Goal: Use online tool/utility: Utilize a website feature to perform a specific function

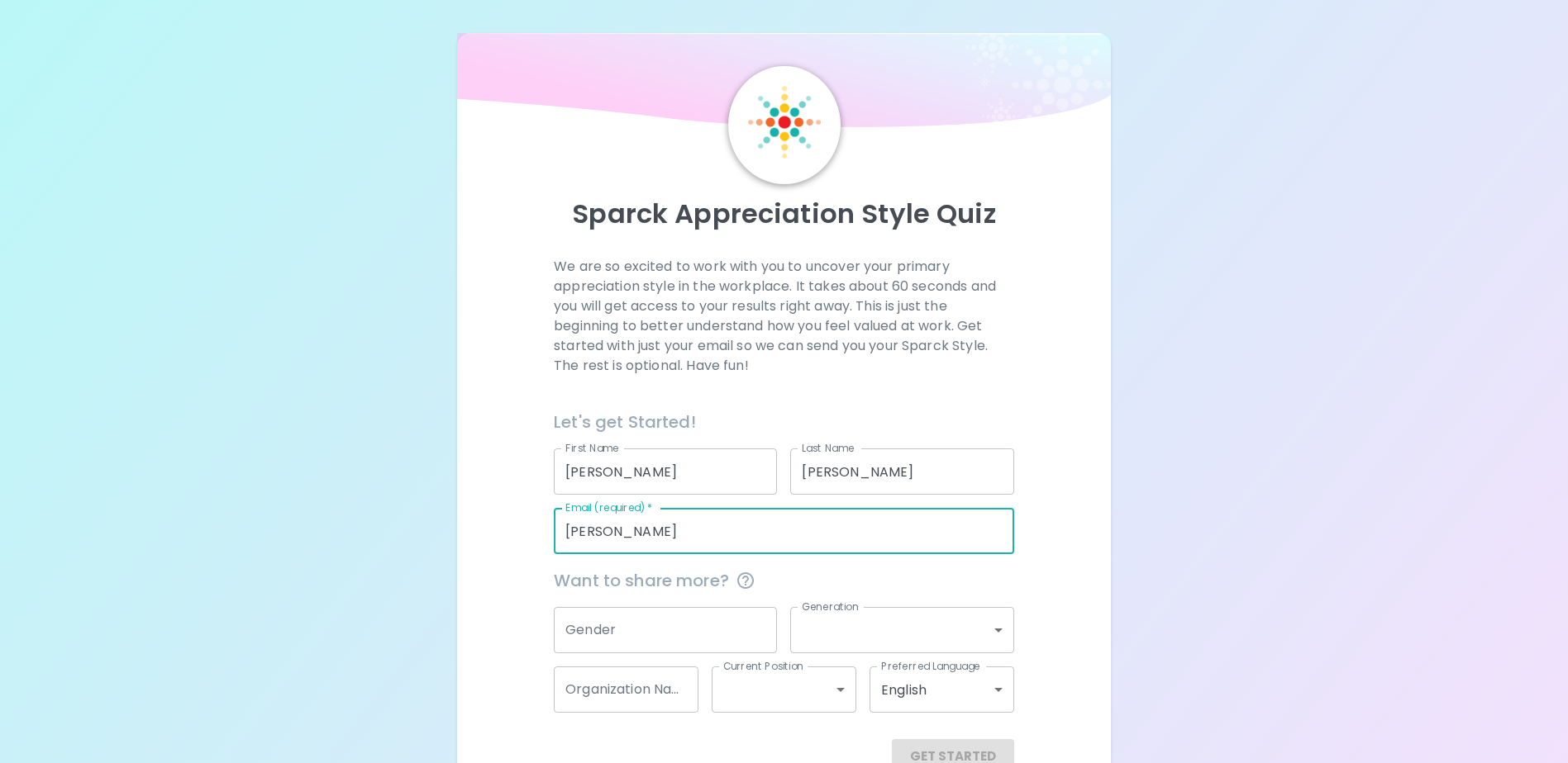
type input "[PERSON_NAME][EMAIL_ADDRESS][PERSON_NAME][DOMAIN_NAME]"
type input "Agraria Insurance Company"
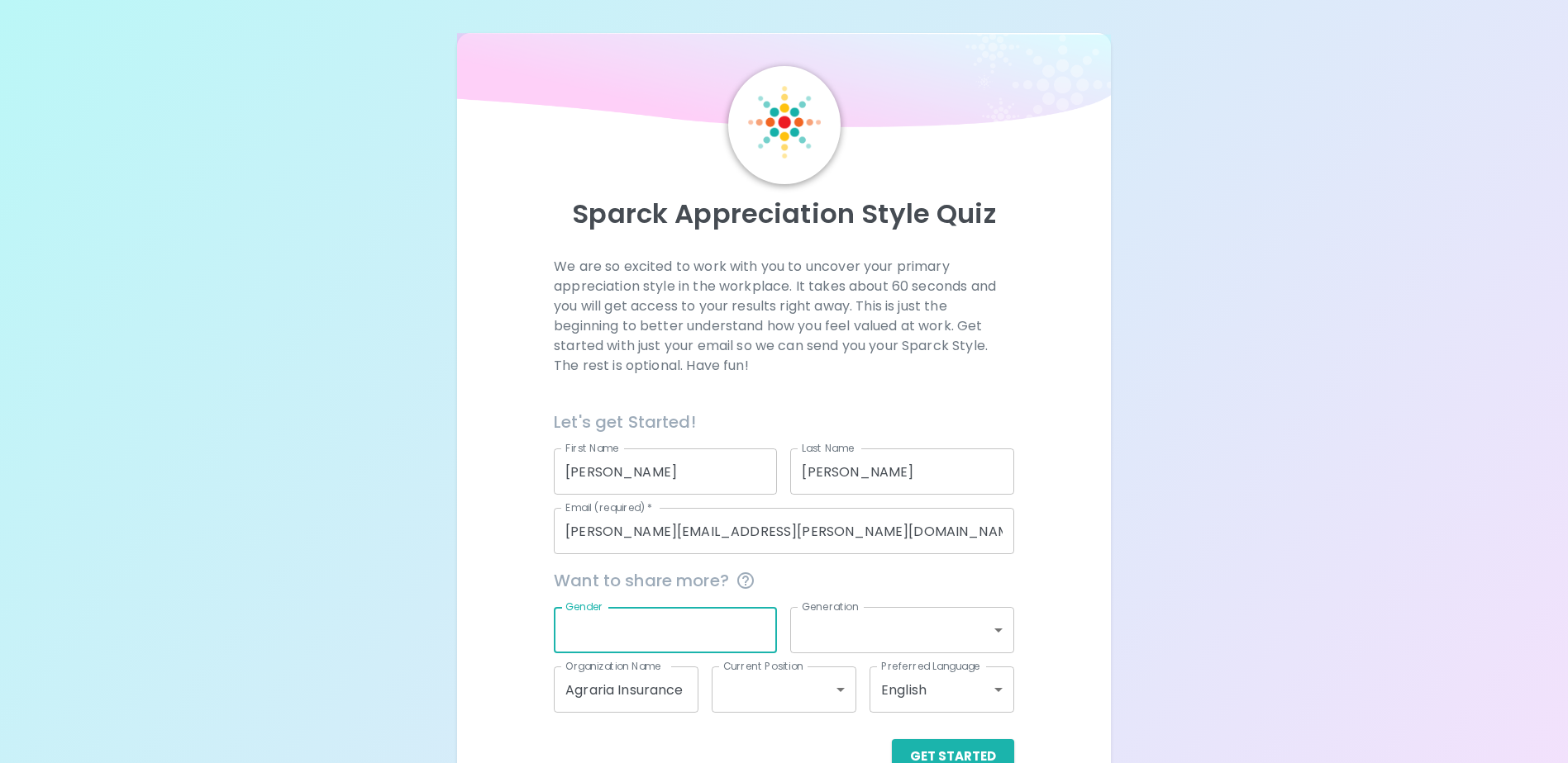
click at [642, 625] on input "Gender" at bounding box center [666, 631] width 223 height 46
type input "[DEMOGRAPHIC_DATA]"
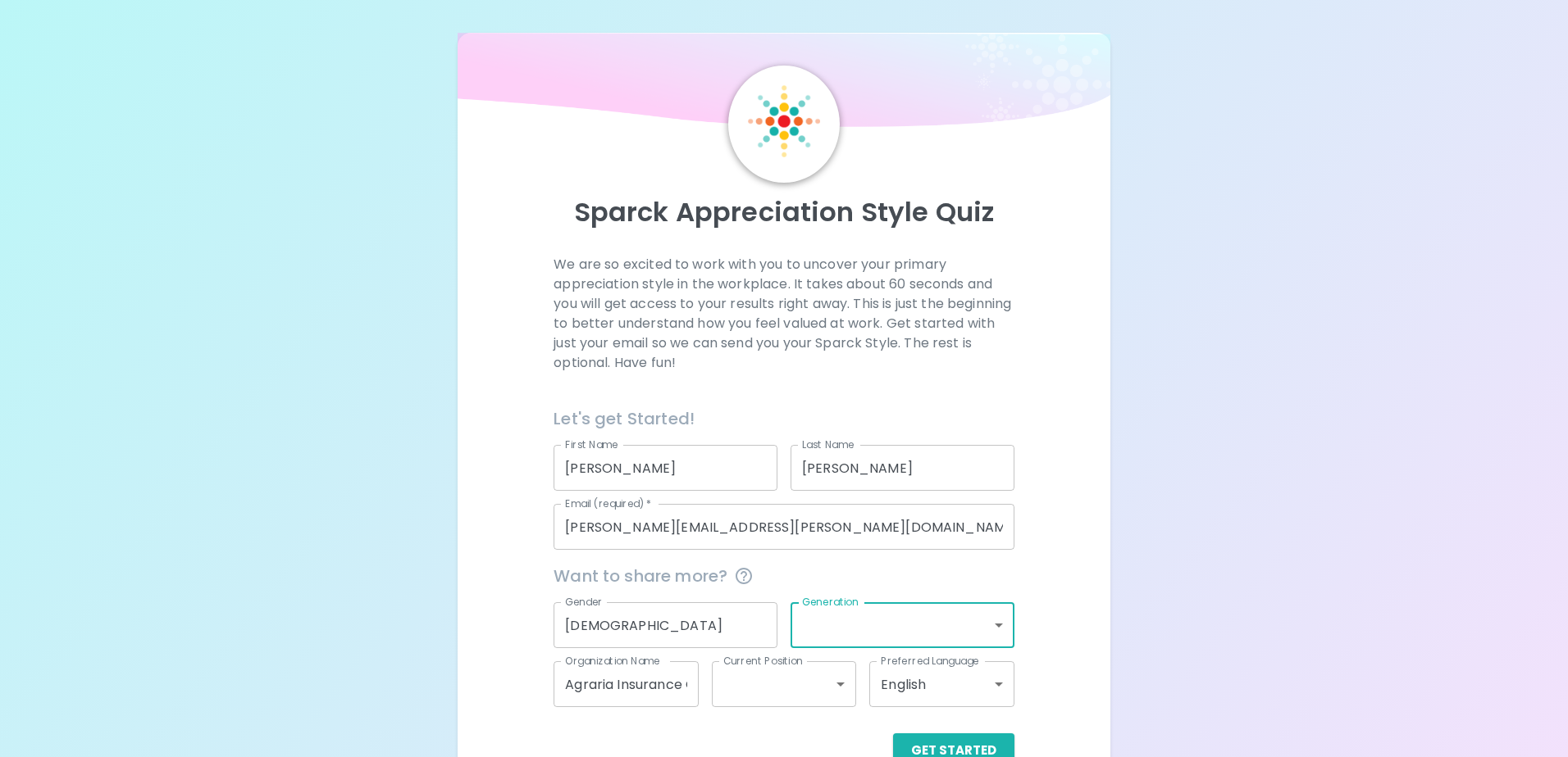
click at [992, 626] on body "Sparck Appreciation Style Quiz We are so excited to work with you to uncover yo…" at bounding box center [784, 400] width 1568 height 800
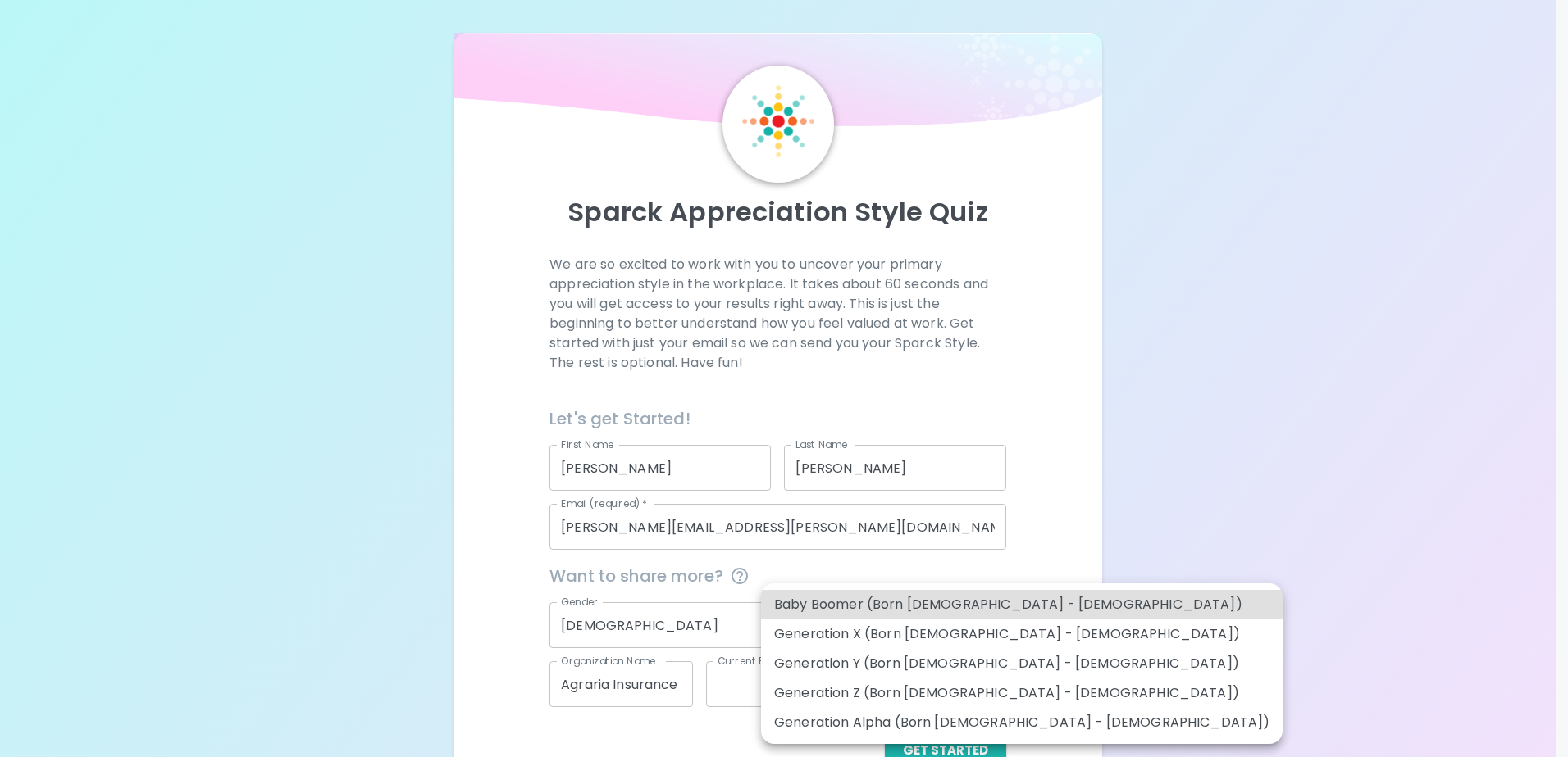
click at [929, 610] on li "Baby Boomer (Born [DEMOGRAPHIC_DATA] - [DEMOGRAPHIC_DATA])" at bounding box center [1022, 605] width 521 height 29
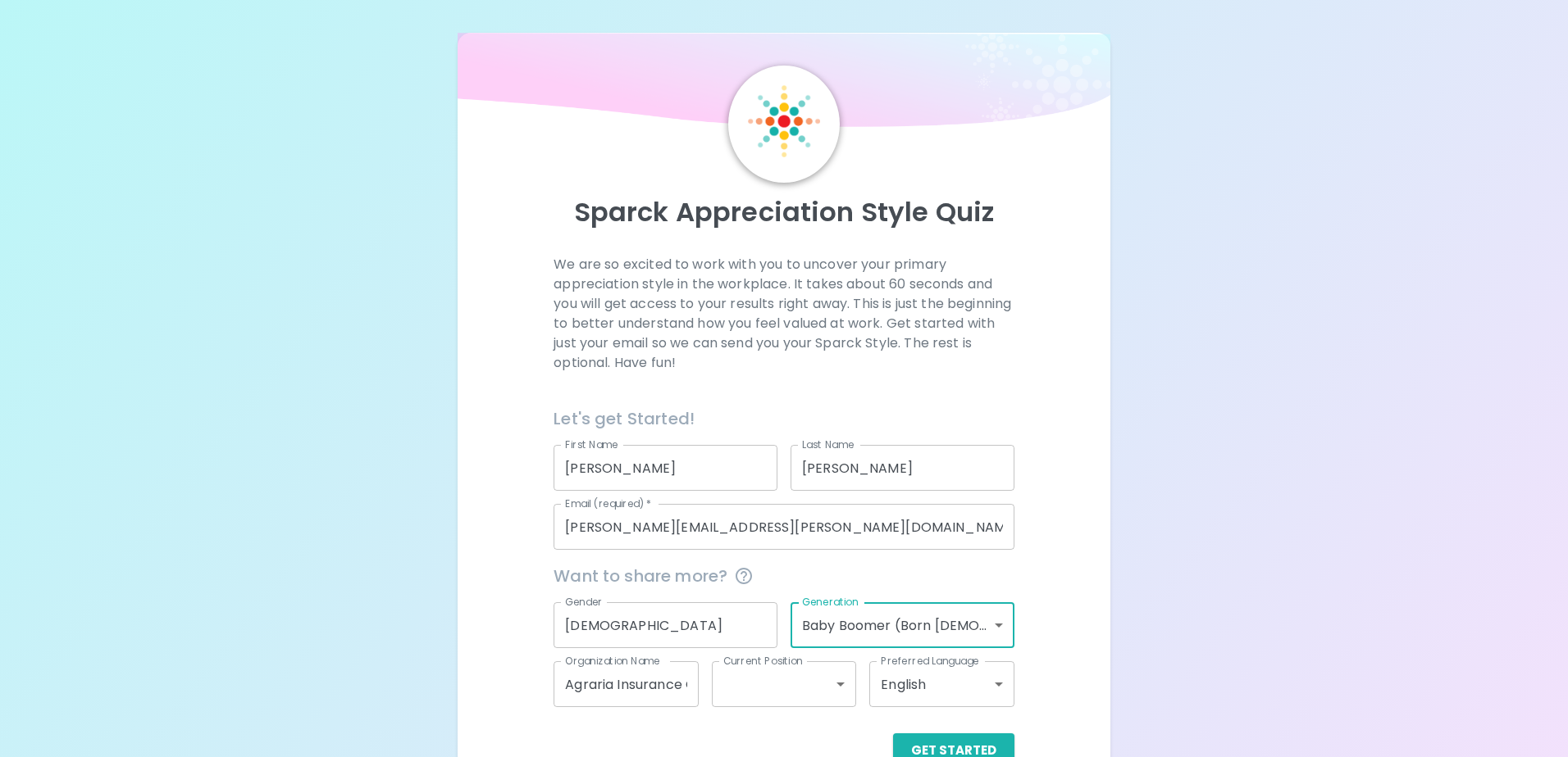
type input "baby_boomer"
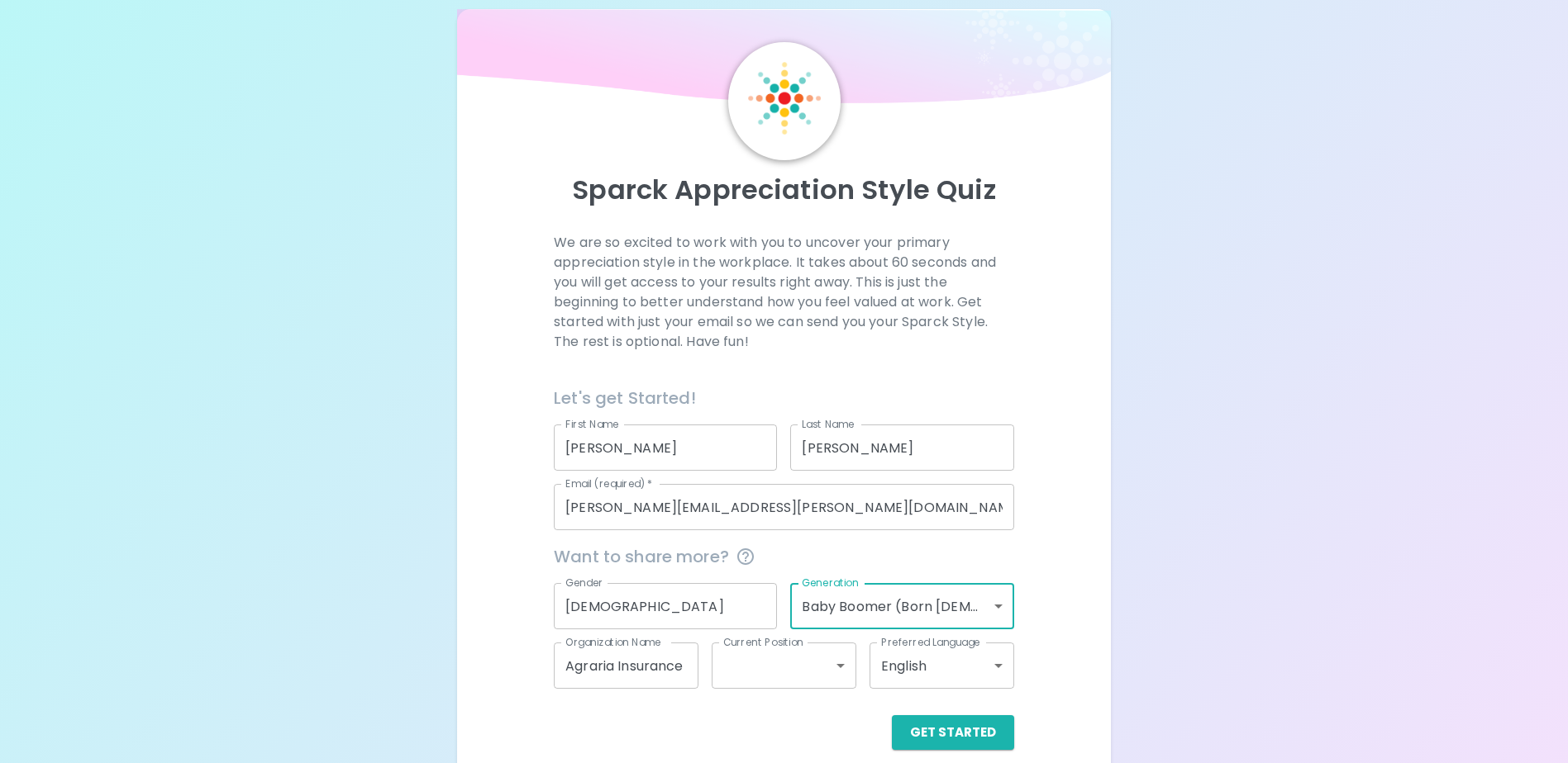
scroll to position [44, 0]
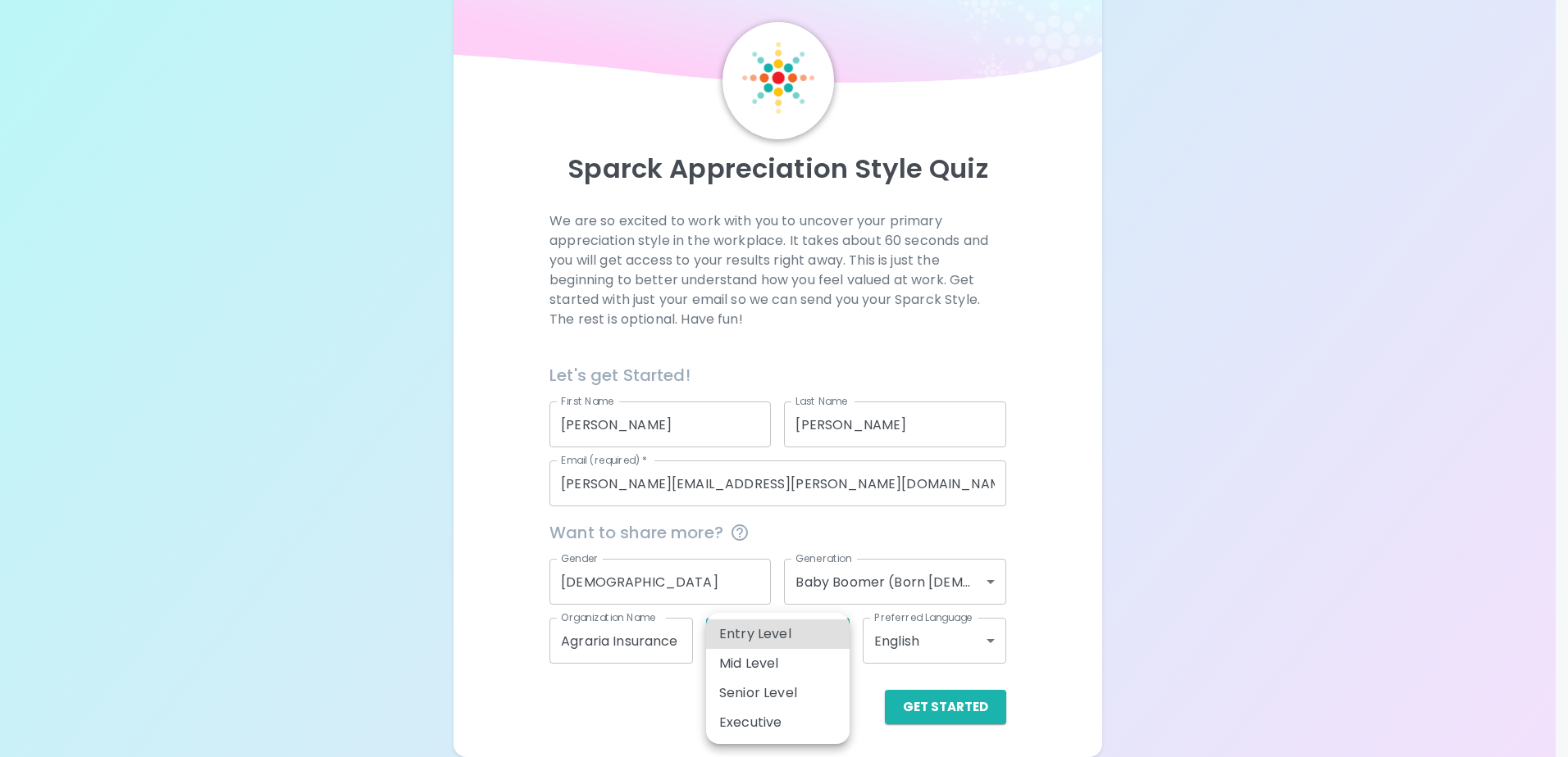
click at [832, 641] on body "Sparck Appreciation Style Quiz We are so excited to work with you to uncover yo…" at bounding box center [784, 356] width 1568 height 800
drag, startPoint x: 784, startPoint y: 639, endPoint x: 821, endPoint y: 646, distance: 37.7
click at [785, 639] on li "Entry Level" at bounding box center [778, 634] width 144 height 29
type input "entry_level"
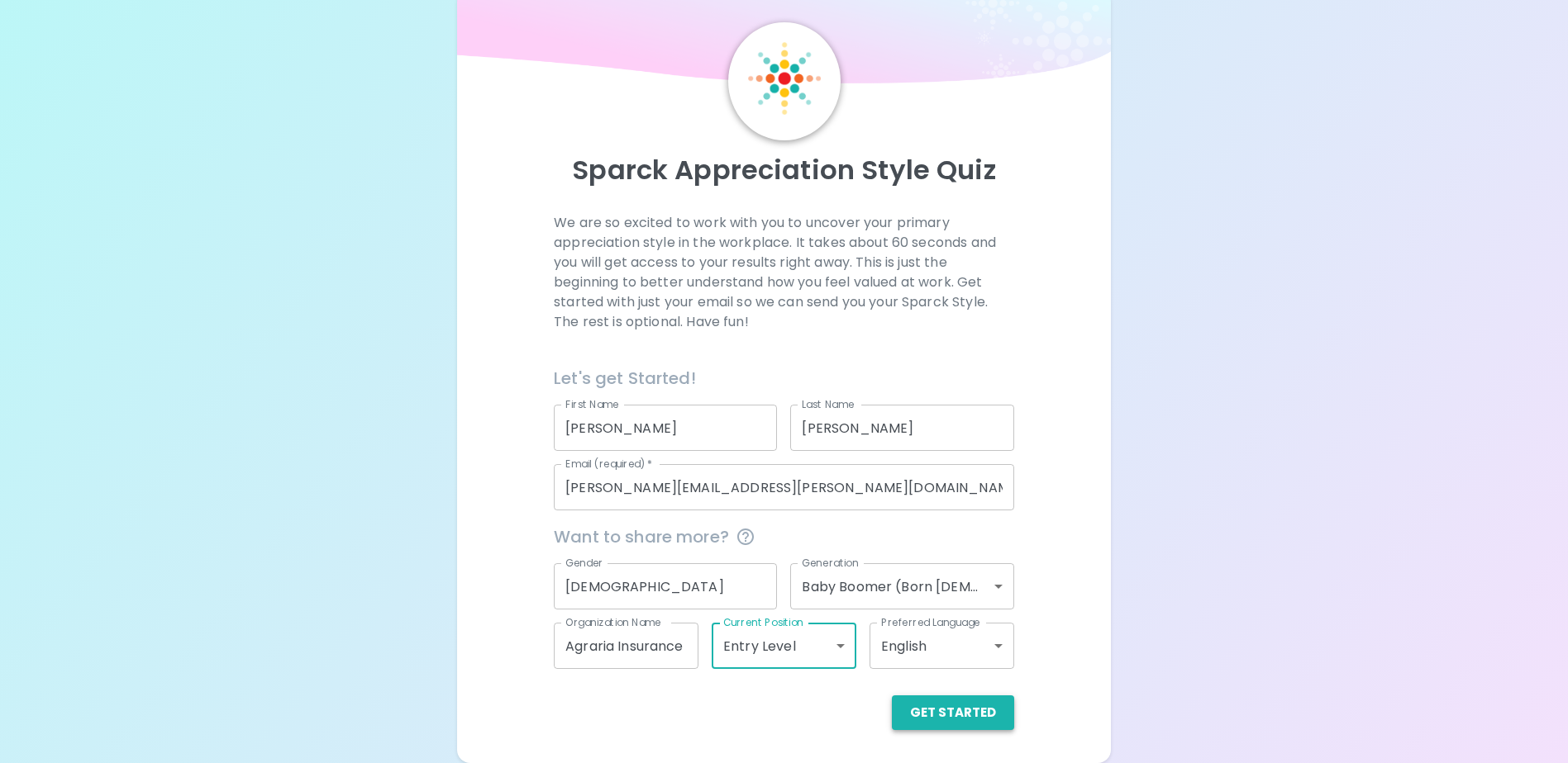
click at [940, 717] on button "Get Started" at bounding box center [953, 713] width 122 height 35
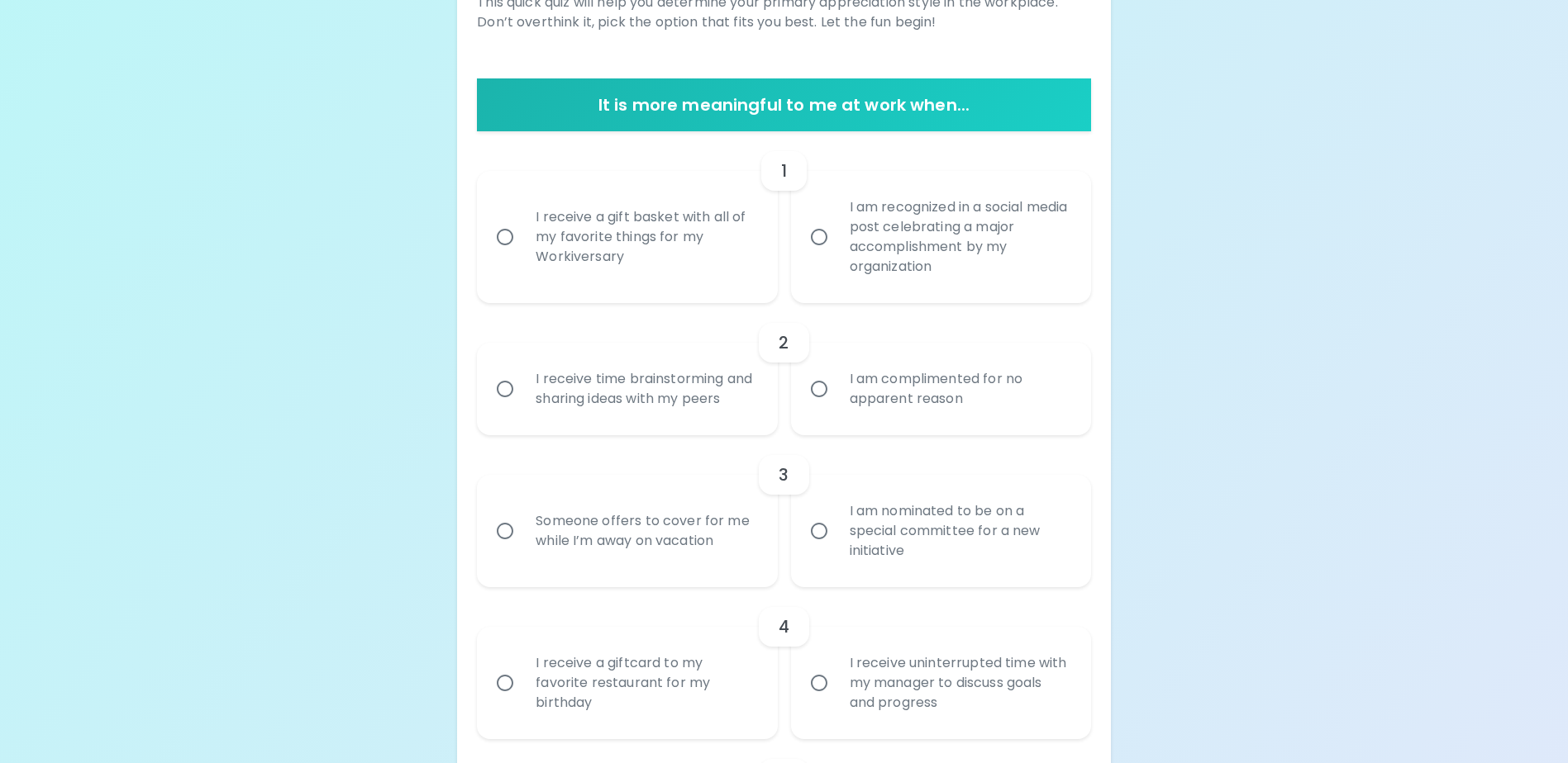
scroll to position [291, 0]
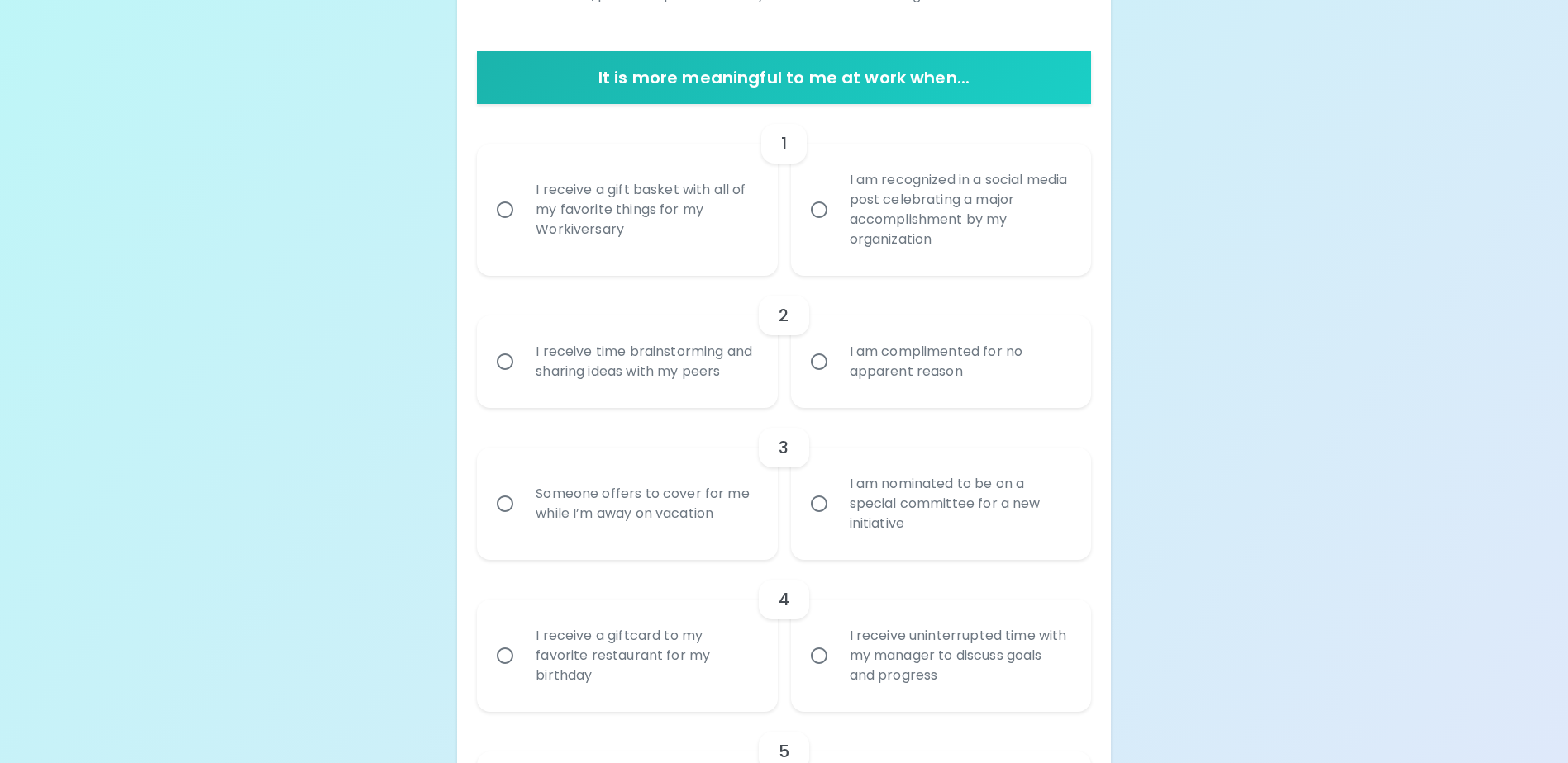
click at [598, 691] on div "I receive a giftcard to my favorite restaurant for my birthday" at bounding box center [645, 656] width 246 height 99
click at [522, 674] on input "I receive a giftcard to my favorite restaurant for my birthday" at bounding box center [505, 656] width 35 height 35
radio input "true"
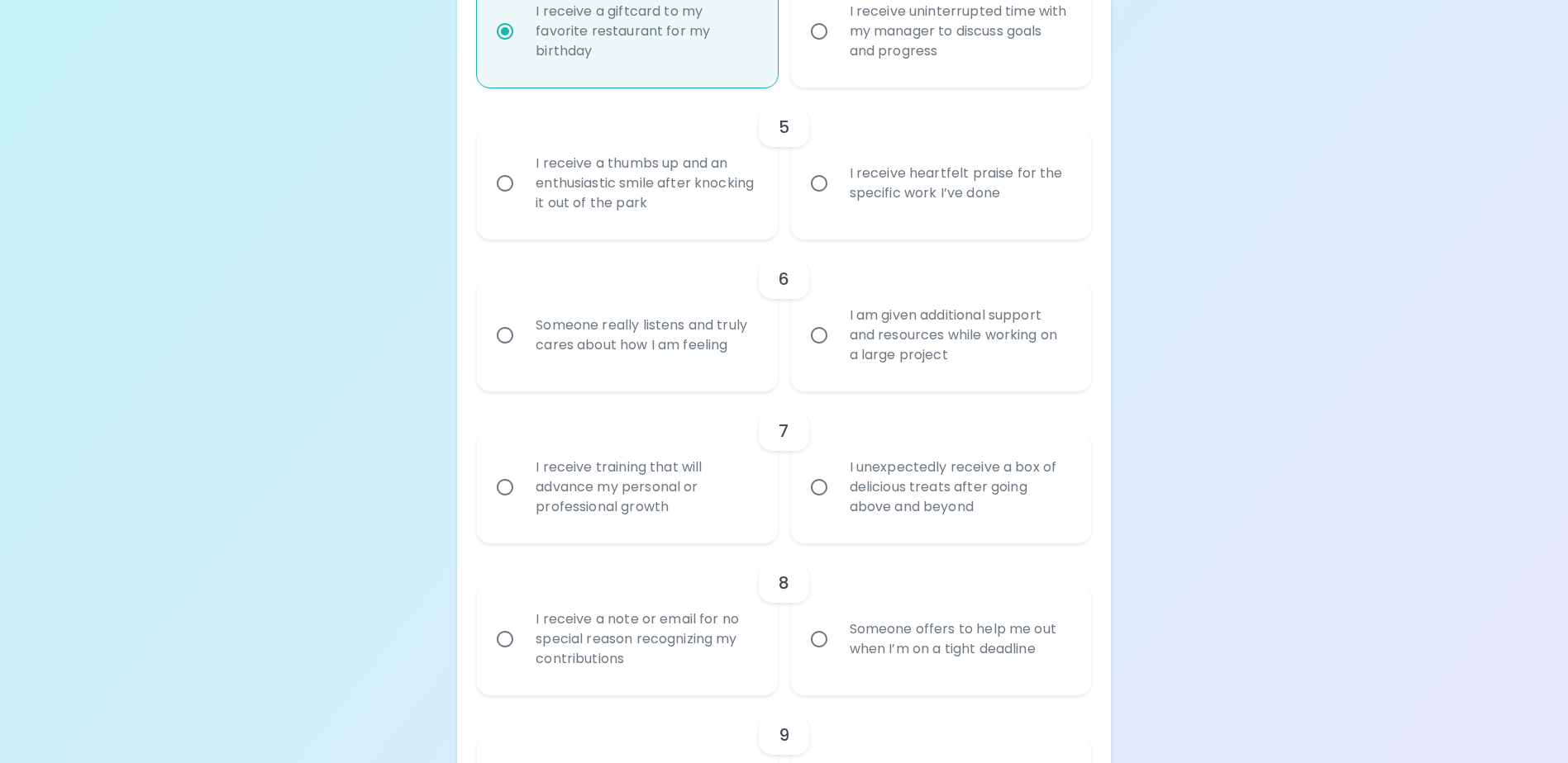
scroll to position [837, 0]
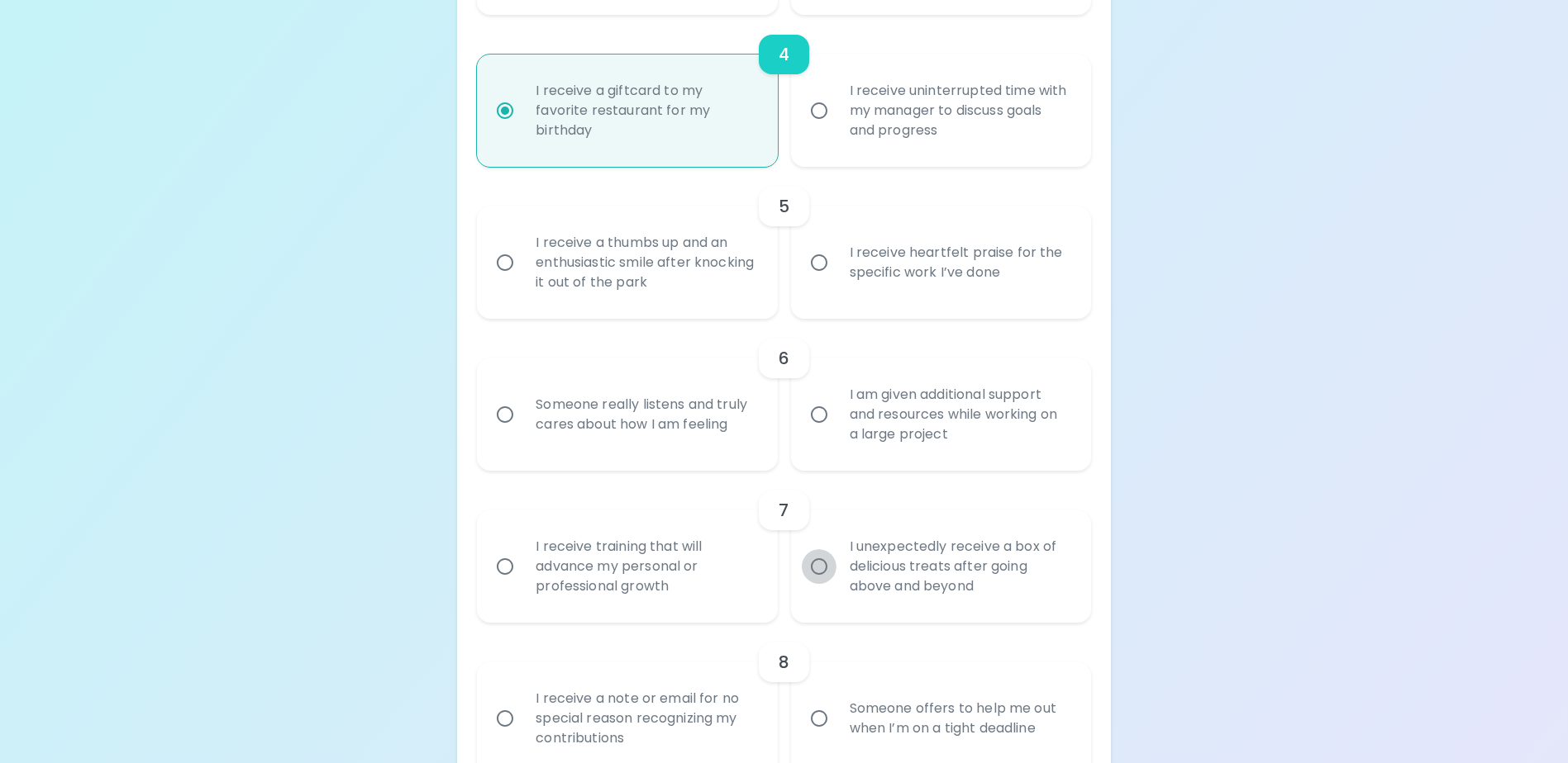
click at [817, 584] on input "I unexpectedly receive a box of delicious treats after going above and beyond" at bounding box center [819, 566] width 35 height 35
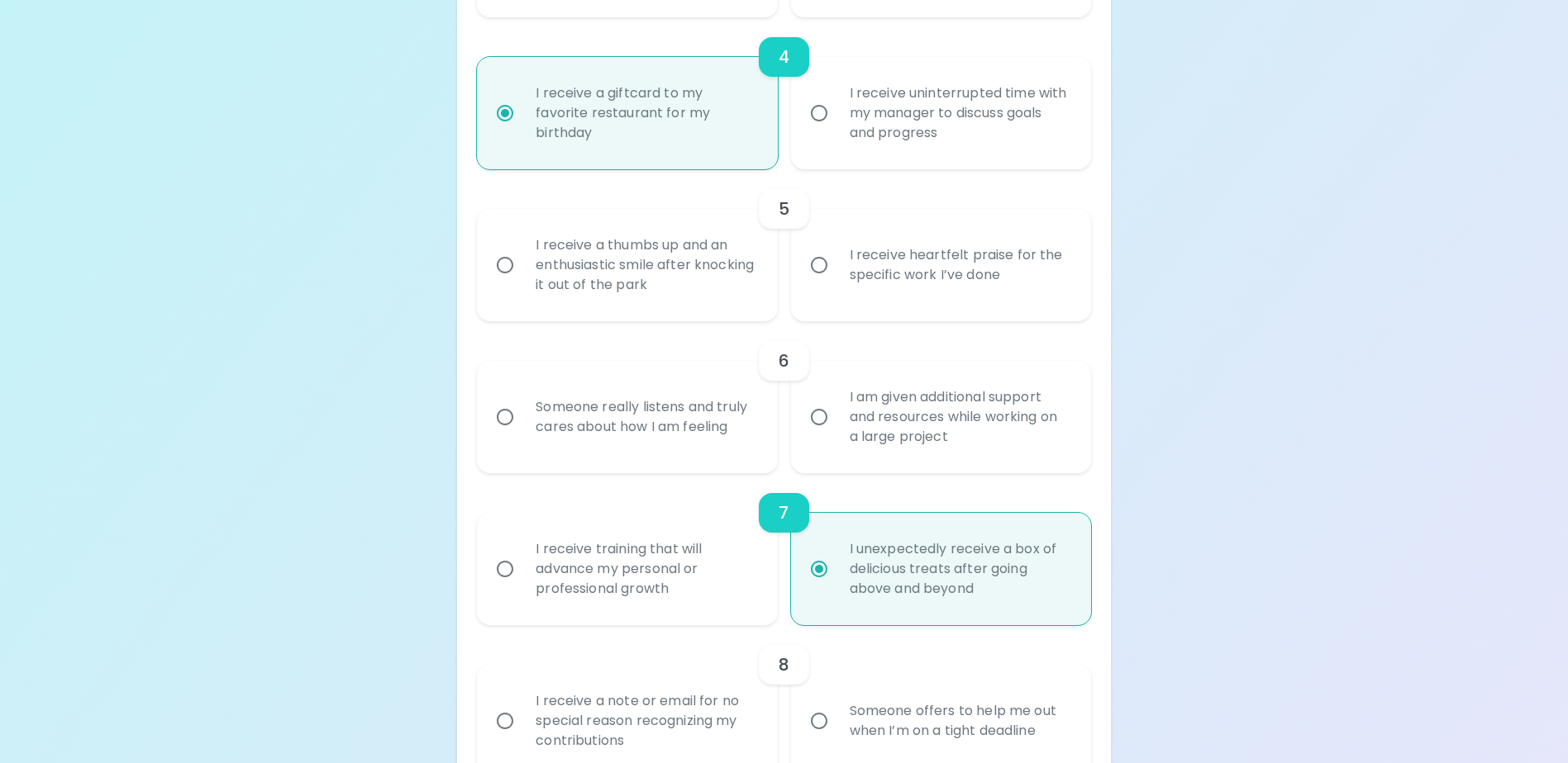
scroll to position [721, 0]
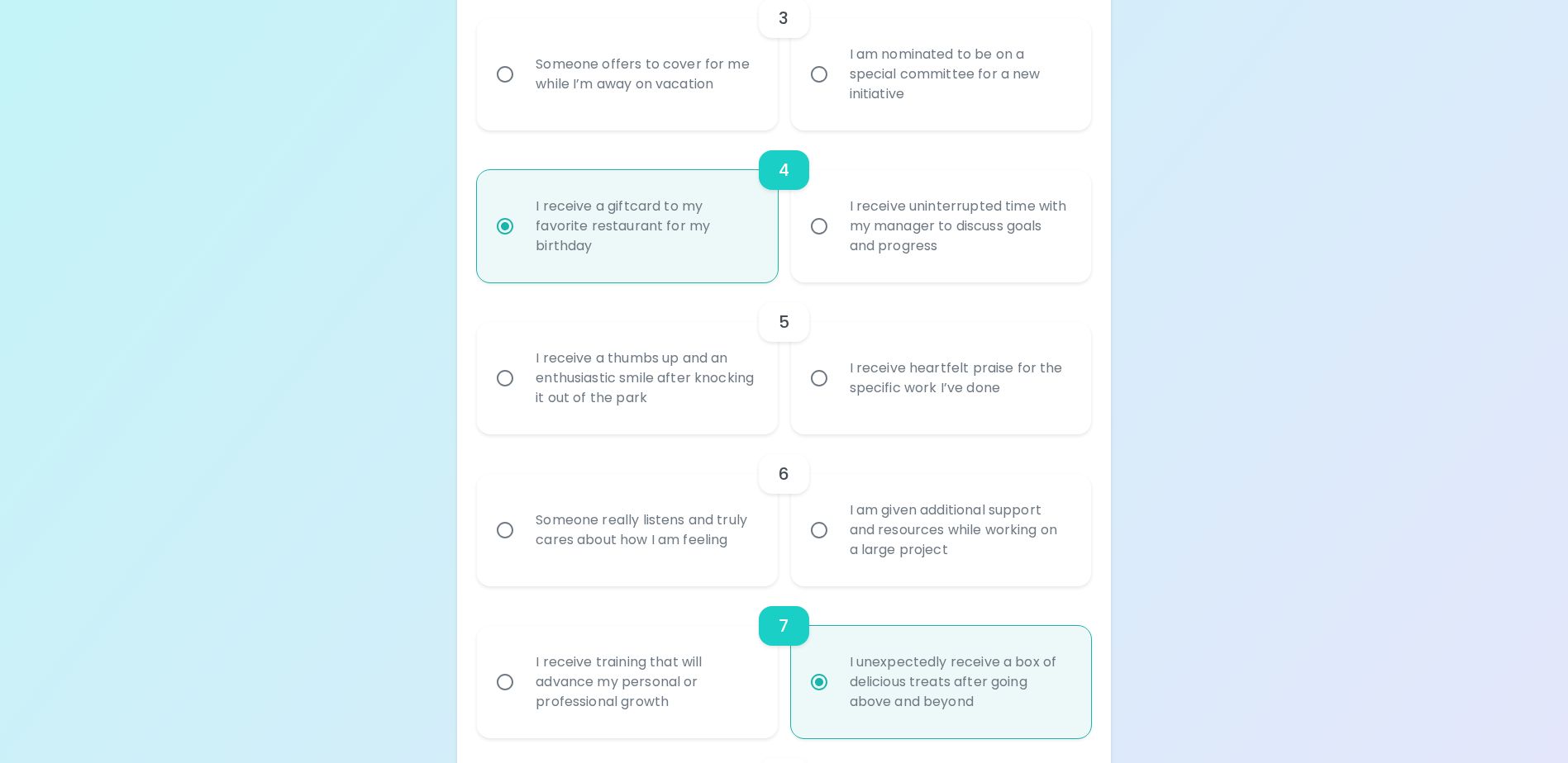
click at [503, 244] on input "I receive a giftcard to my favorite restaurant for my birthday" at bounding box center [505, 226] width 35 height 35
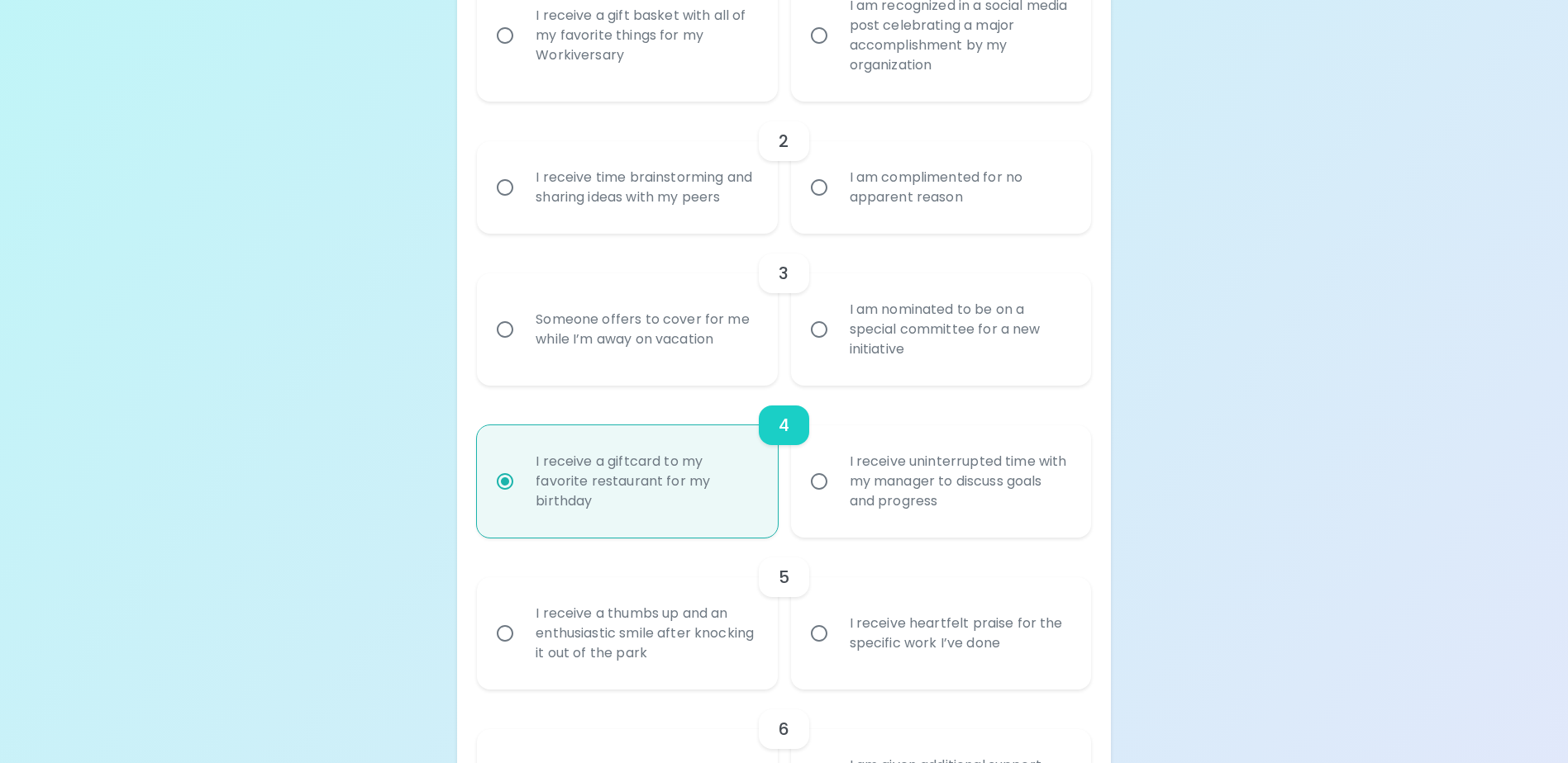
scroll to position [661, 0]
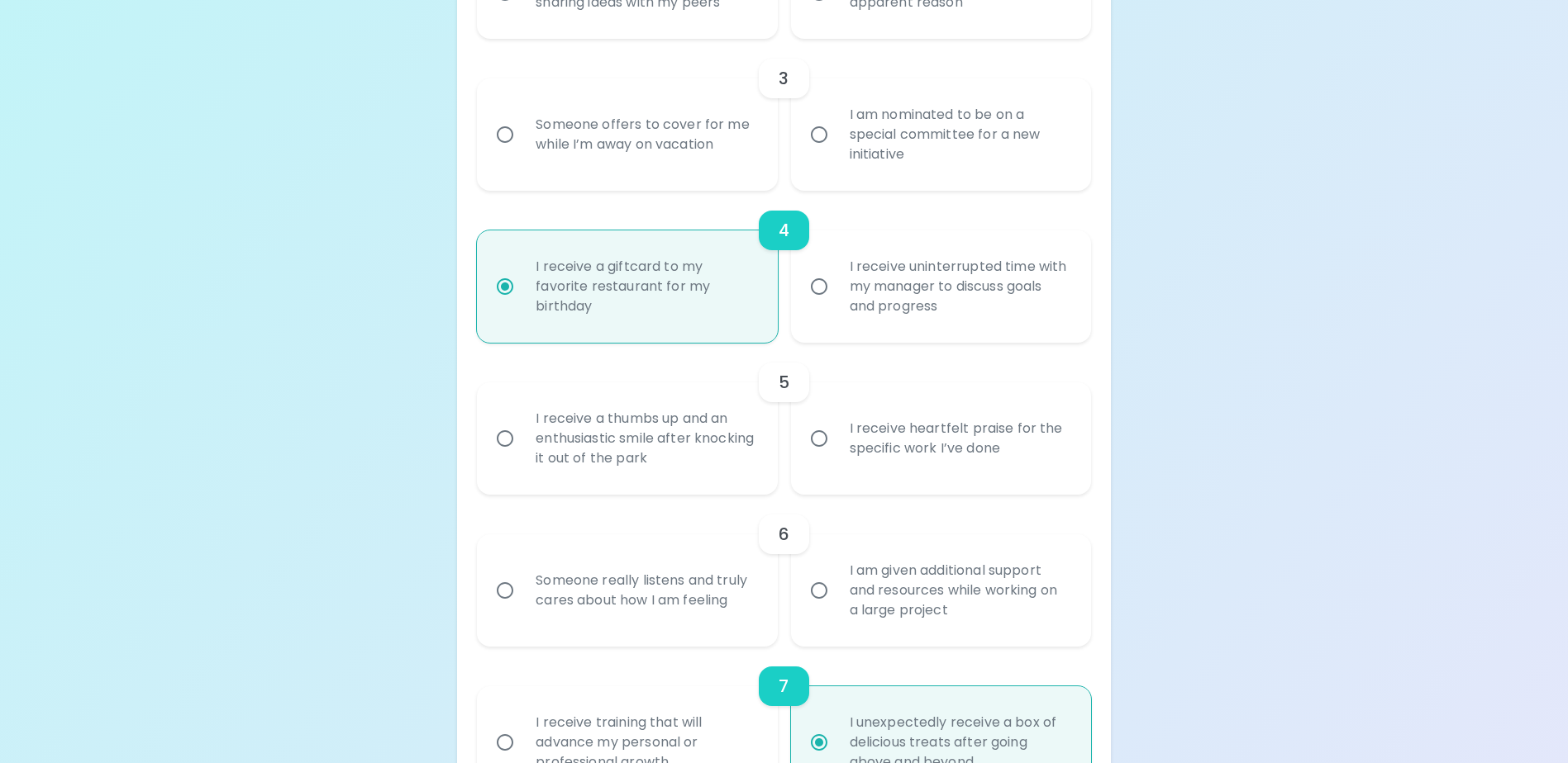
click at [504, 304] on input "I receive a giftcard to my favorite restaurant for my birthday" at bounding box center [505, 286] width 35 height 35
click at [507, 304] on input "I receive a giftcard to my favorite restaurant for my birthday" at bounding box center [505, 286] width 35 height 35
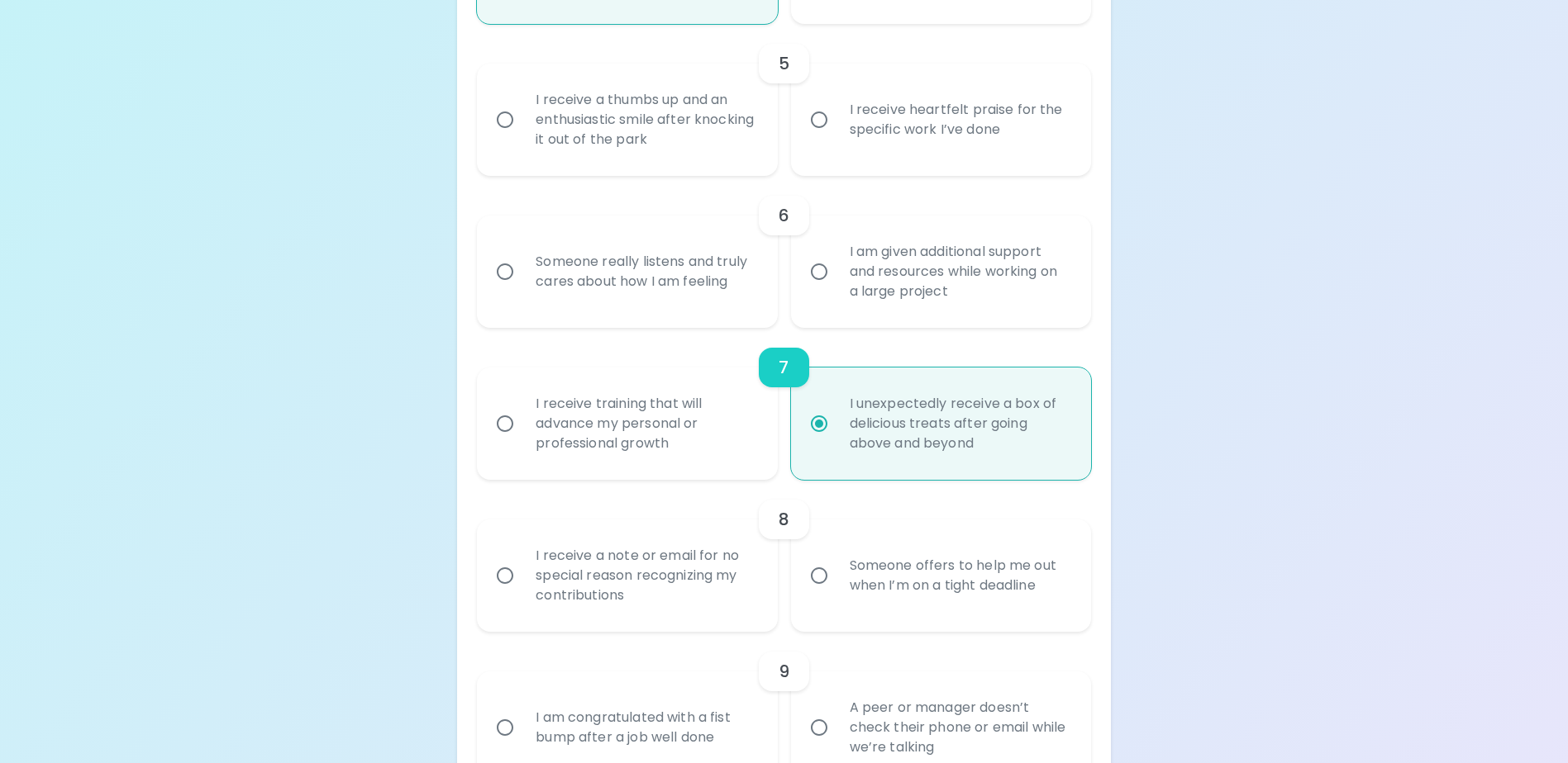
scroll to position [992, 0]
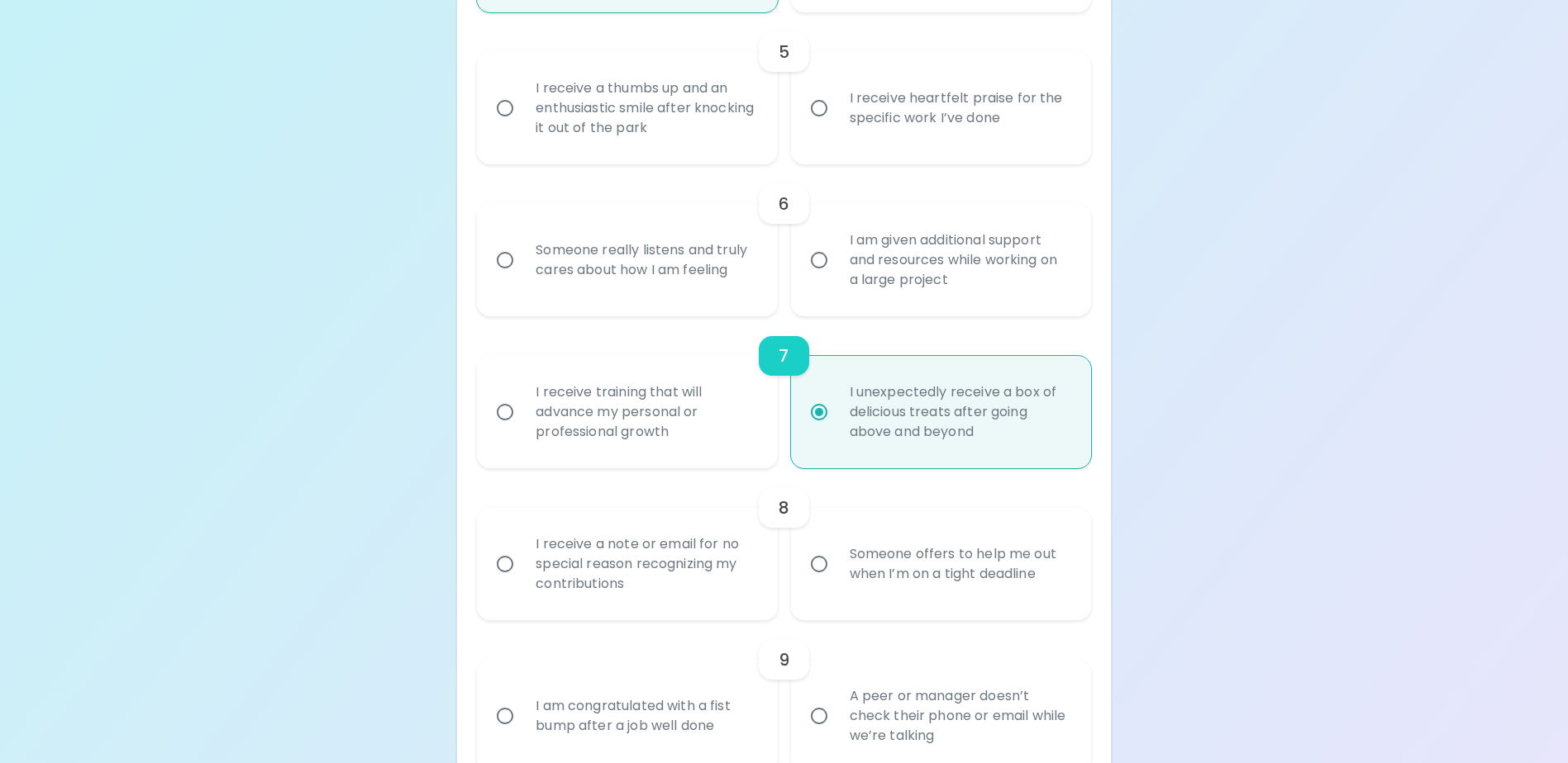
radio input "true"
click at [815, 430] on input "I unexpectedly receive a box of delicious treats after going above and beyond" at bounding box center [819, 412] width 35 height 35
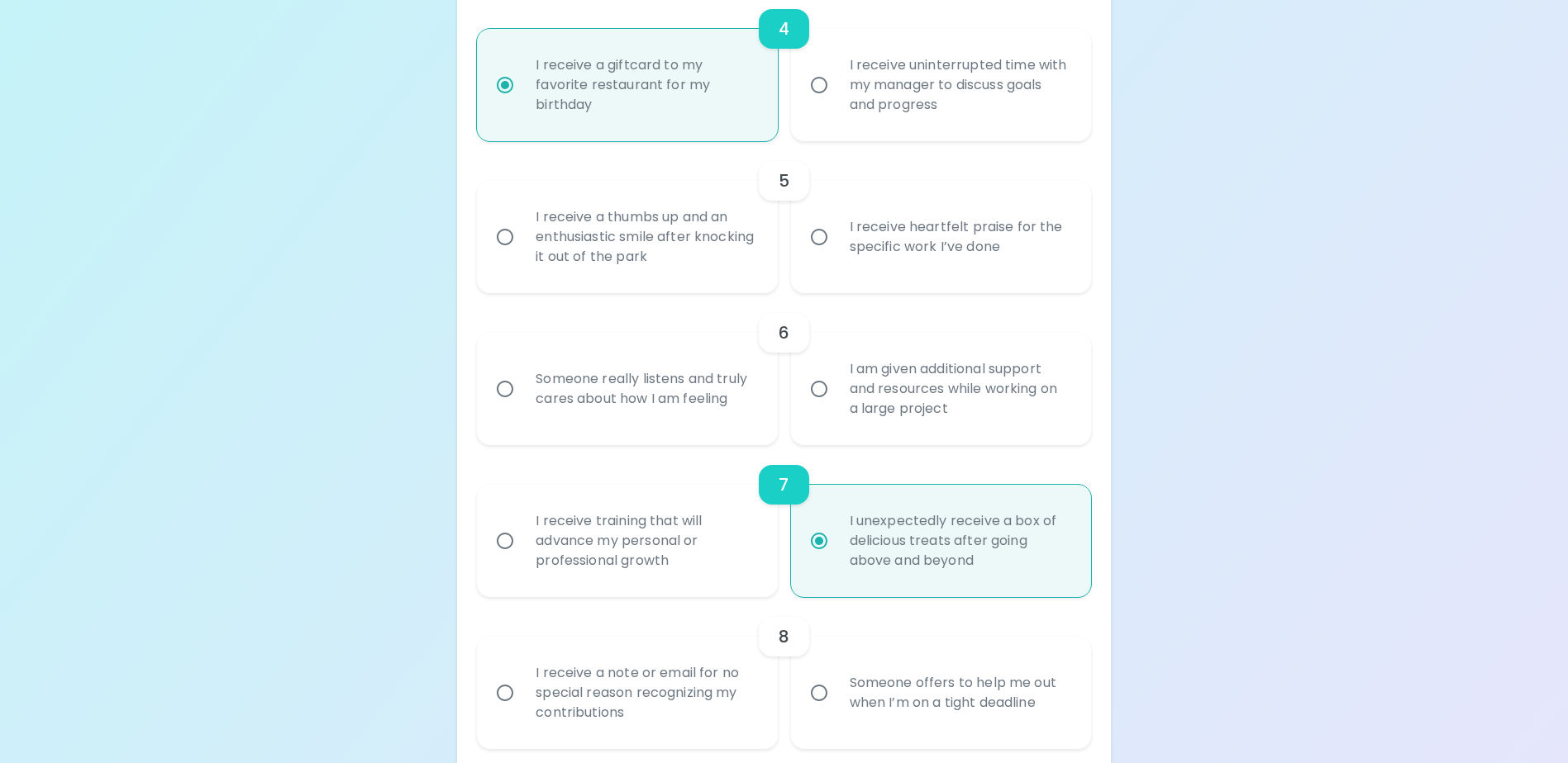
scroll to position [661, 0]
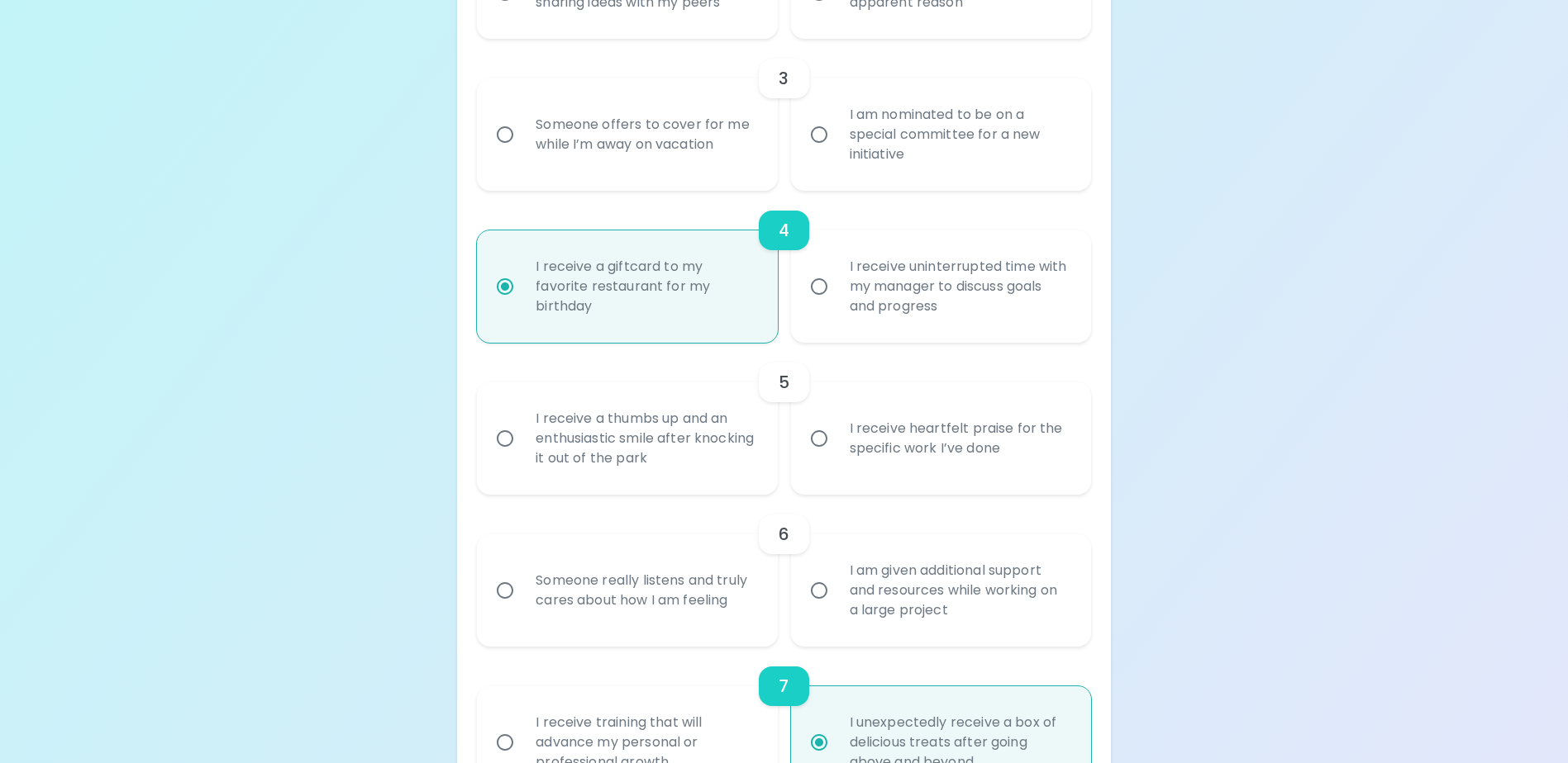
radio input "true"
click at [502, 304] on input "I receive a giftcard to my favorite restaurant for my birthday" at bounding box center [505, 286] width 35 height 35
drag, startPoint x: 500, startPoint y: 306, endPoint x: 506, endPoint y: 298, distance: 10.0
click at [506, 298] on input "I receive a giftcard to my favorite restaurant for my birthday" at bounding box center [505, 286] width 35 height 35
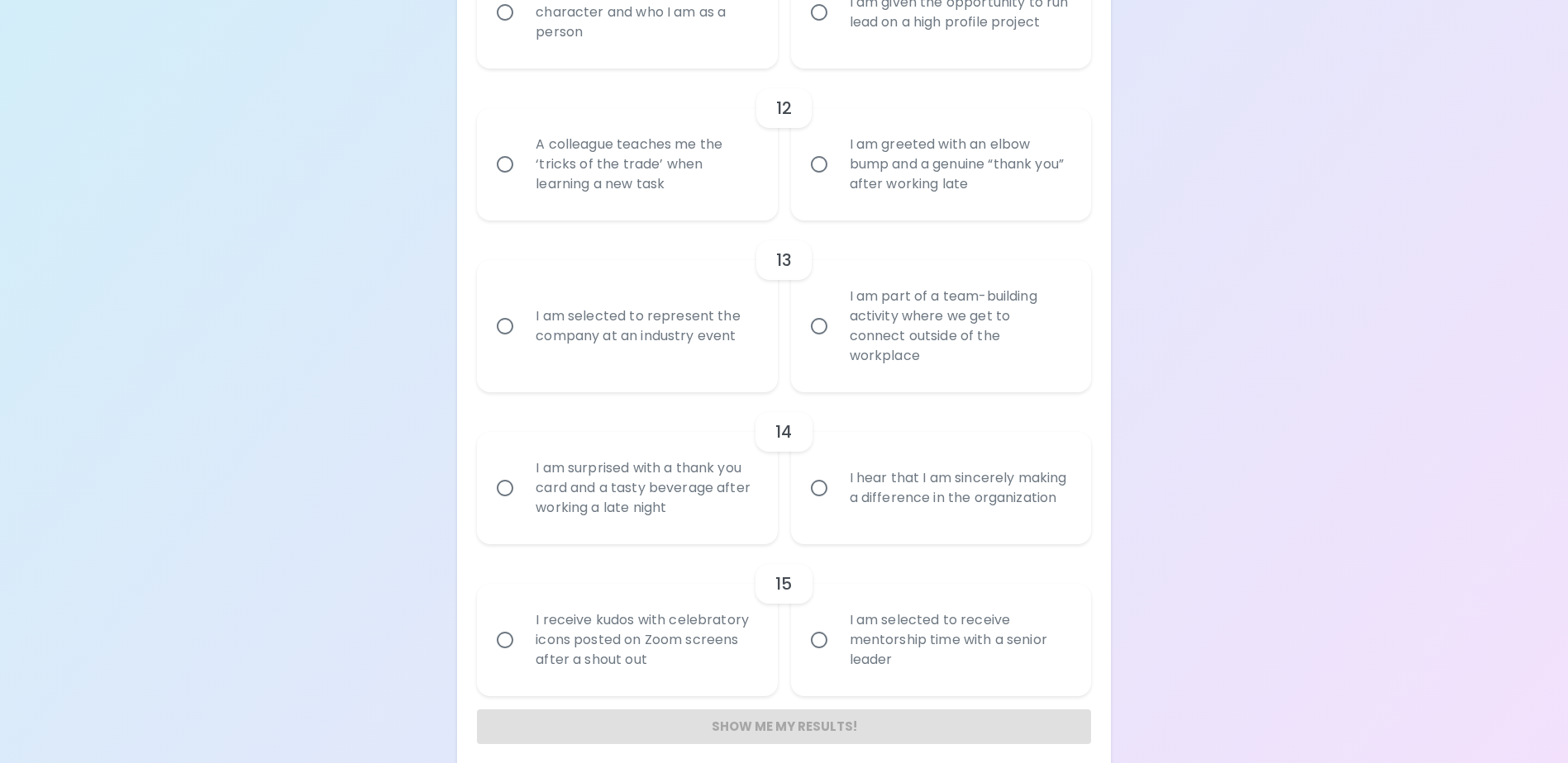
scroll to position [2013, 0]
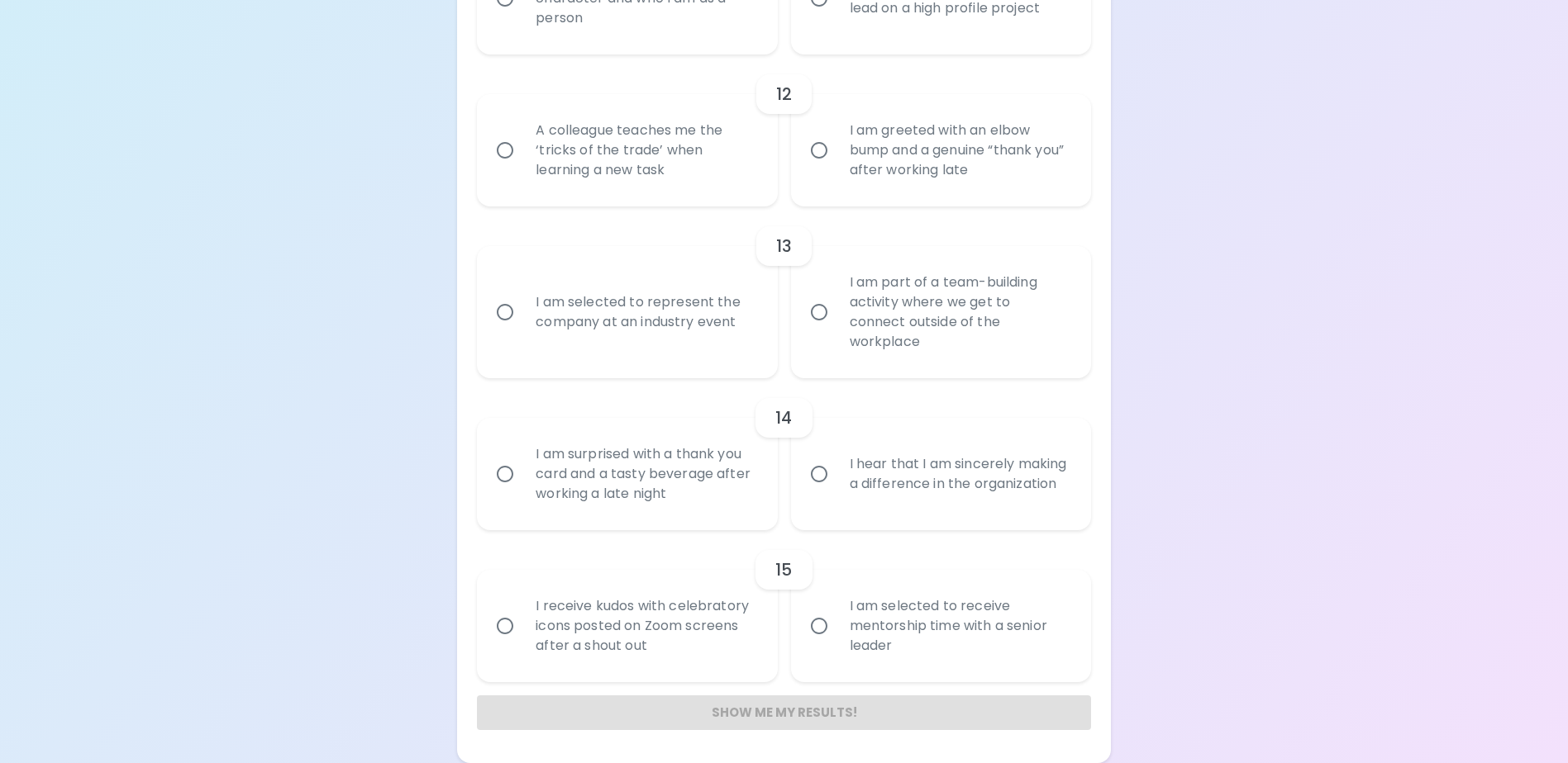
drag, startPoint x: 1020, startPoint y: 427, endPoint x: 1017, endPoint y: 558, distance: 131.0
drag, startPoint x: 1017, startPoint y: 558, endPoint x: 1202, endPoint y: 619, distance: 194.8
click at [783, 708] on div "Show me my results!" at bounding box center [784, 713] width 613 height 35
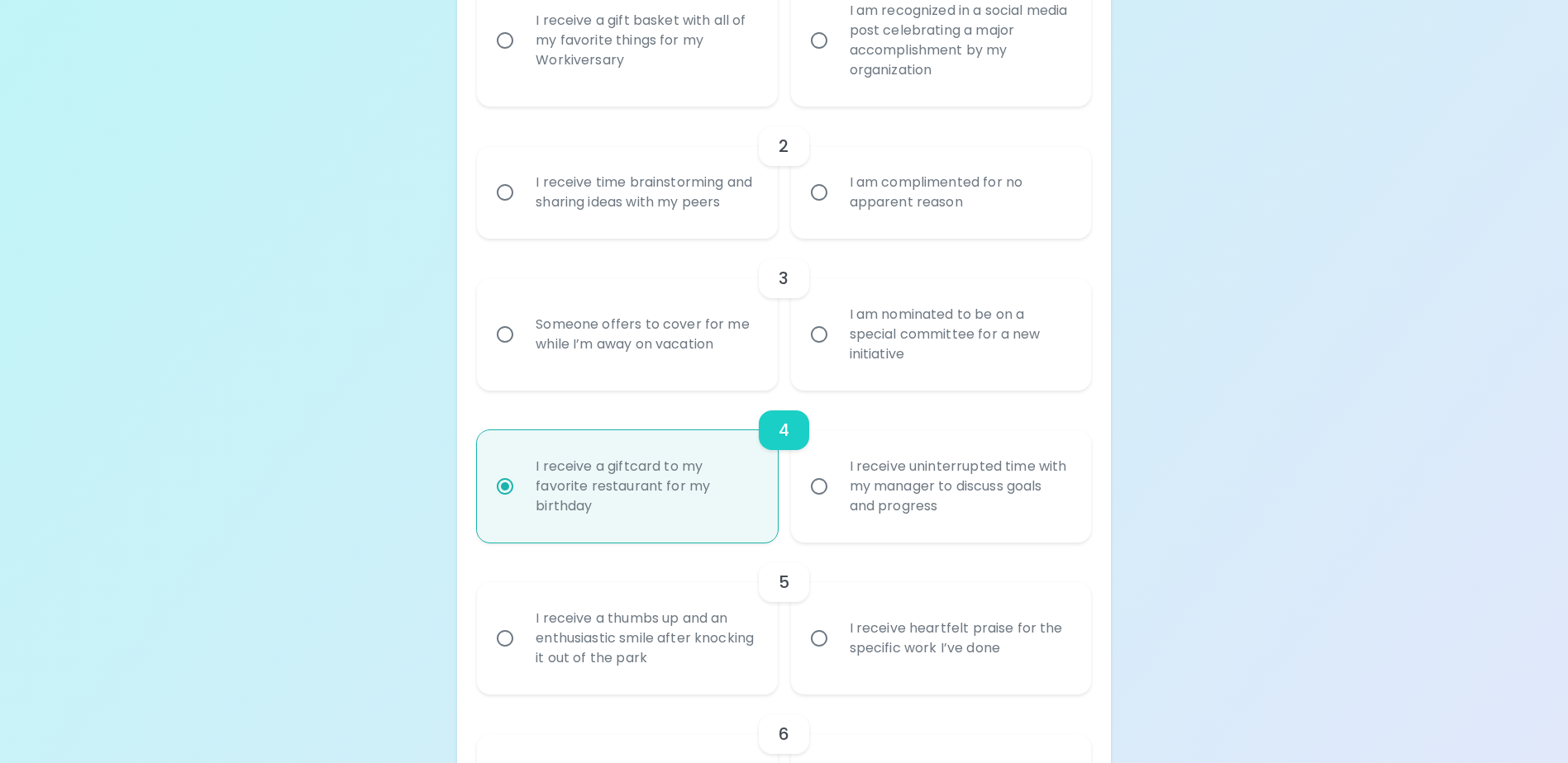
scroll to position [661, 0]
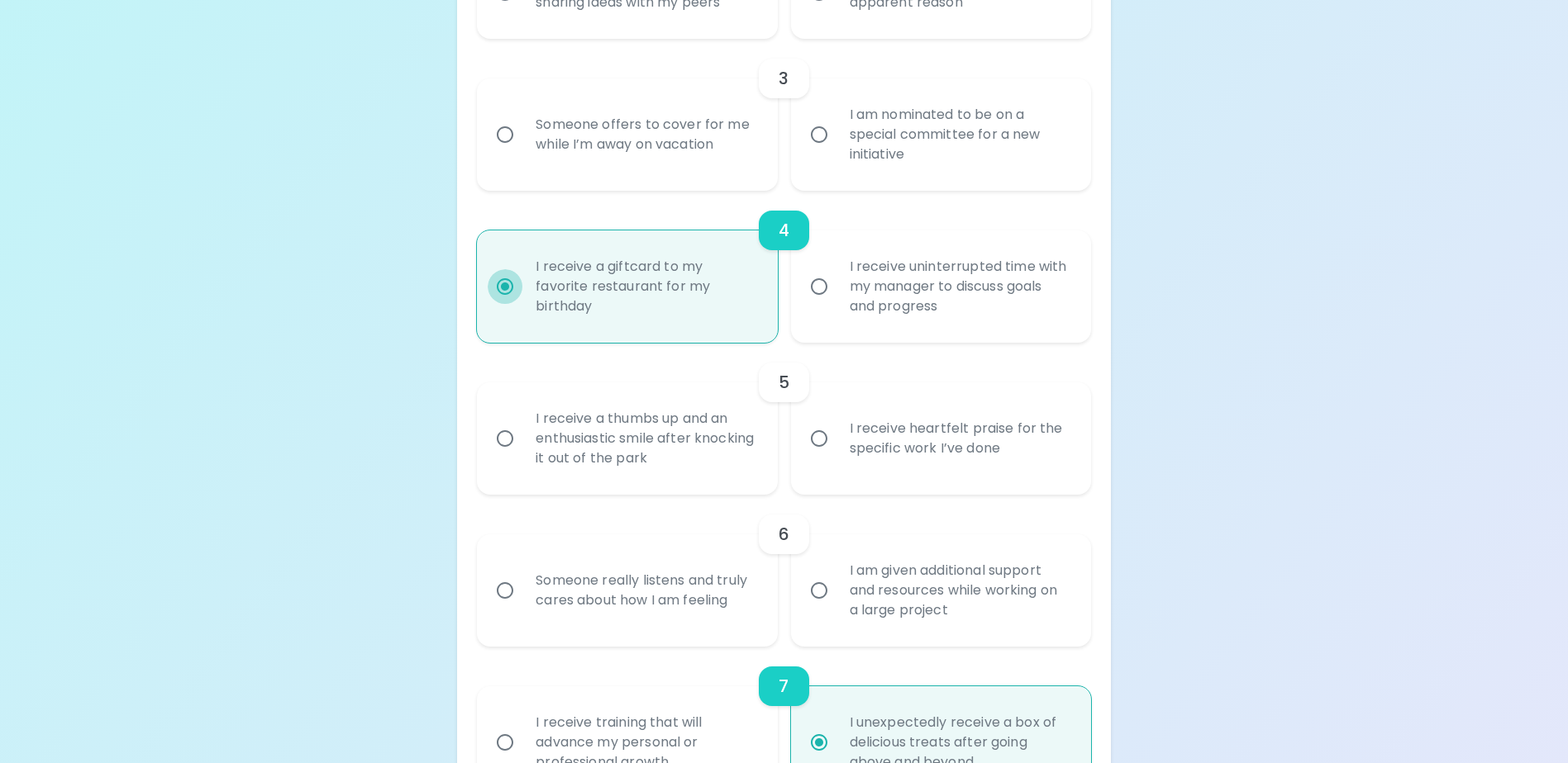
click at [502, 304] on input "I receive a giftcard to my favorite restaurant for my birthday" at bounding box center [505, 286] width 35 height 35
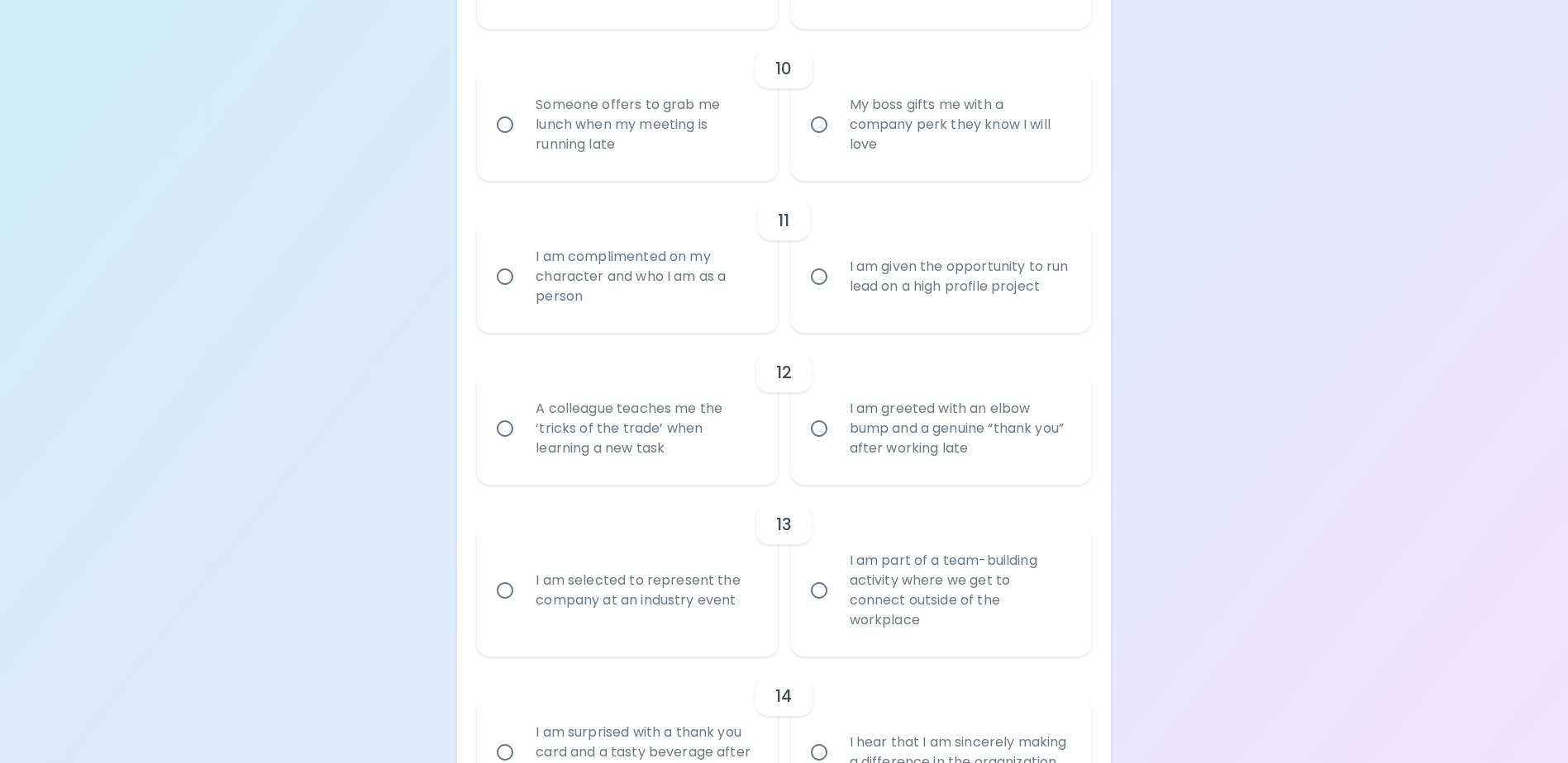
scroll to position [2013, 0]
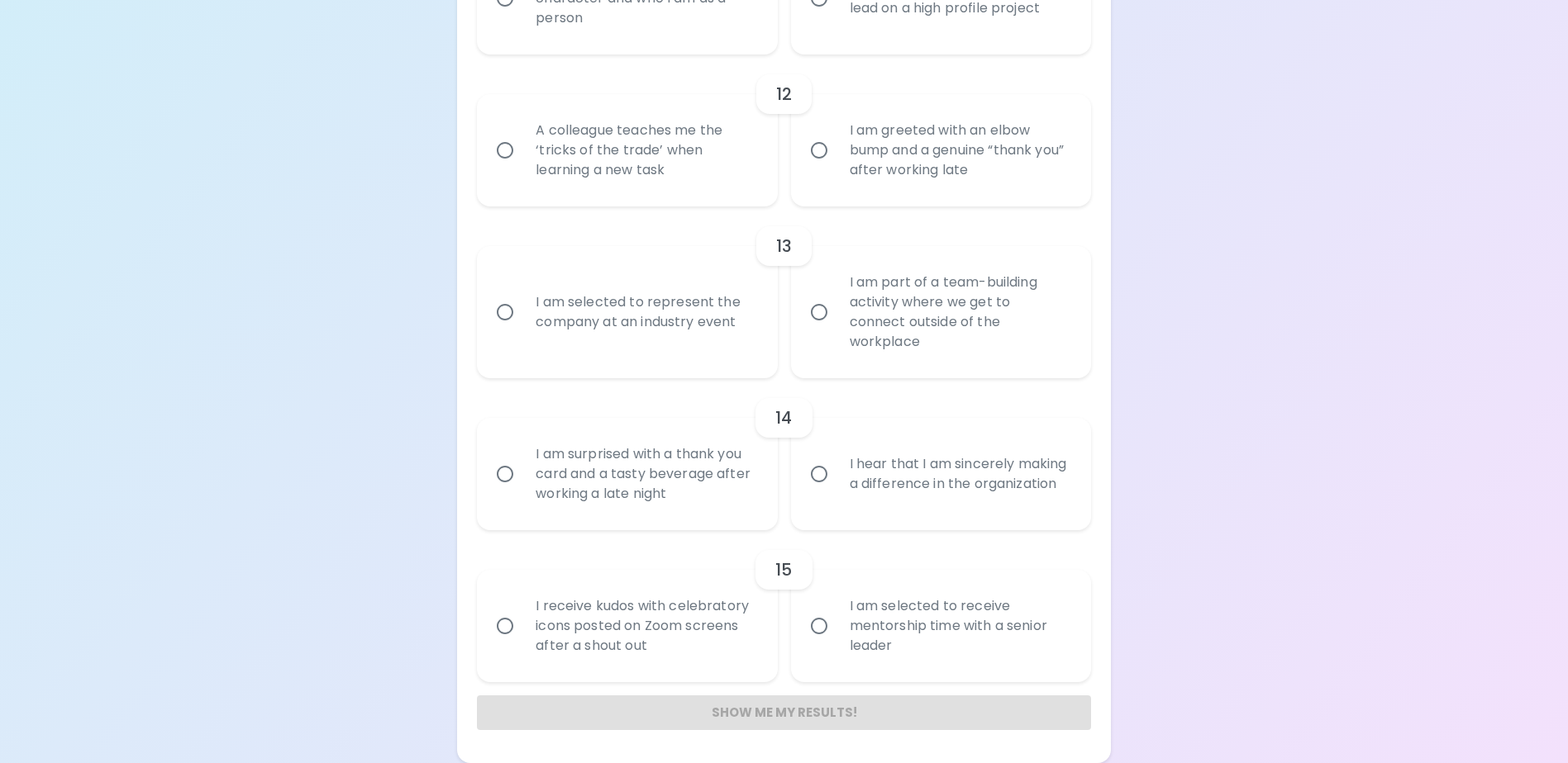
drag, startPoint x: 766, startPoint y: 715, endPoint x: 817, endPoint y: 682, distance: 60.7
click at [768, 714] on div "Show me my results!" at bounding box center [784, 713] width 613 height 35
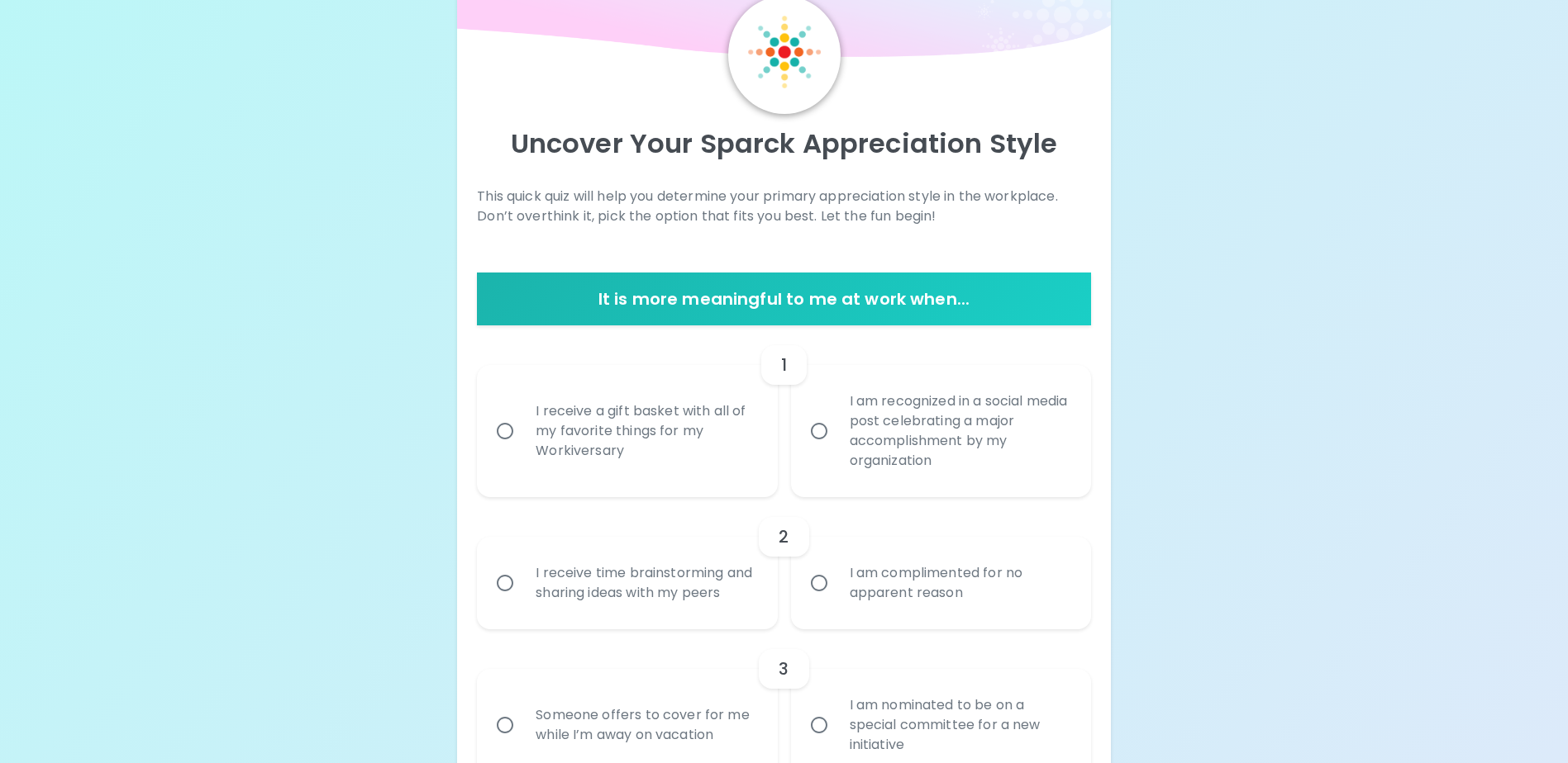
scroll to position [0, 0]
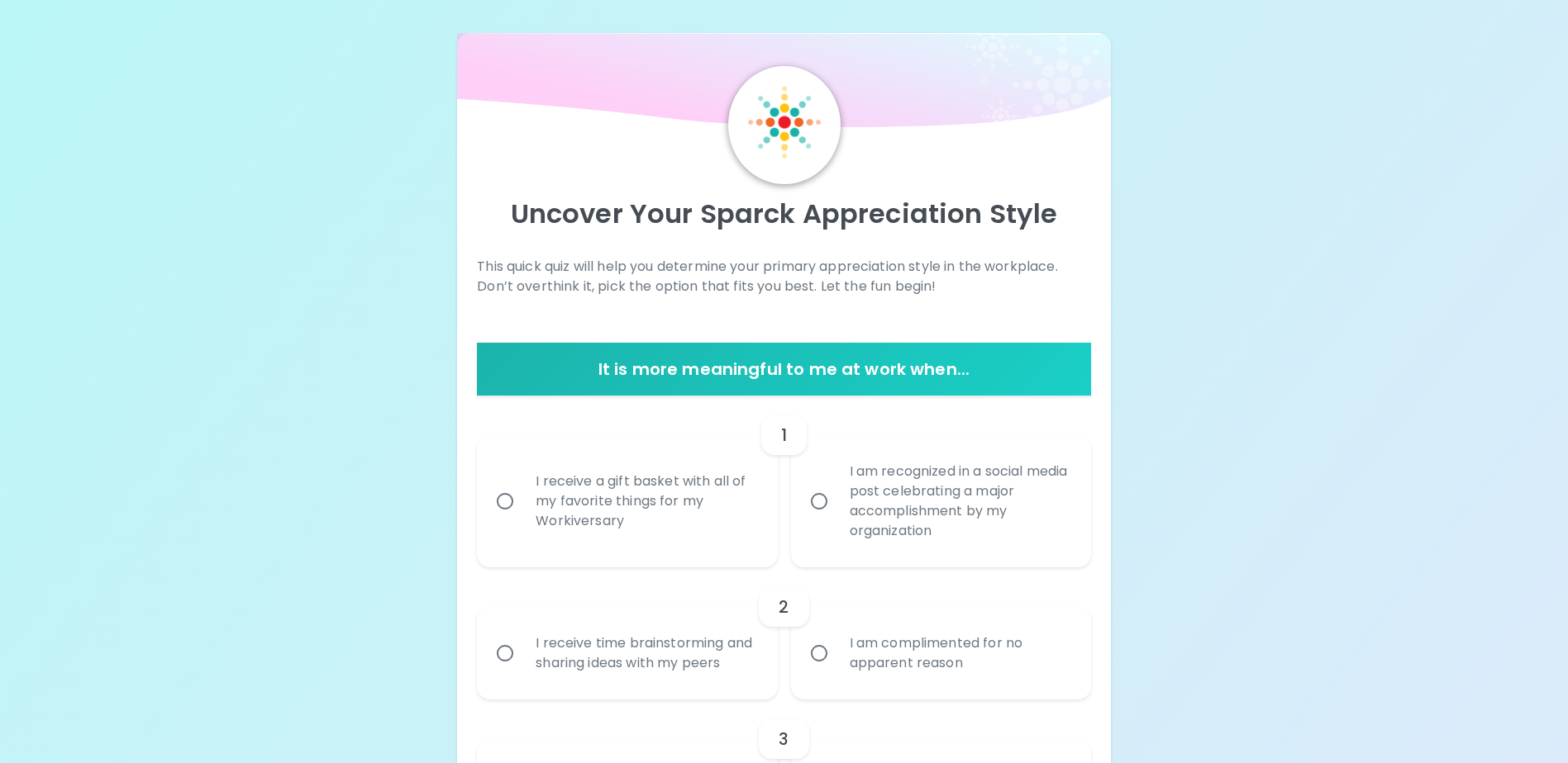
click at [503, 504] on input "I receive a gift basket with all of my favorite things for my Workiversary" at bounding box center [505, 501] width 35 height 35
radio input "false"
radio input "true"
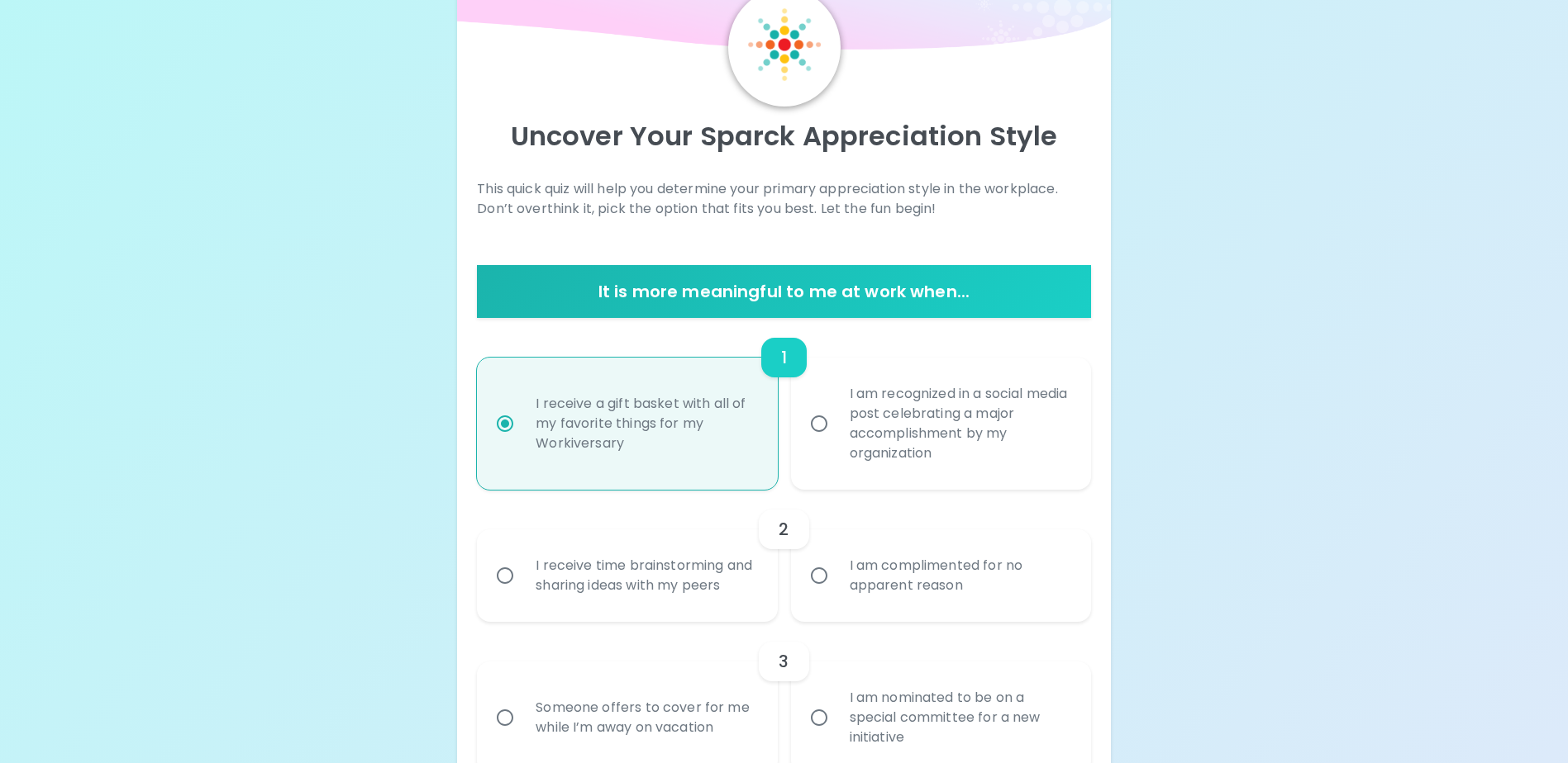
scroll to position [132, 0]
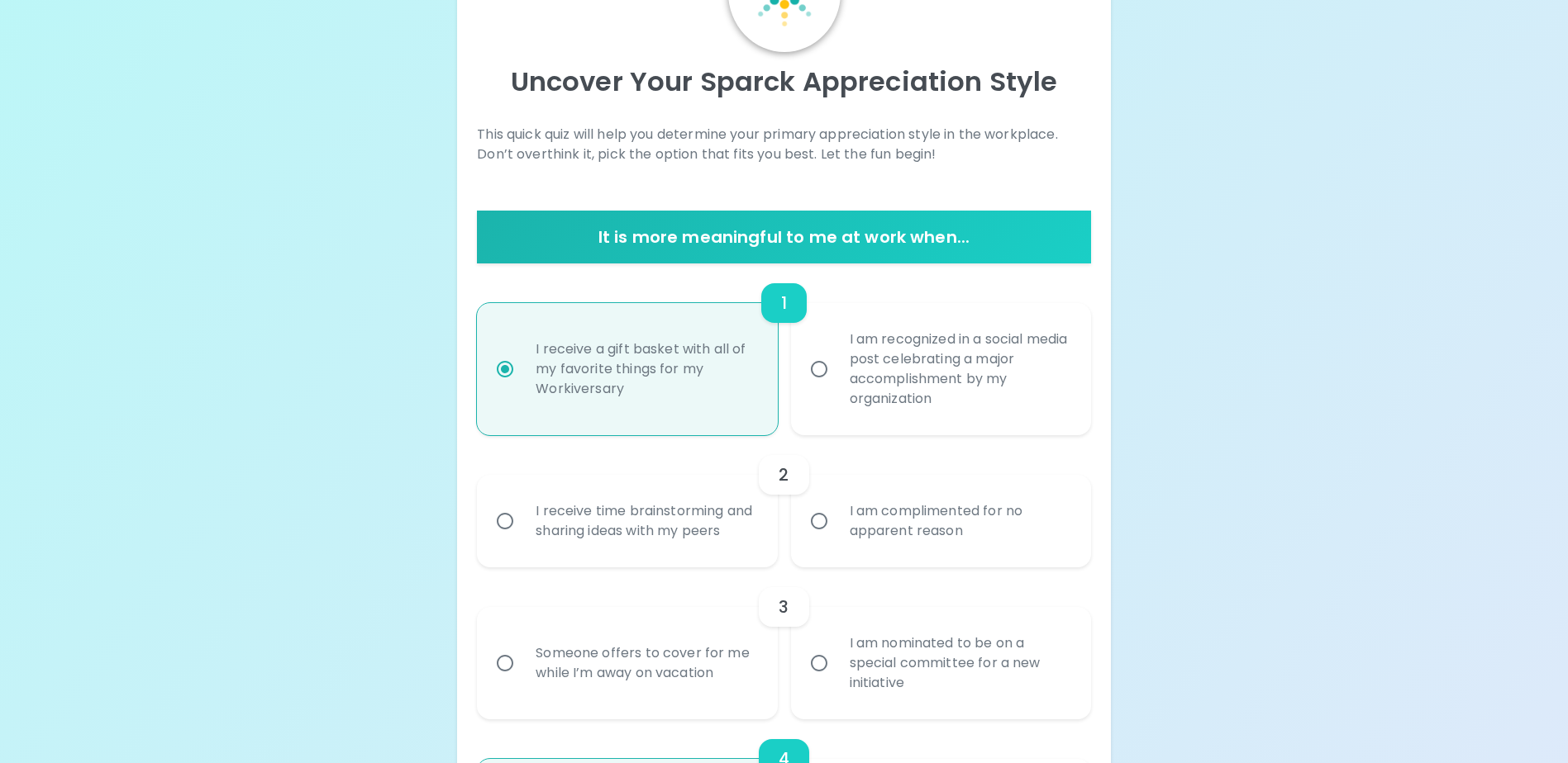
radio input "true"
click at [817, 532] on input "I am complimented for no apparent reason" at bounding box center [819, 521] width 35 height 35
radio input "false"
radio input "true"
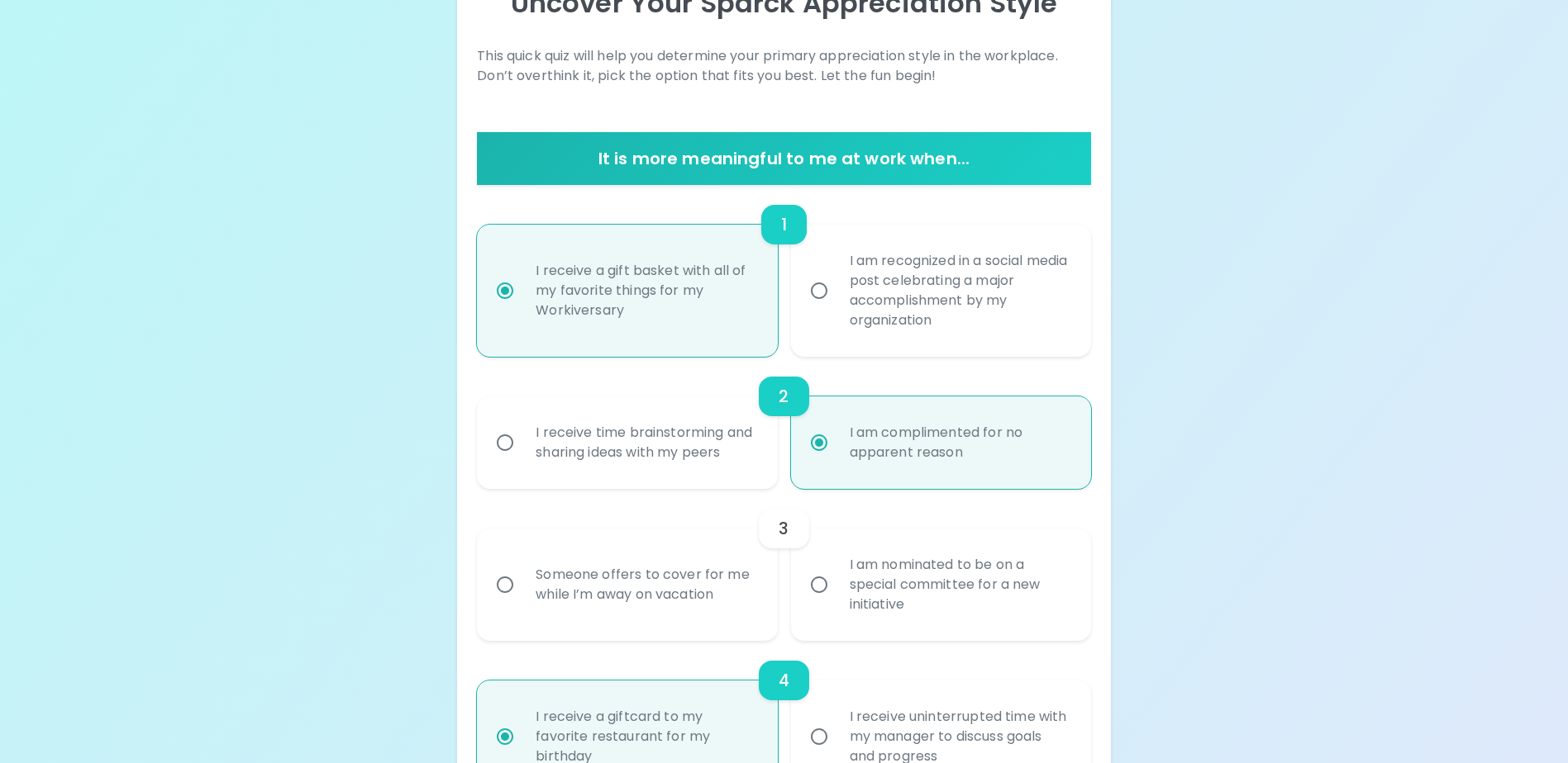
scroll to position [264, 0]
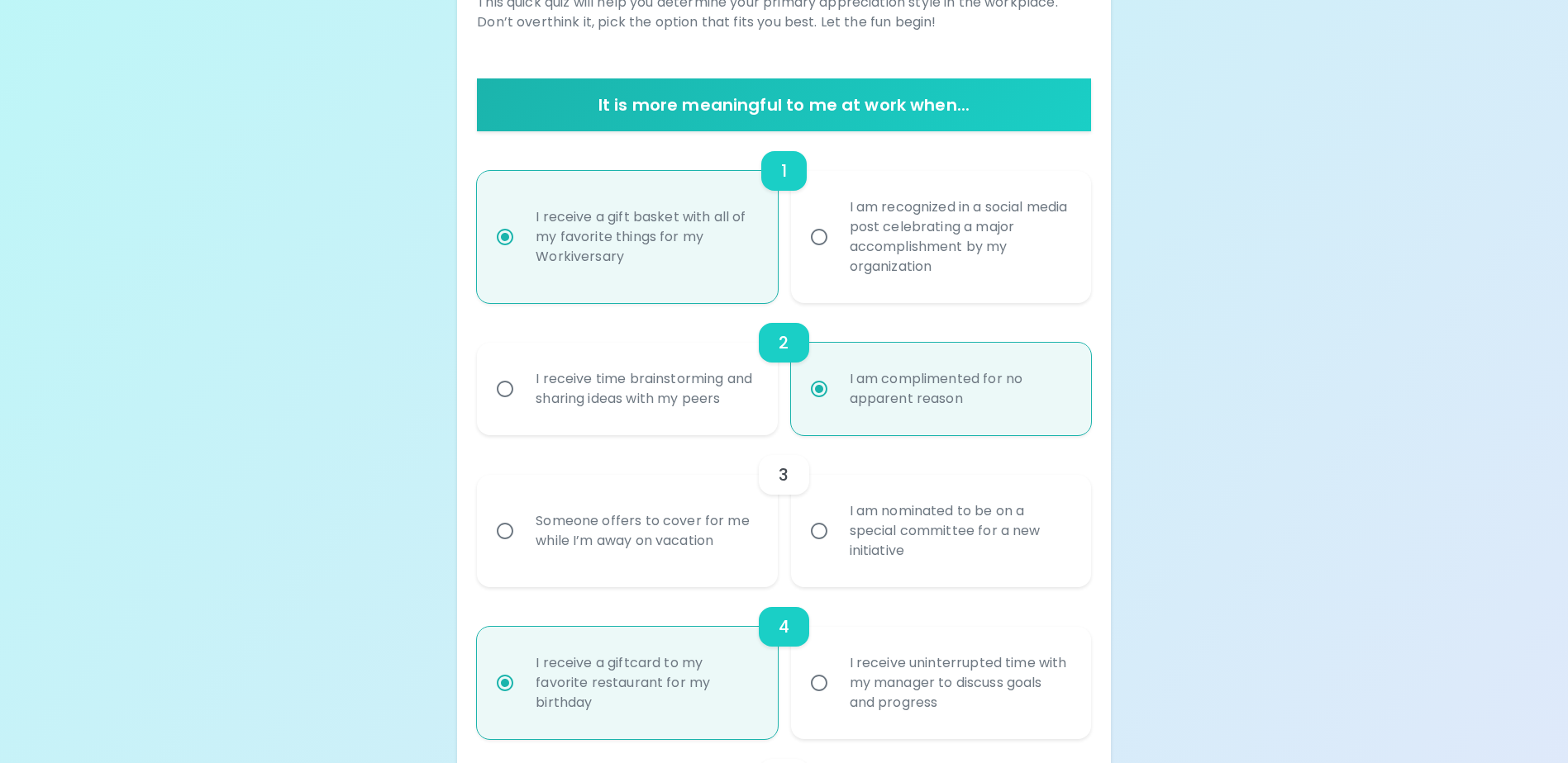
radio input "true"
drag, startPoint x: 508, startPoint y: 551, endPoint x: 1007, endPoint y: 613, distance: 502.8
click at [508, 549] on input "Someone offers to cover for me while I’m away on vacation" at bounding box center [505, 531] width 35 height 35
radio input "false"
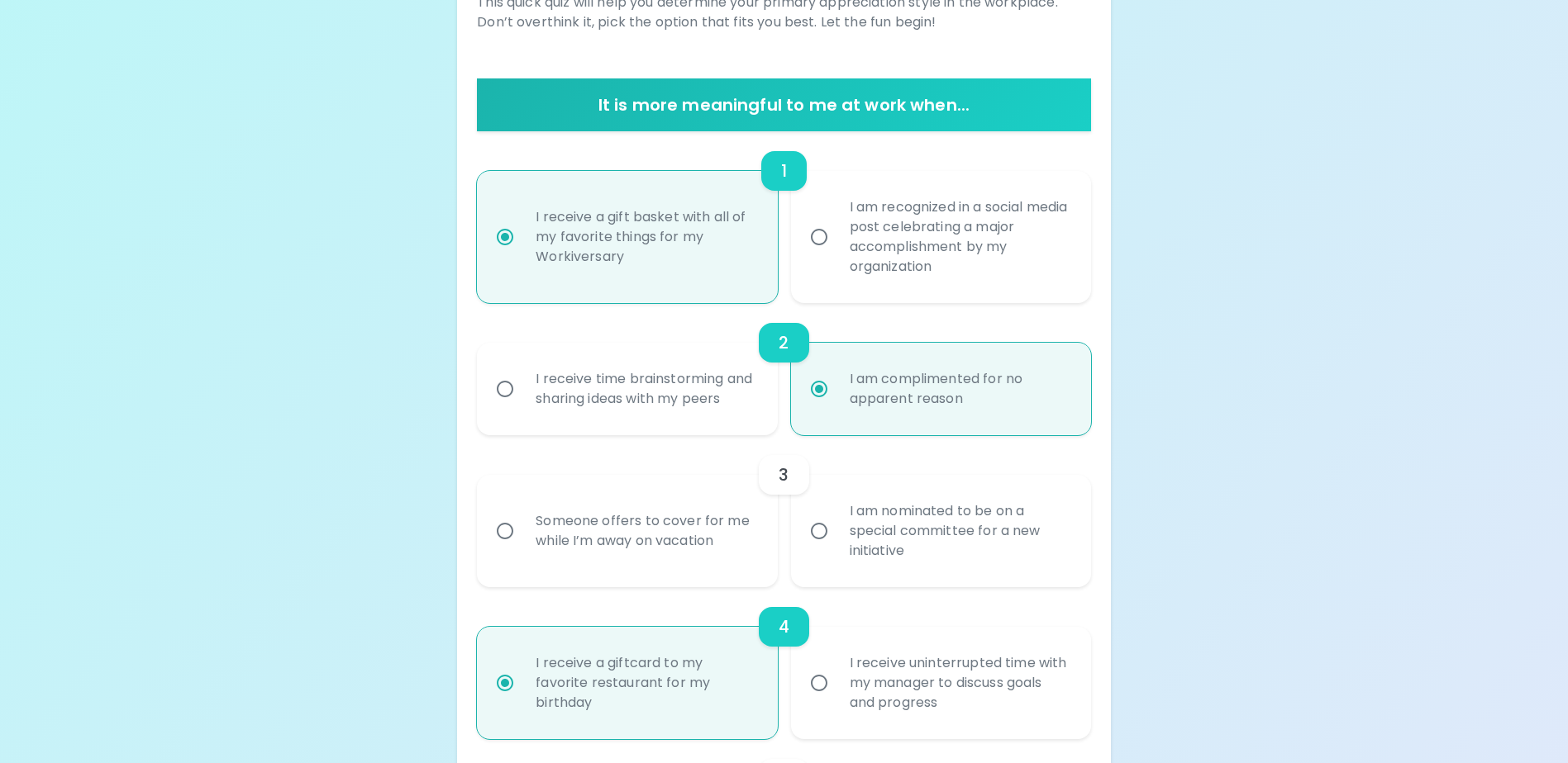
radio input "false"
radio input "true"
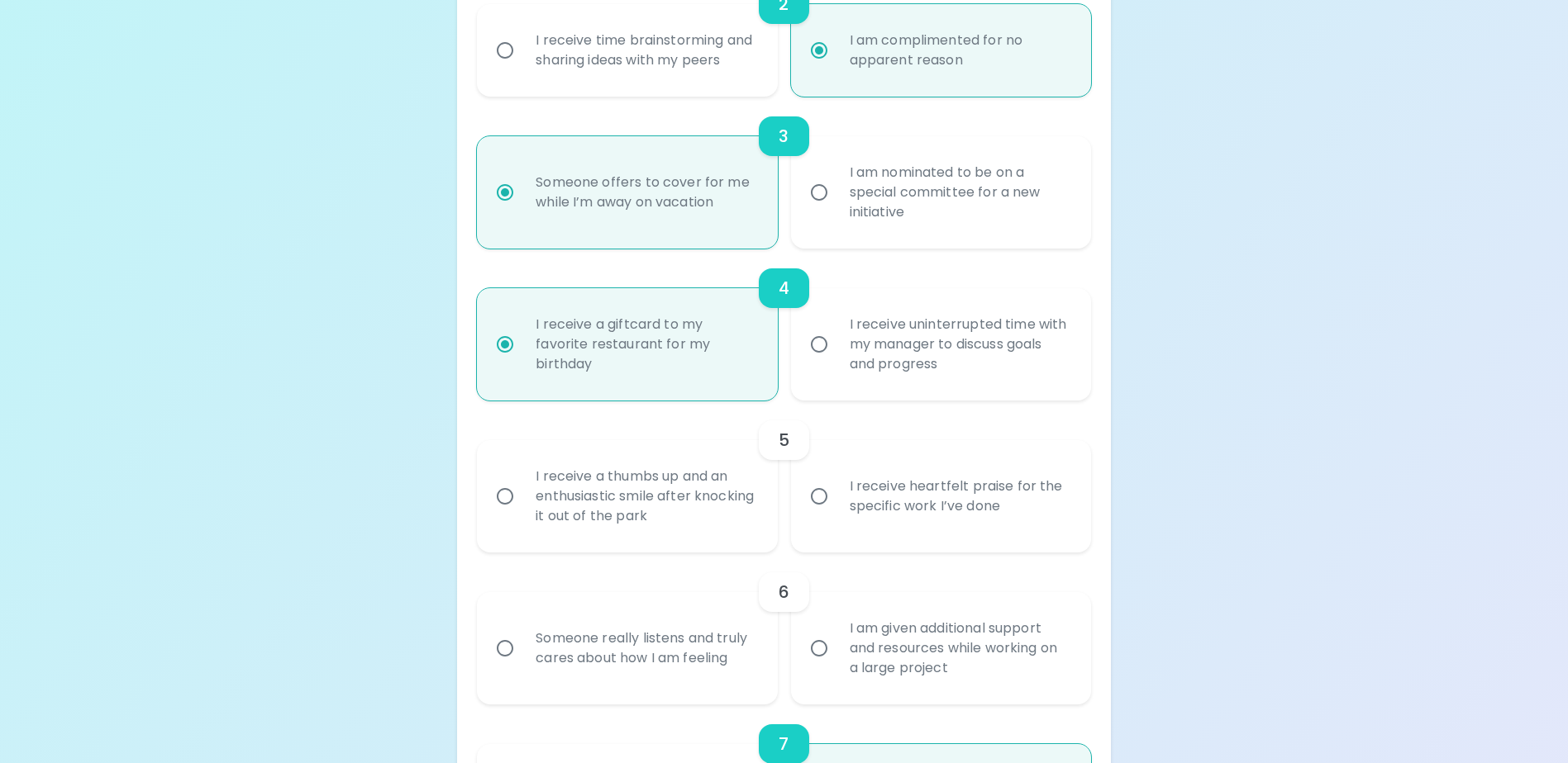
scroll to position [644, 0]
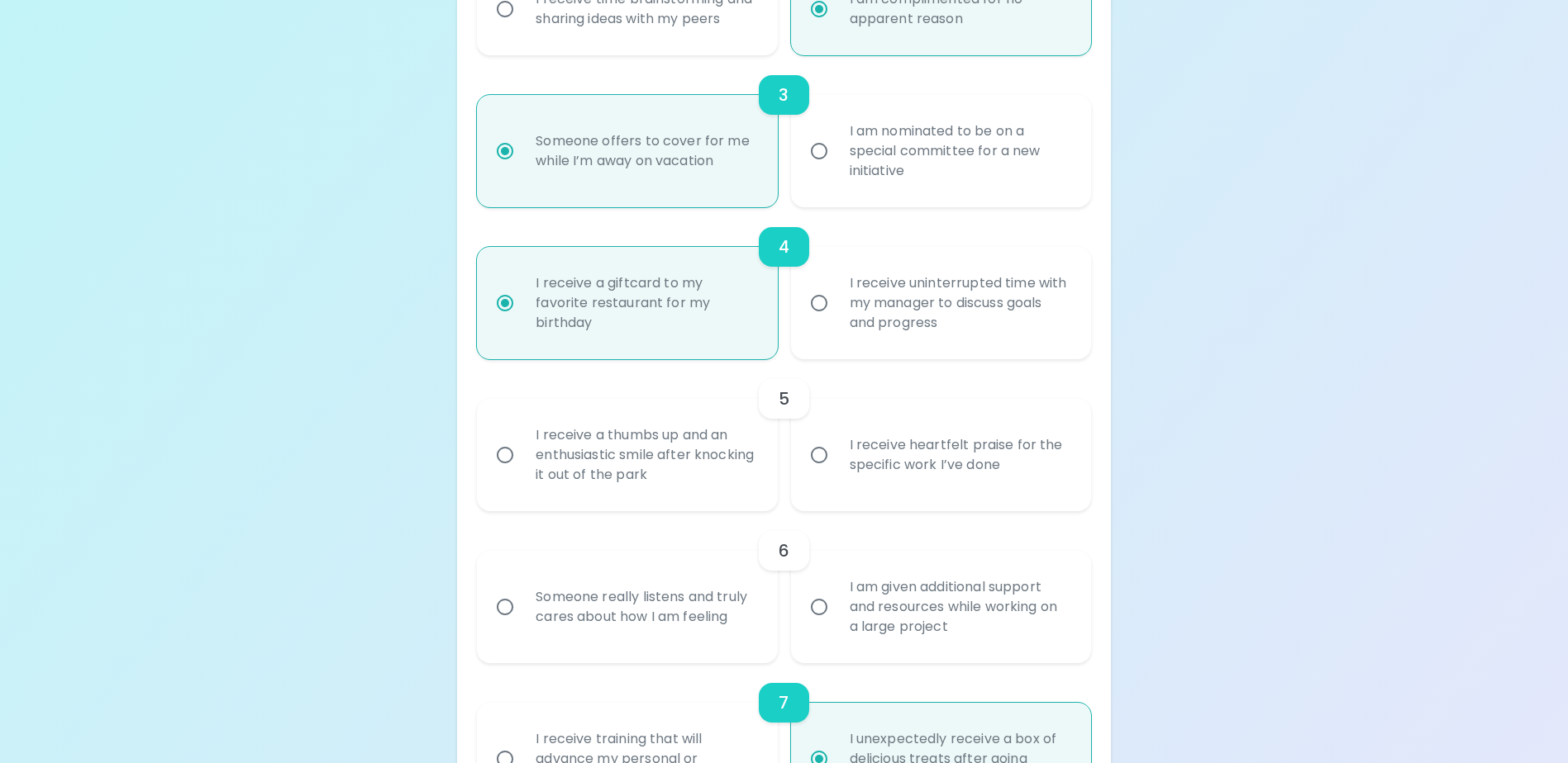
radio input "true"
click at [817, 473] on input "I receive heartfelt praise for the specific work I’ve done" at bounding box center [819, 455] width 35 height 35
radio input "false"
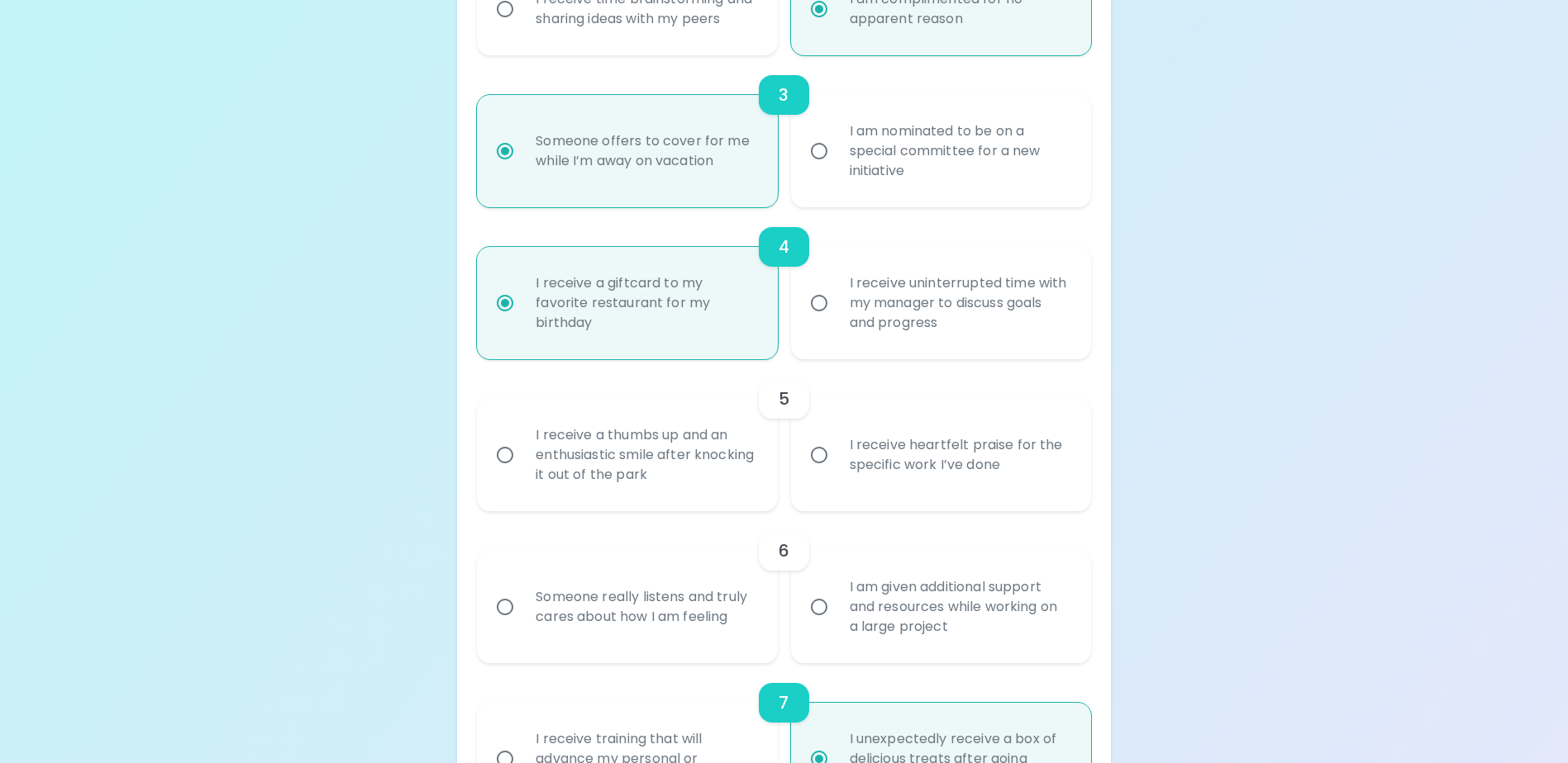
radio input "false"
radio input "true"
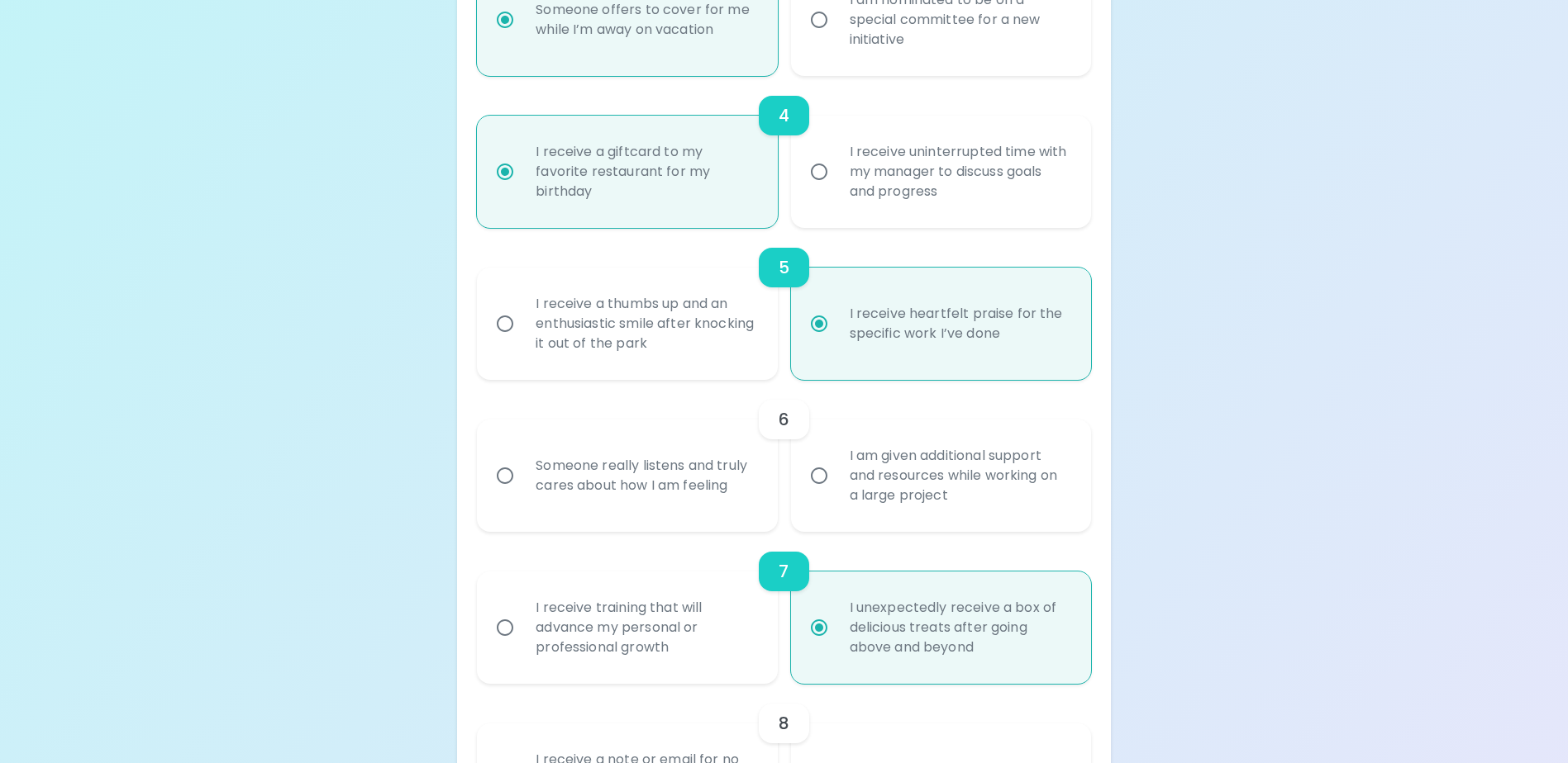
scroll to position [776, 0]
radio input "true"
click at [508, 492] on input "Someone really listens and truly cares about how I am feeling" at bounding box center [505, 474] width 35 height 35
radio input "false"
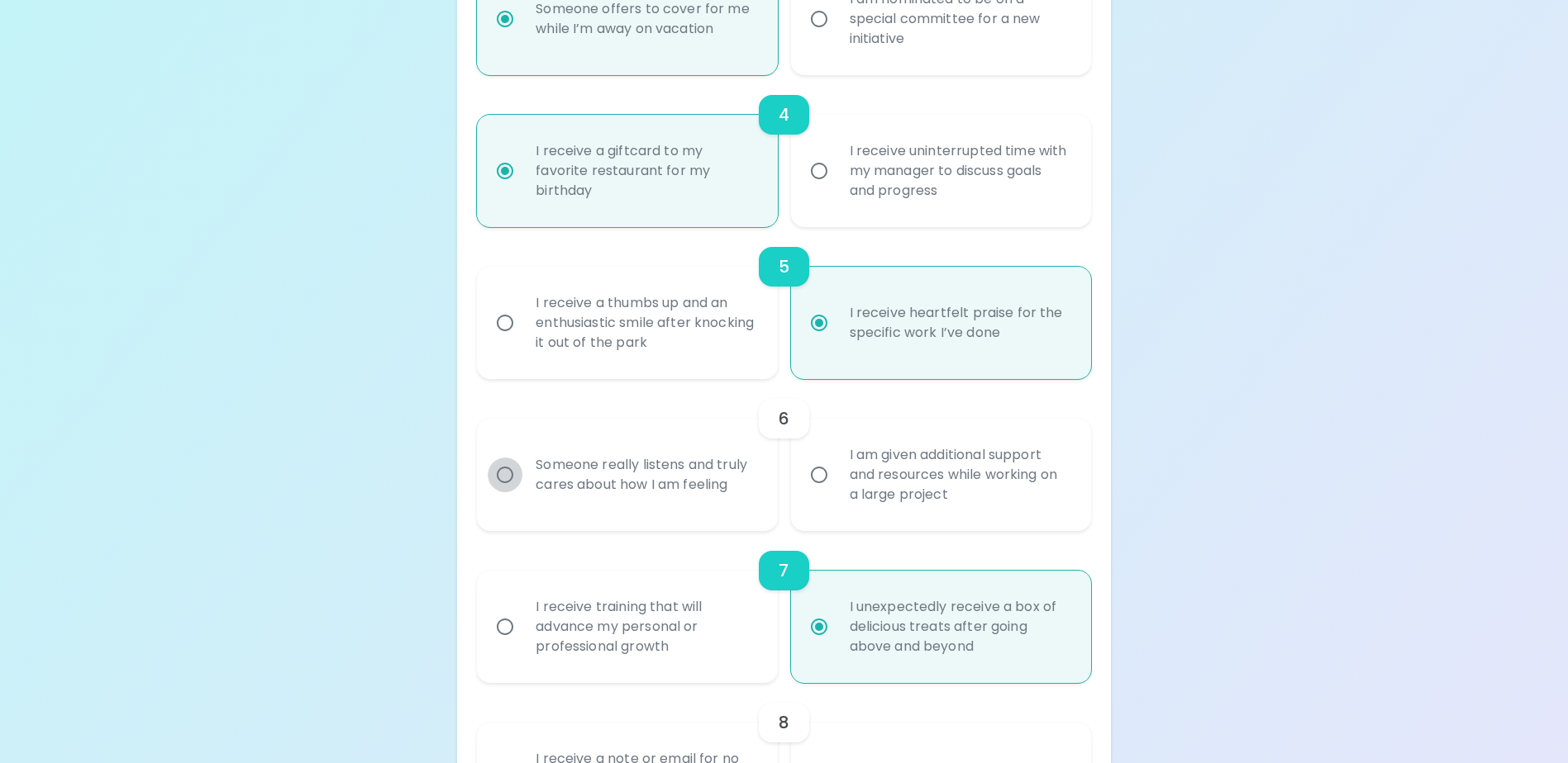
radio input "false"
radio input "true"
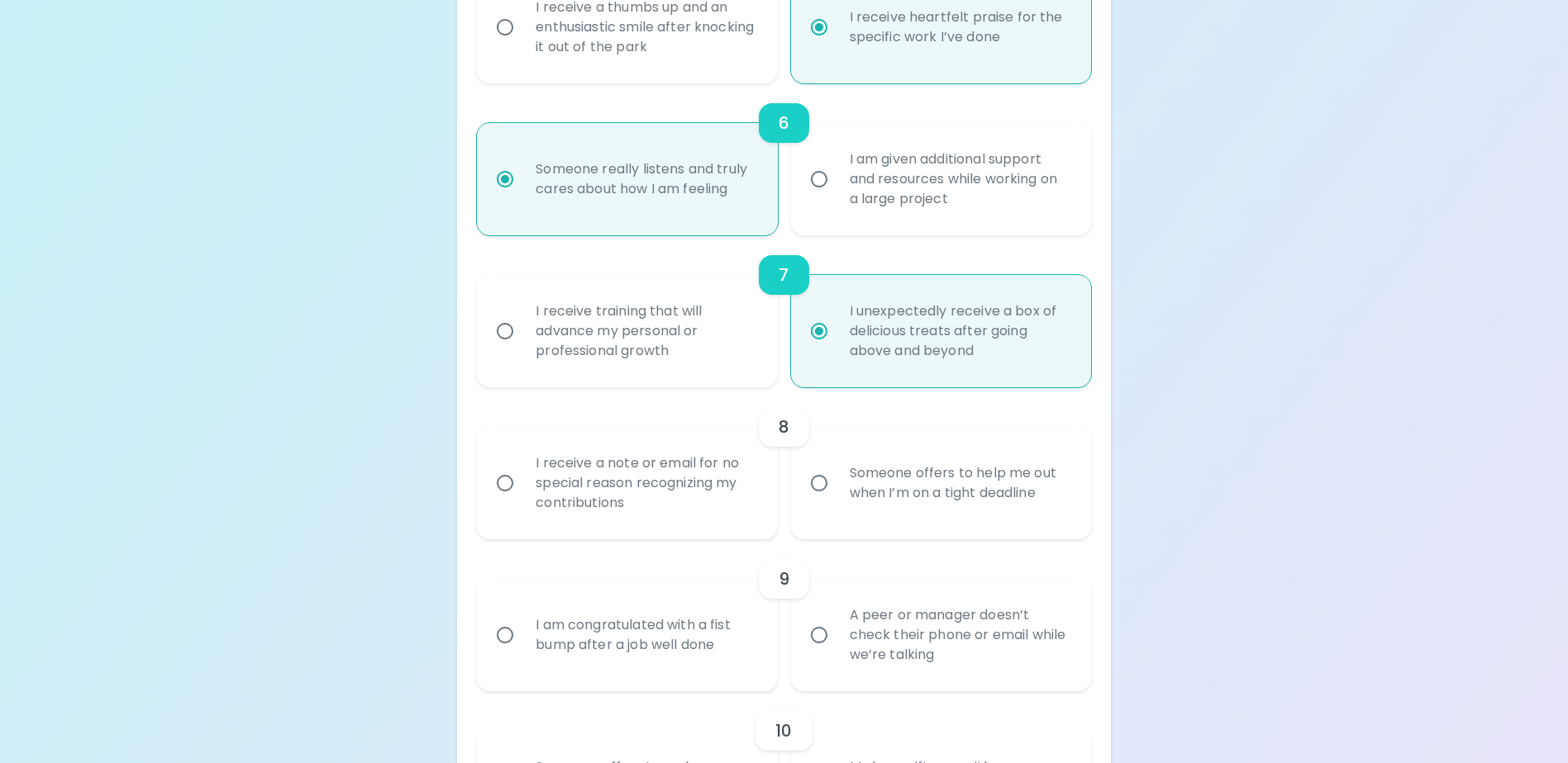
scroll to position [1074, 0]
radio input "true"
click at [506, 499] on input "I receive a note or email for no special reason recognizing my contributions" at bounding box center [505, 482] width 35 height 35
radio input "false"
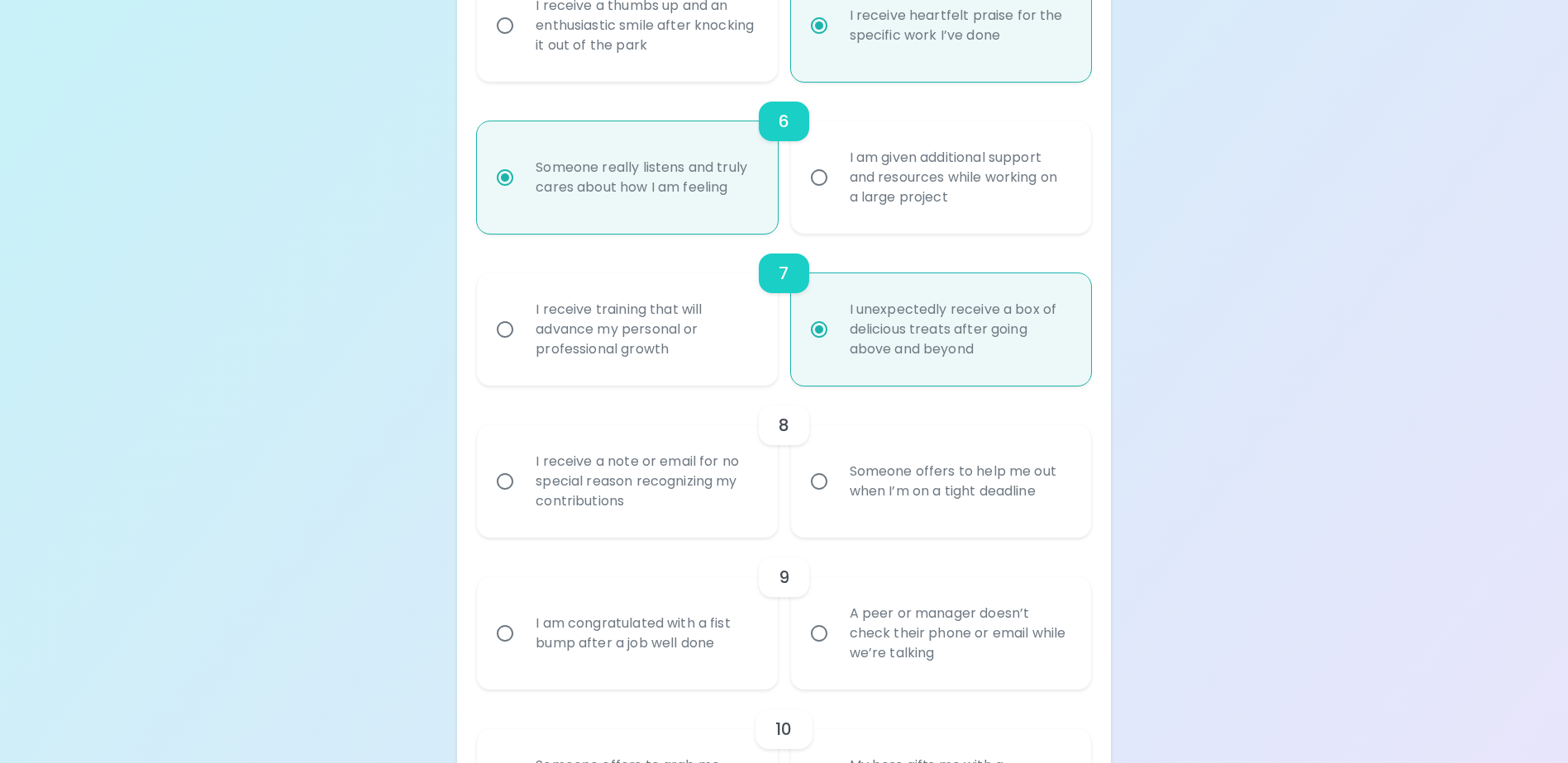
radio input "false"
radio input "true"
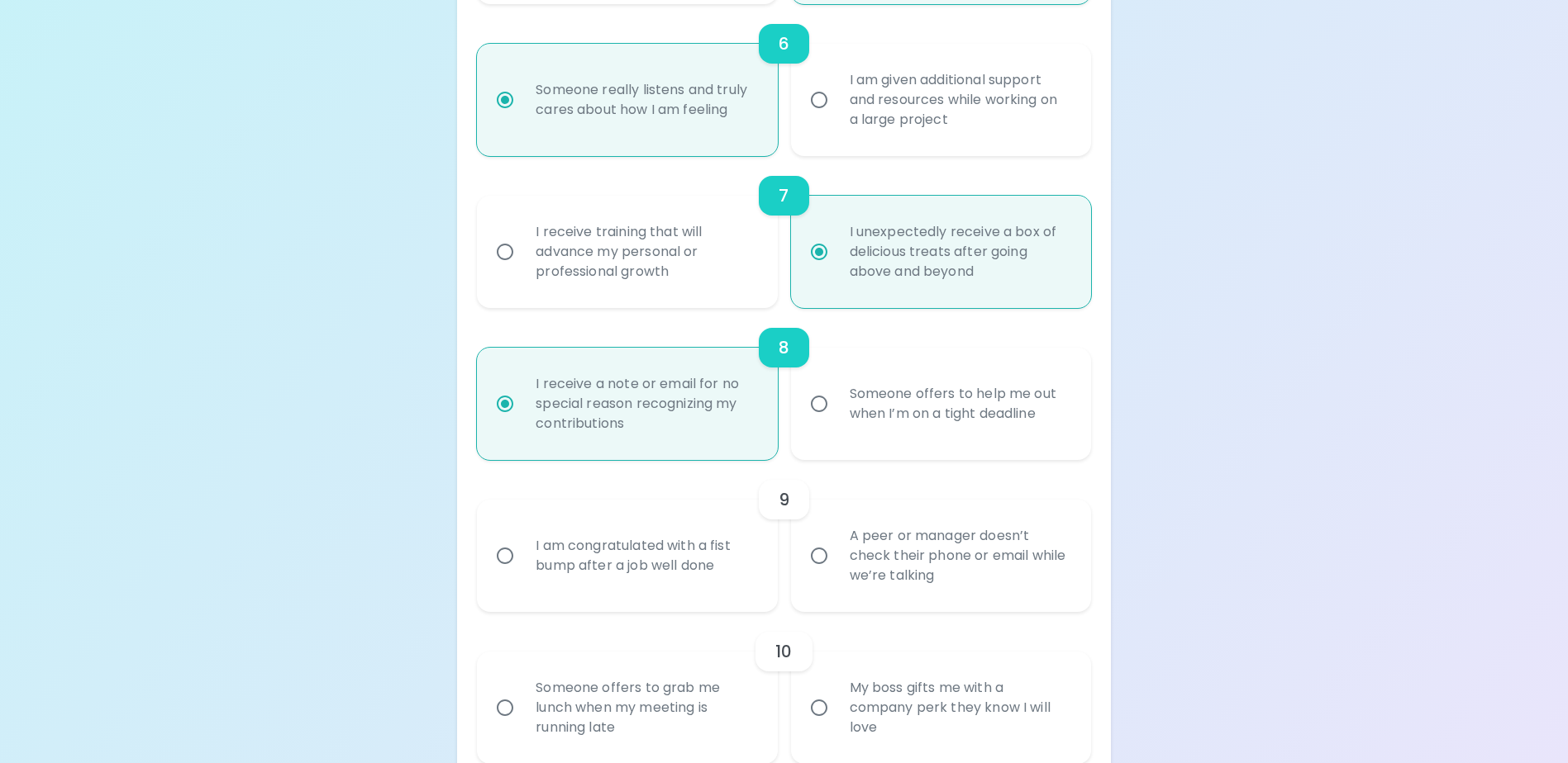
scroll to position [1206, 0]
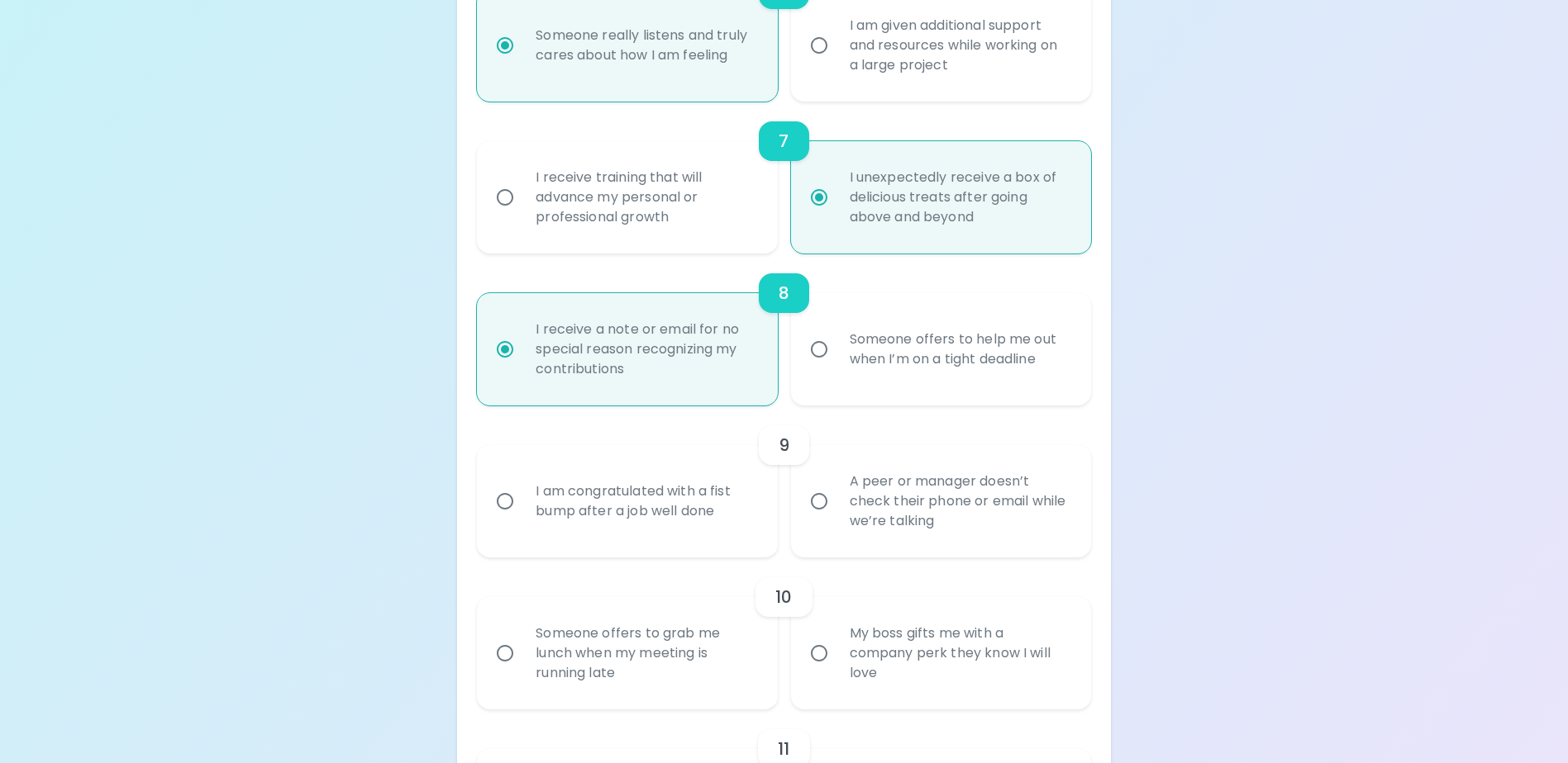
radio input "true"
click at [502, 519] on input "I am congratulated with a fist bump after a job well done" at bounding box center [505, 501] width 35 height 35
radio input "false"
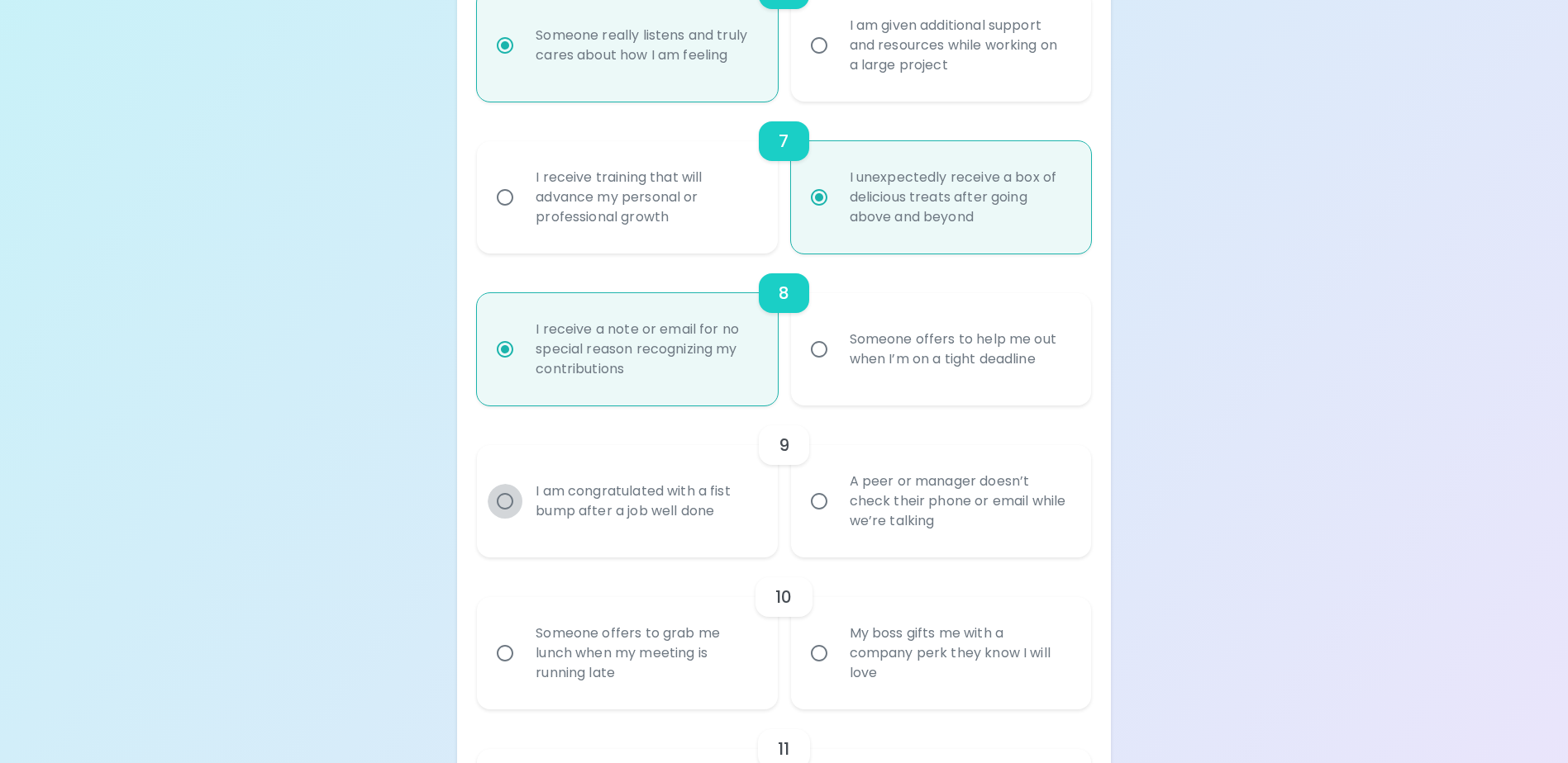
radio input "false"
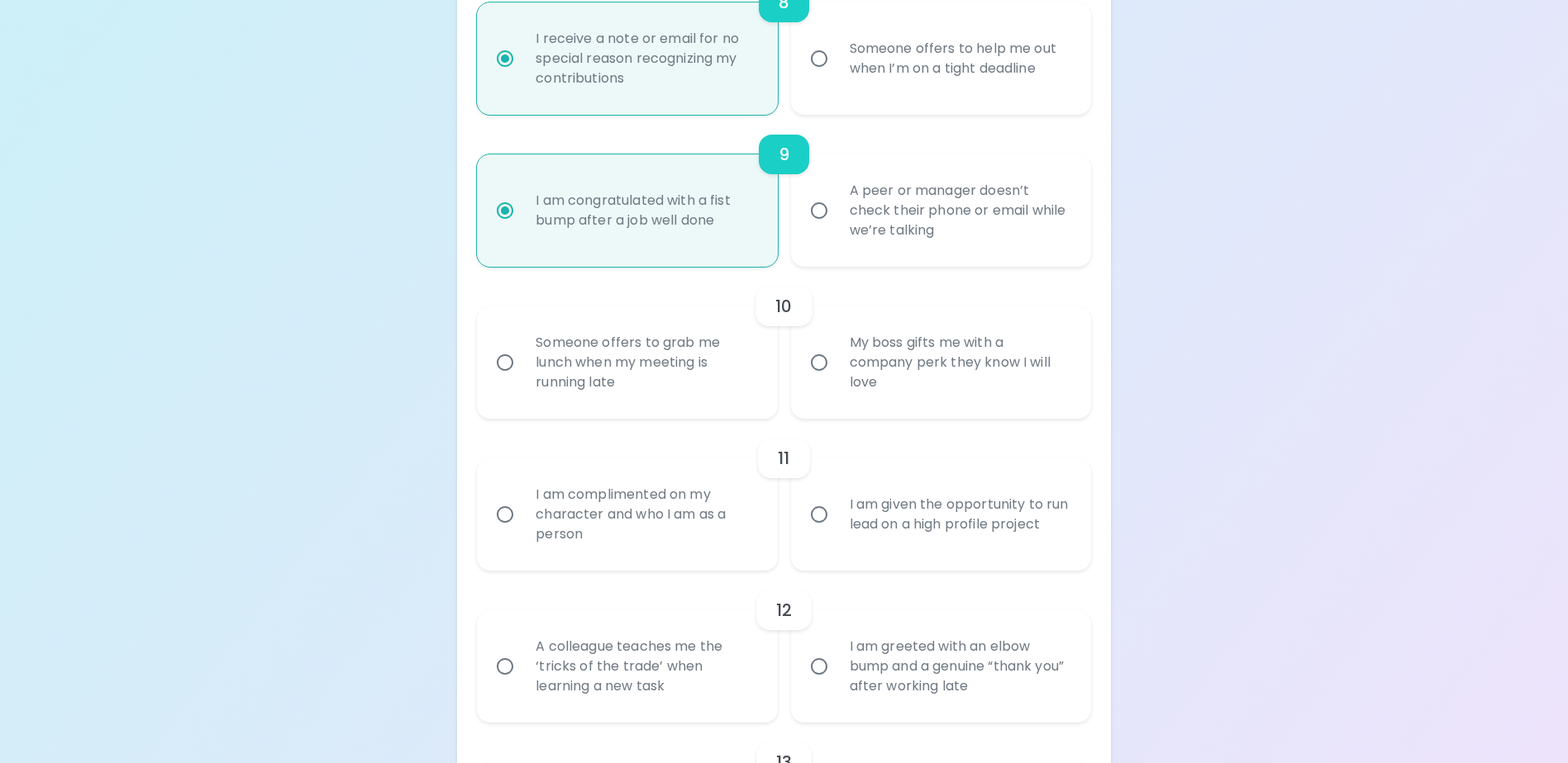
scroll to position [1504, 0]
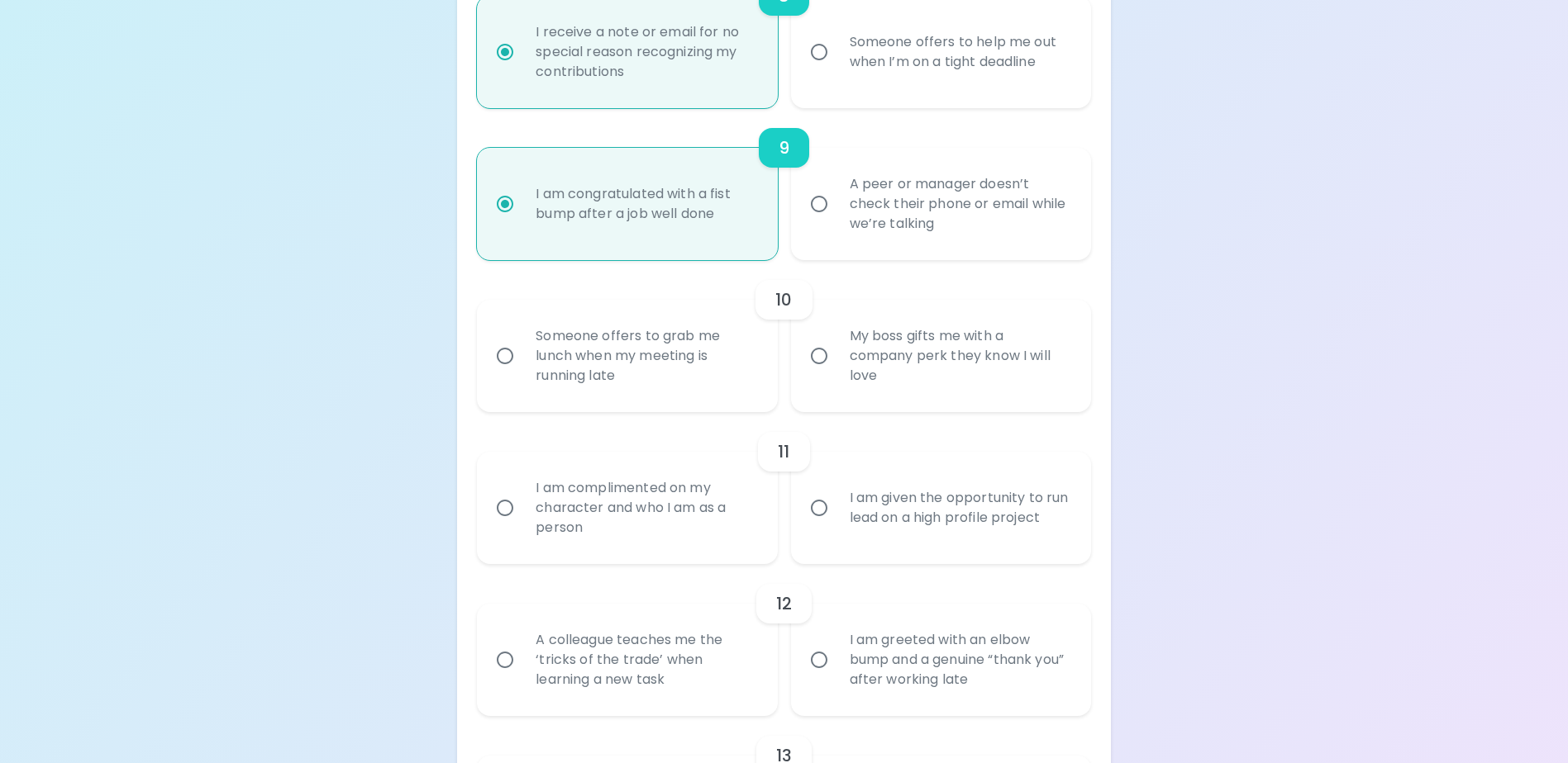
radio input "true"
click at [820, 372] on input "My boss gifts me with a company perk they know I will love" at bounding box center [819, 356] width 35 height 35
radio input "false"
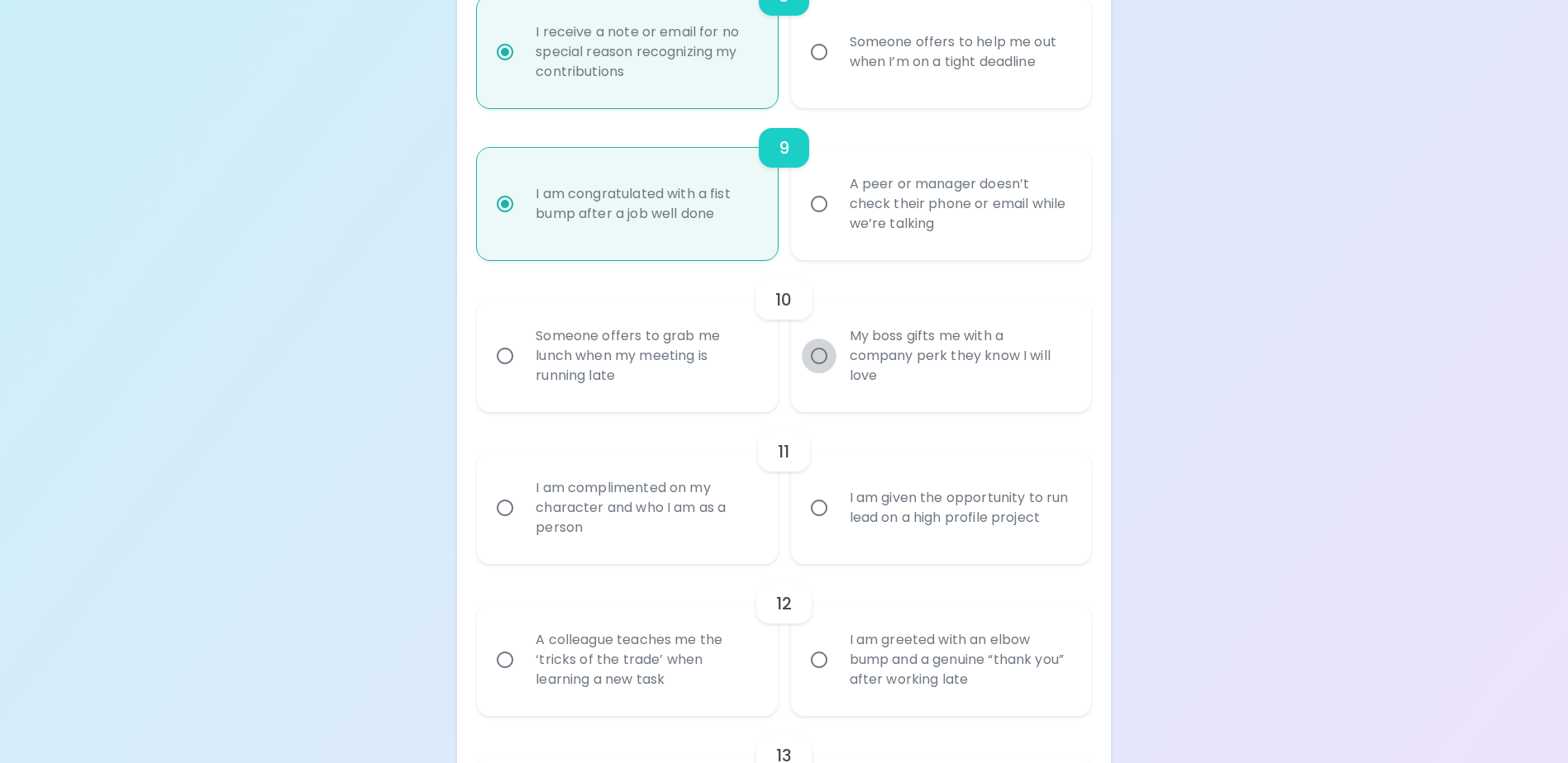
radio input "false"
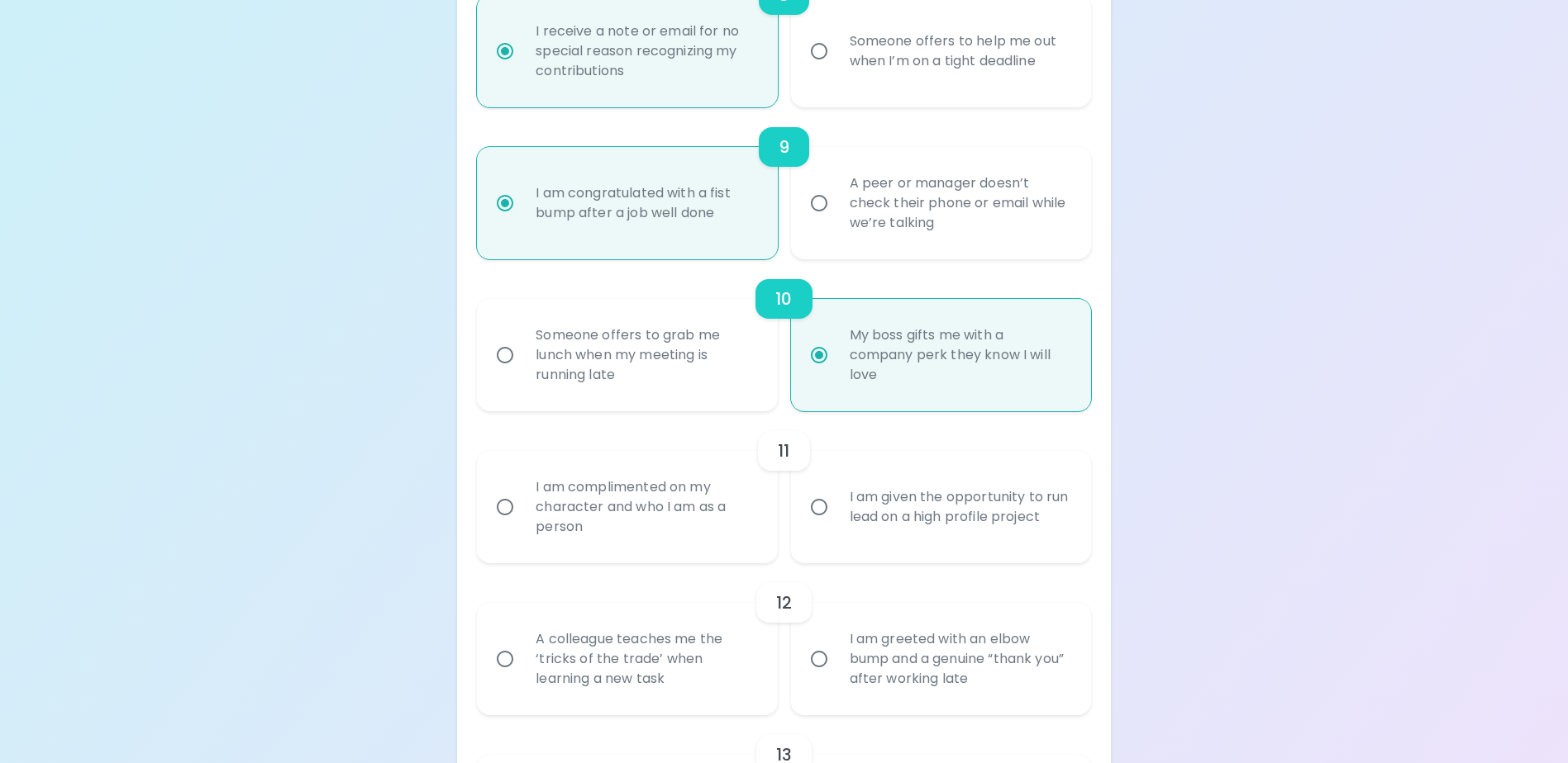
scroll to position [1553, 0]
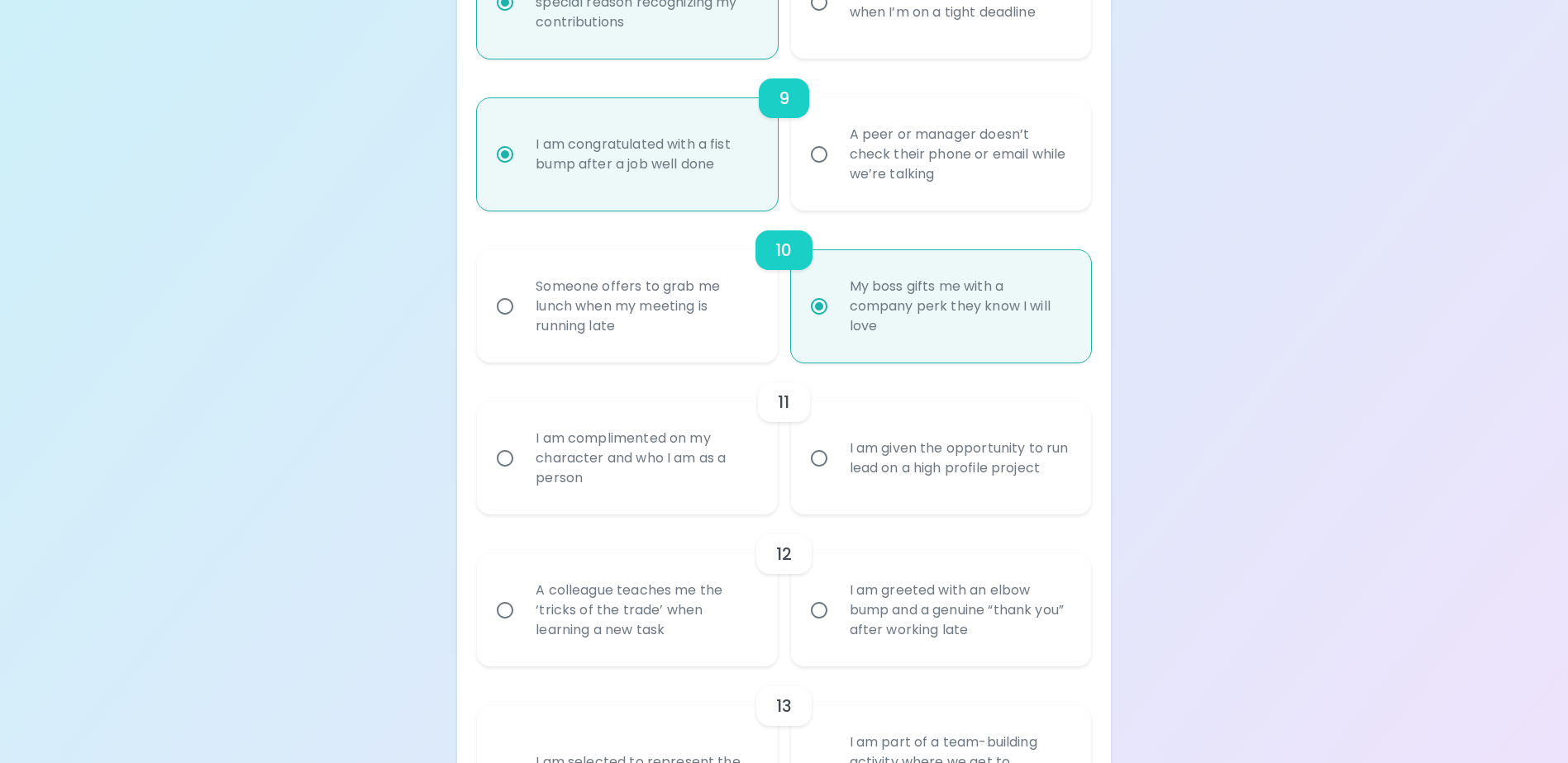
radio input "true"
click at [504, 476] on input "I am complimented on my character and who I am as a person" at bounding box center [505, 458] width 35 height 35
radio input "false"
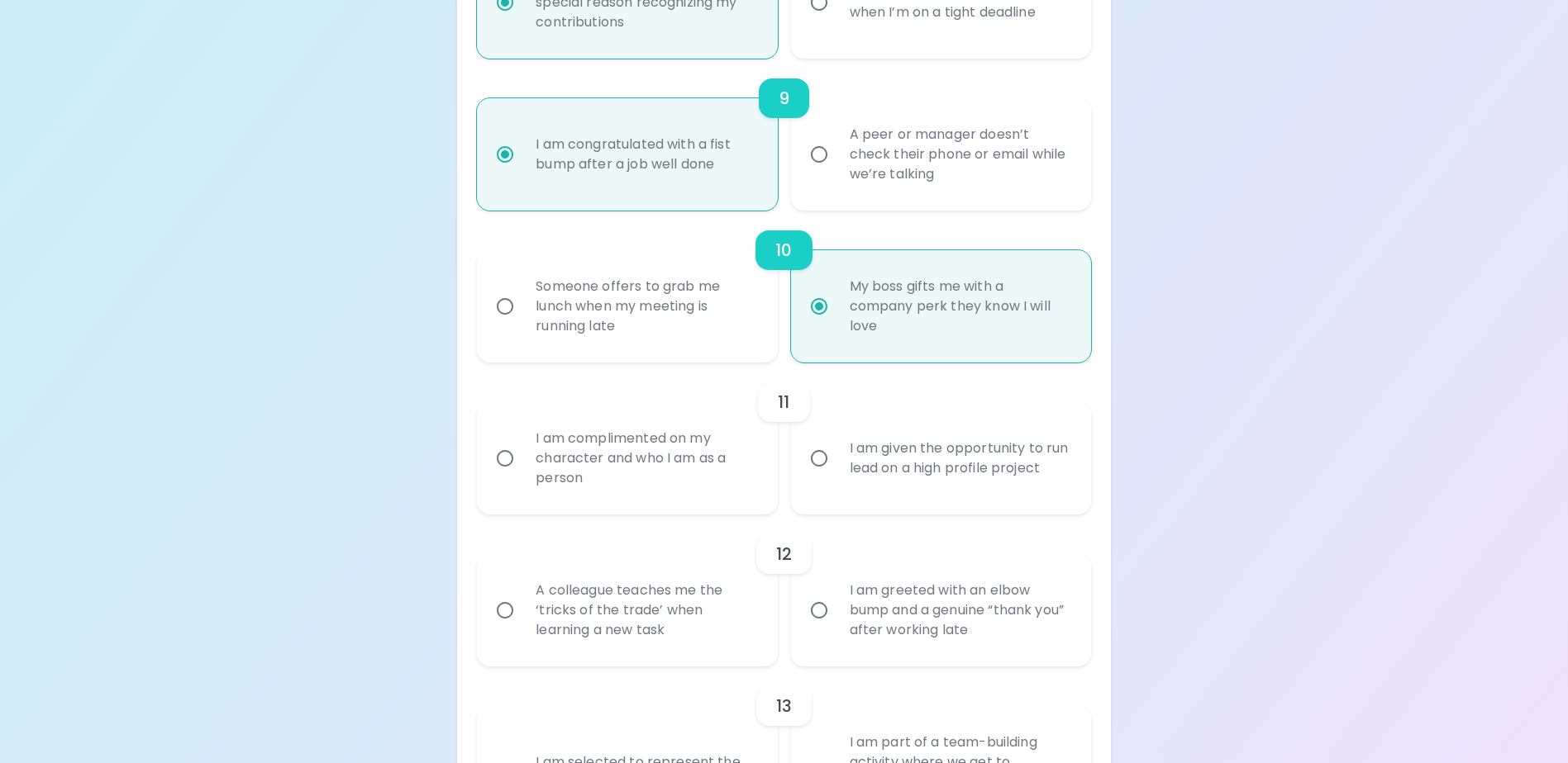
radio input "false"
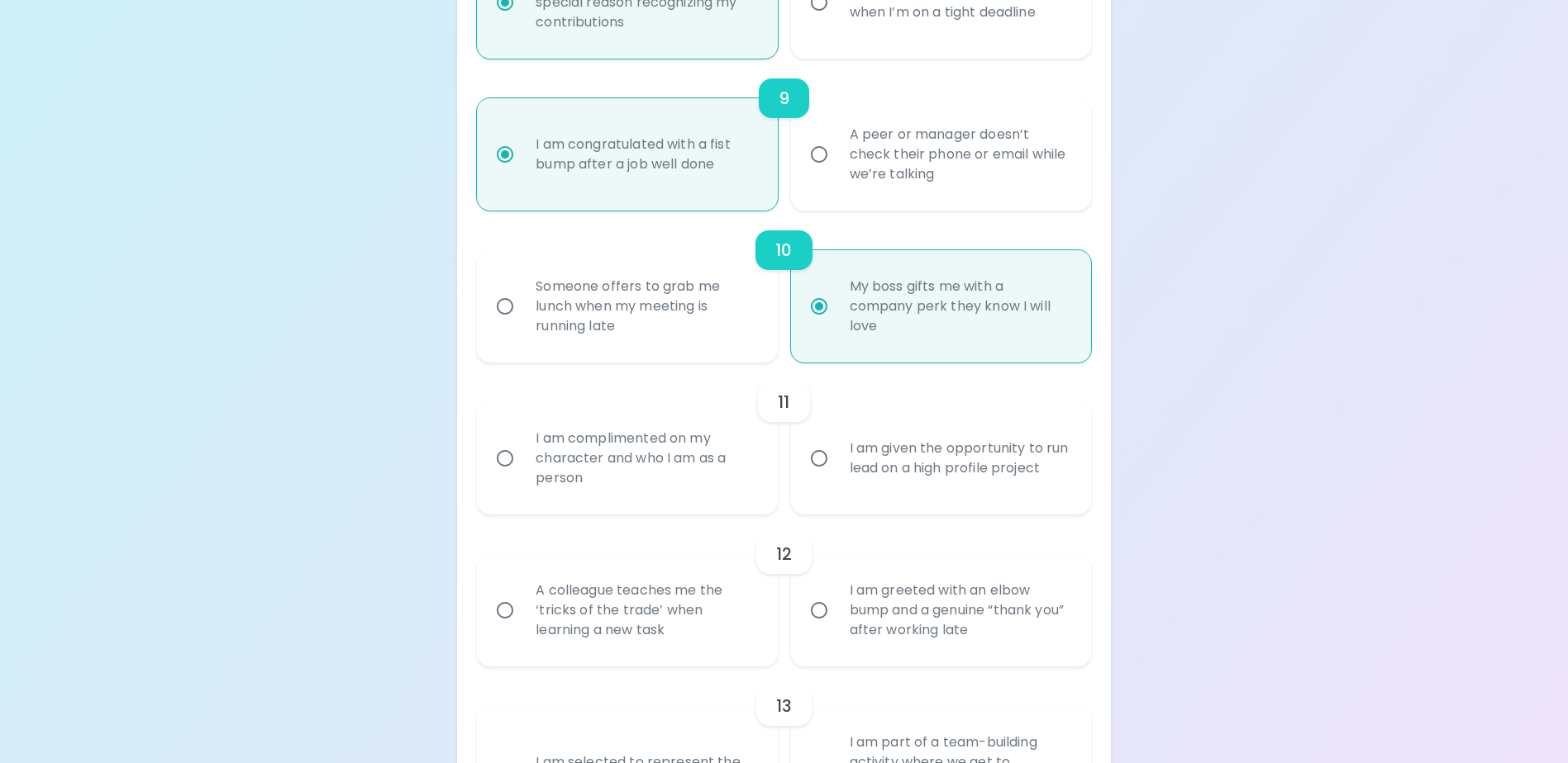
radio input "false"
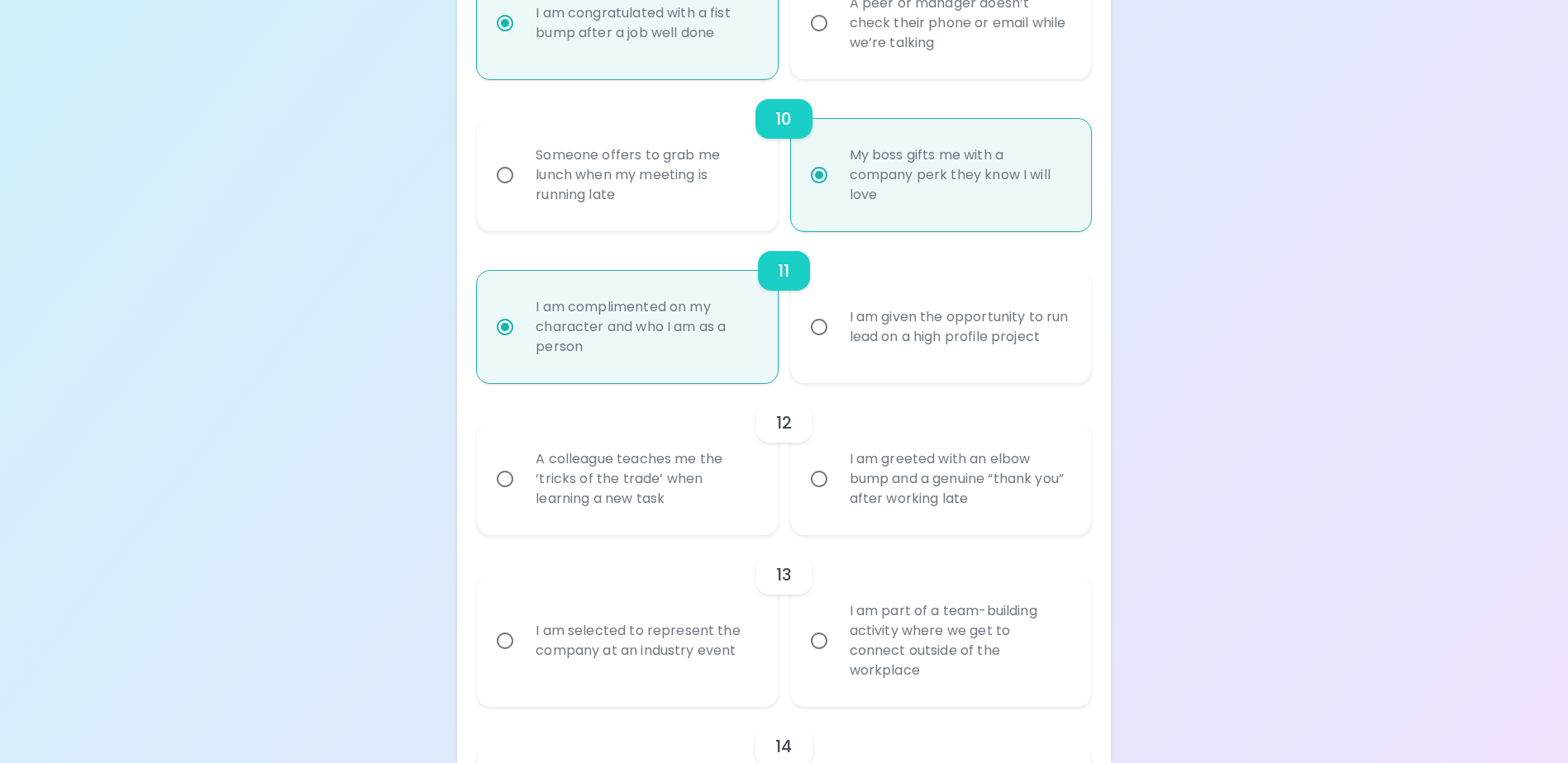
scroll to position [1685, 0]
radio input "true"
click at [509, 496] on input "A colleague teaches me the ‘tricks of the trade’ when learning a new task" at bounding box center [505, 478] width 35 height 35
radio input "false"
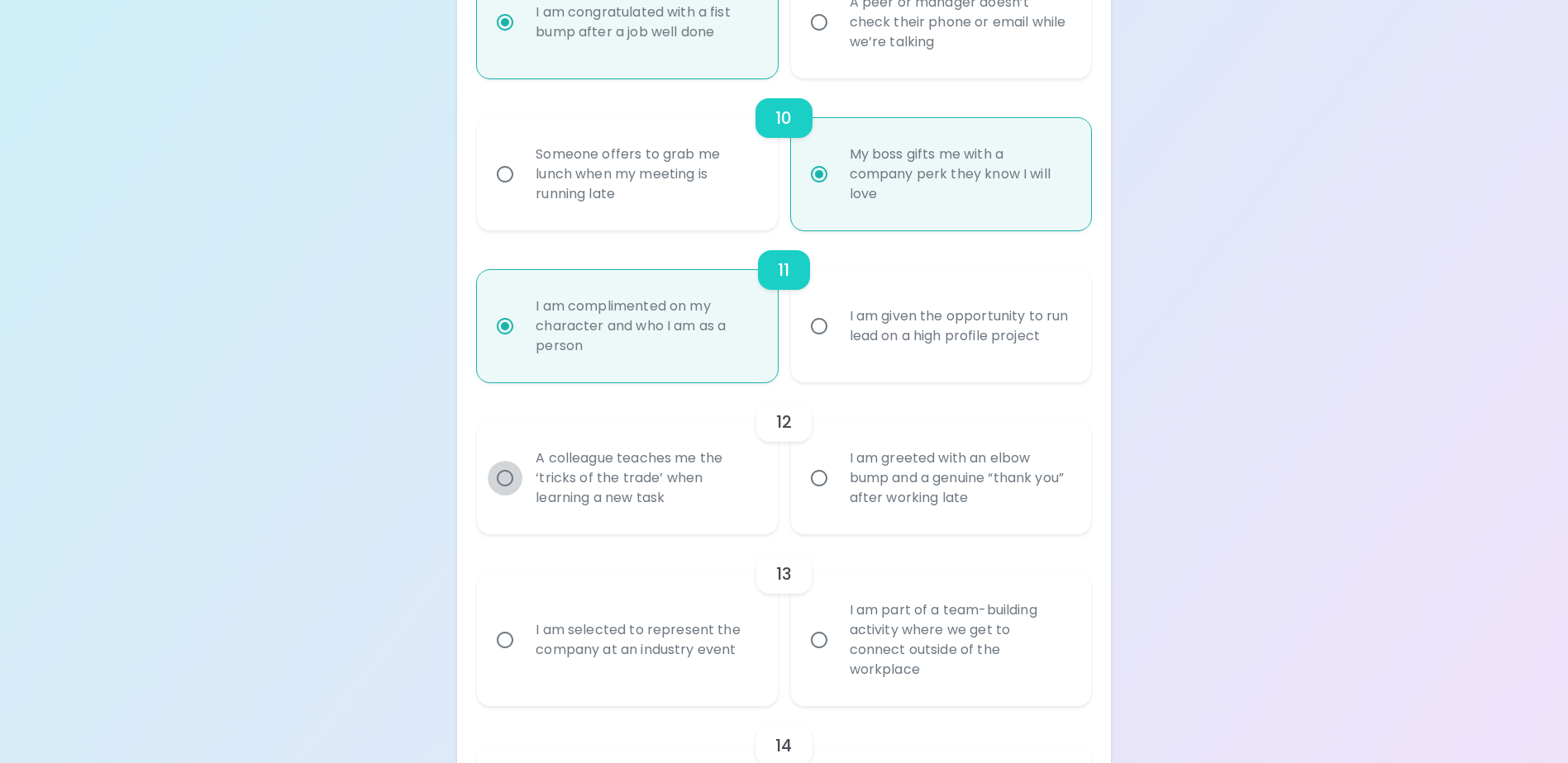
radio input "false"
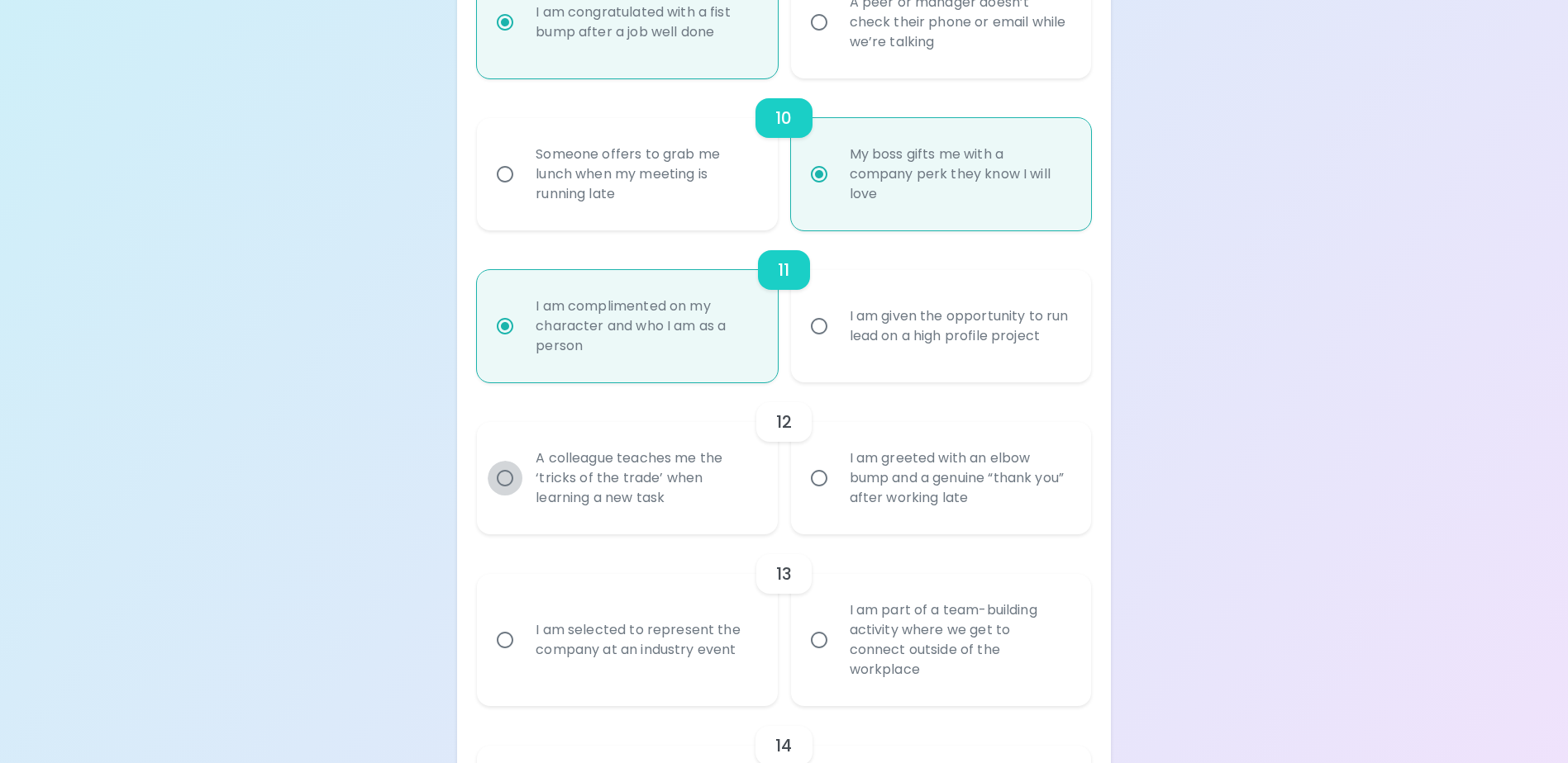
radio input "false"
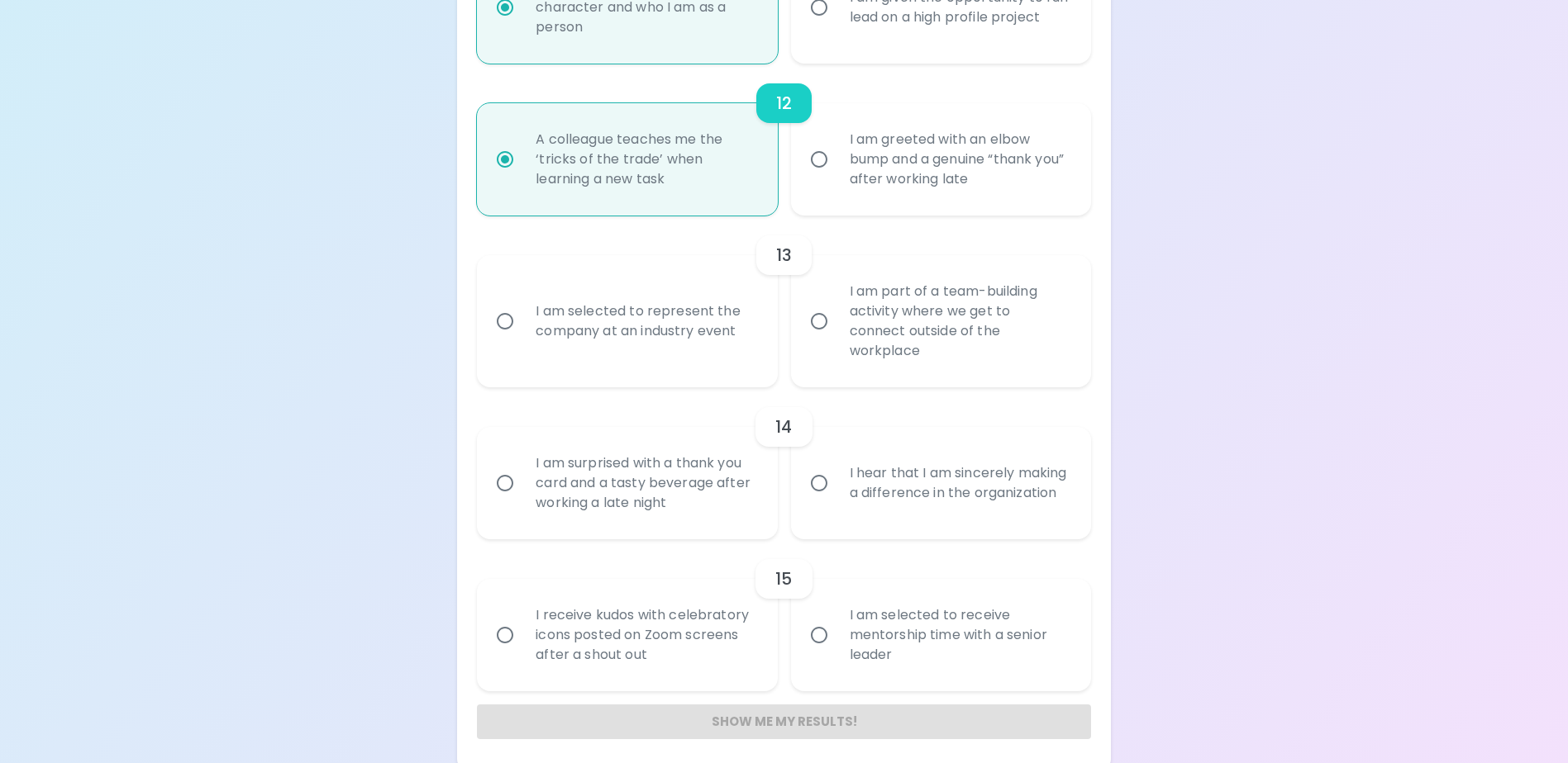
scroll to position [2013, 0]
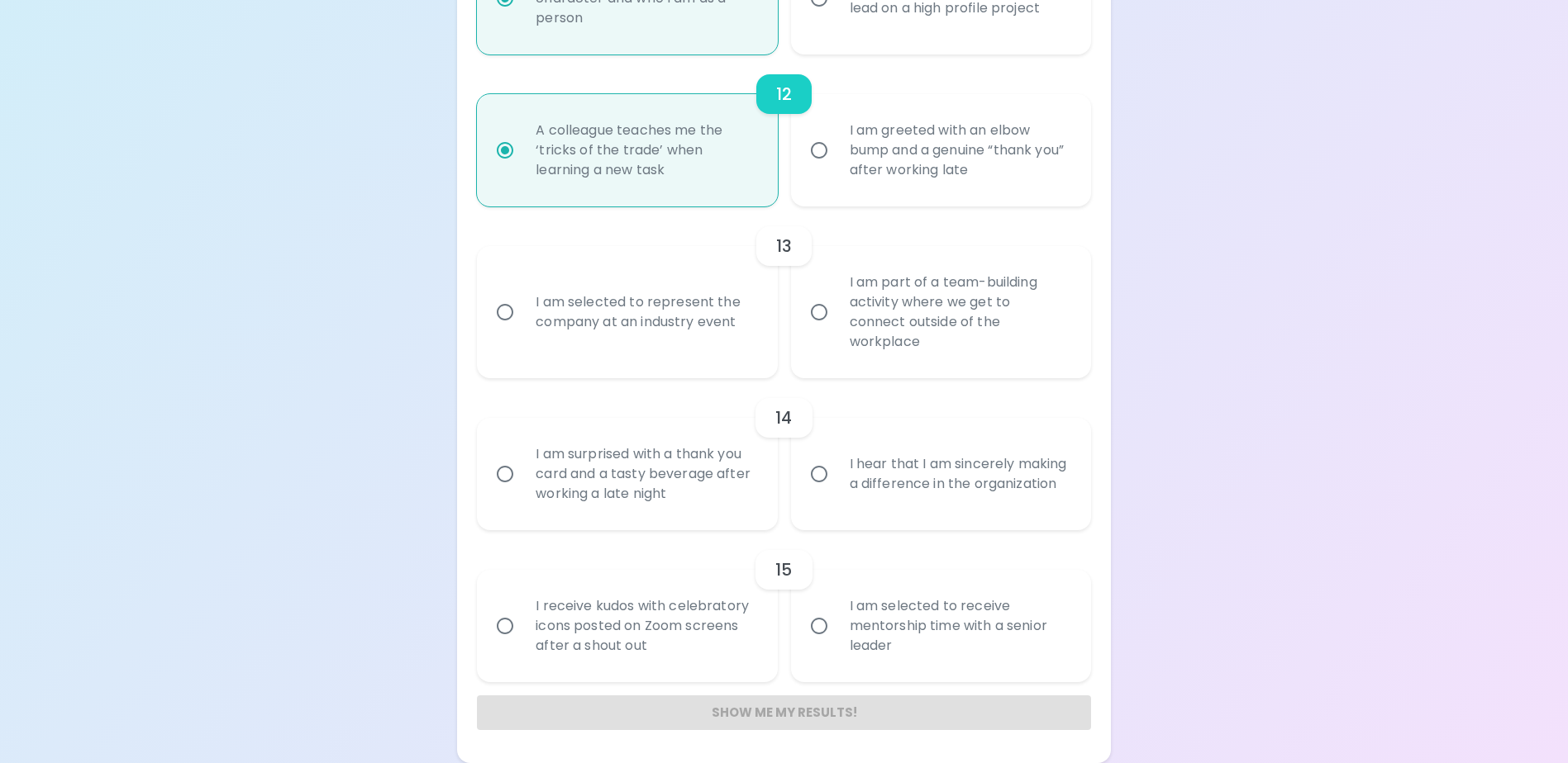
radio input "true"
click at [818, 323] on input "I am part of a team-building activity where we get to connect outside of the wo…" at bounding box center [819, 312] width 35 height 35
radio input "false"
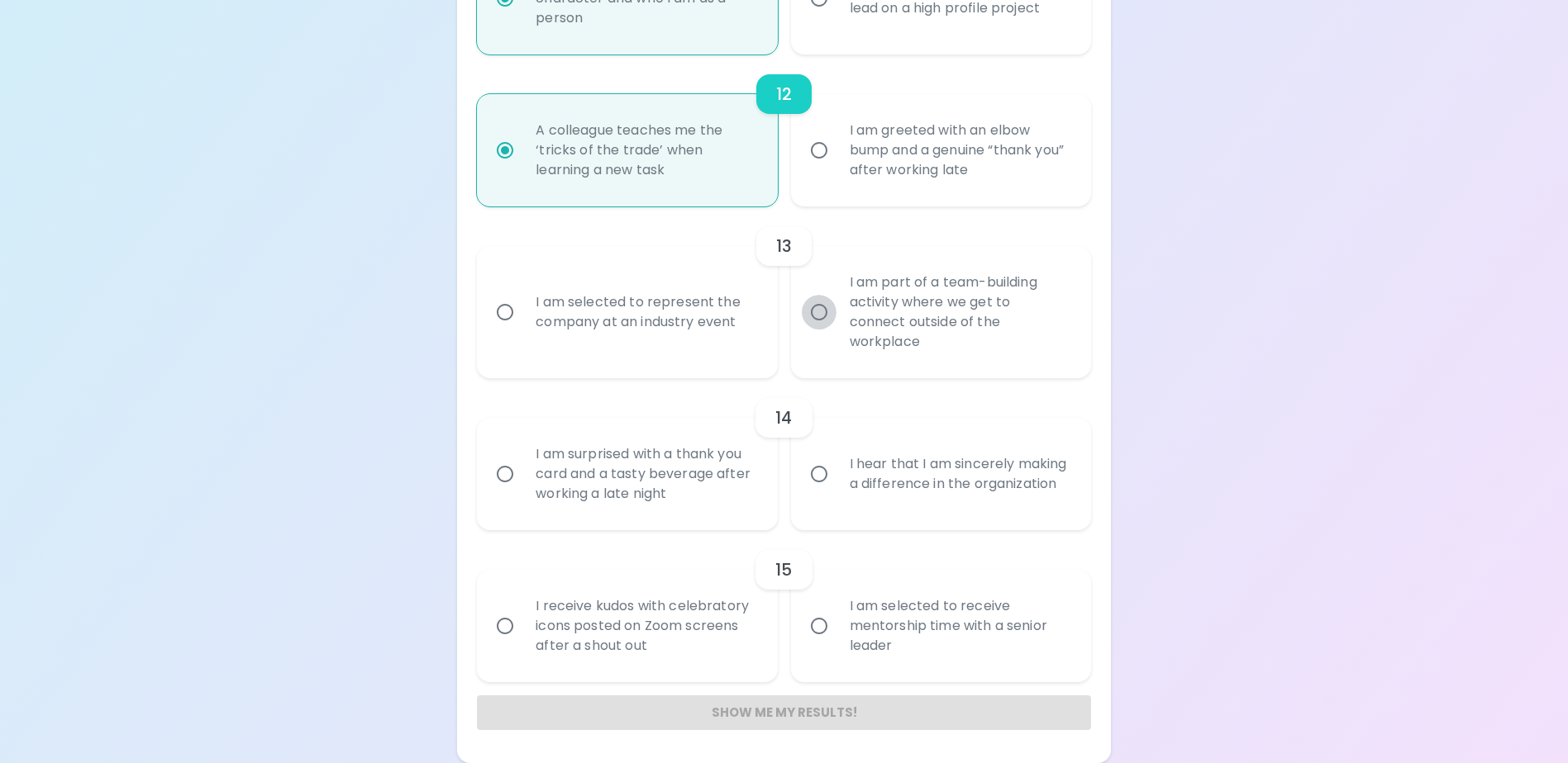
radio input "false"
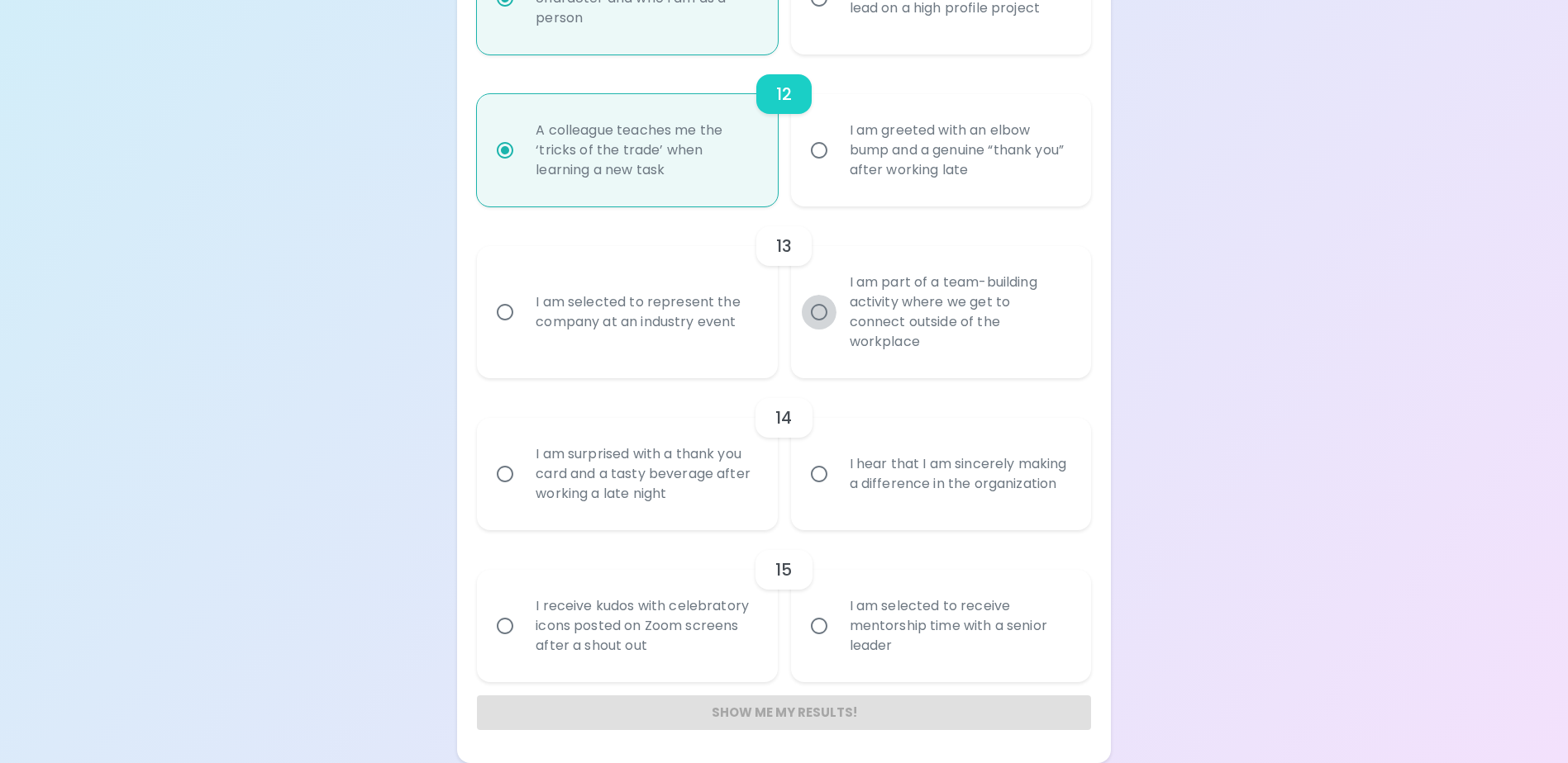
radio input "false"
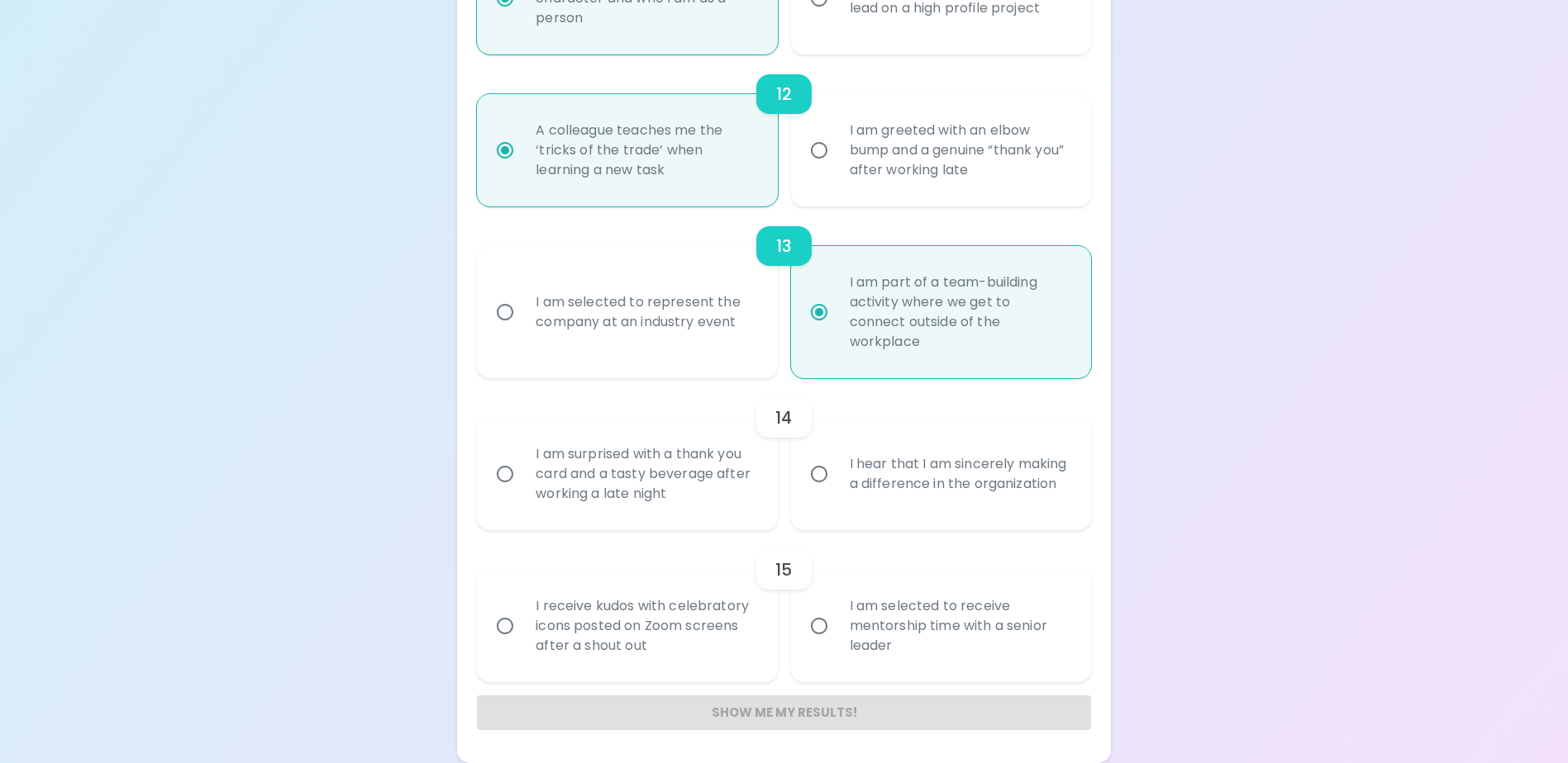
radio input "true"
click at [507, 477] on input "I am surprised with a thank you card and a tasty beverage after working a late …" at bounding box center [505, 474] width 35 height 35
radio input "false"
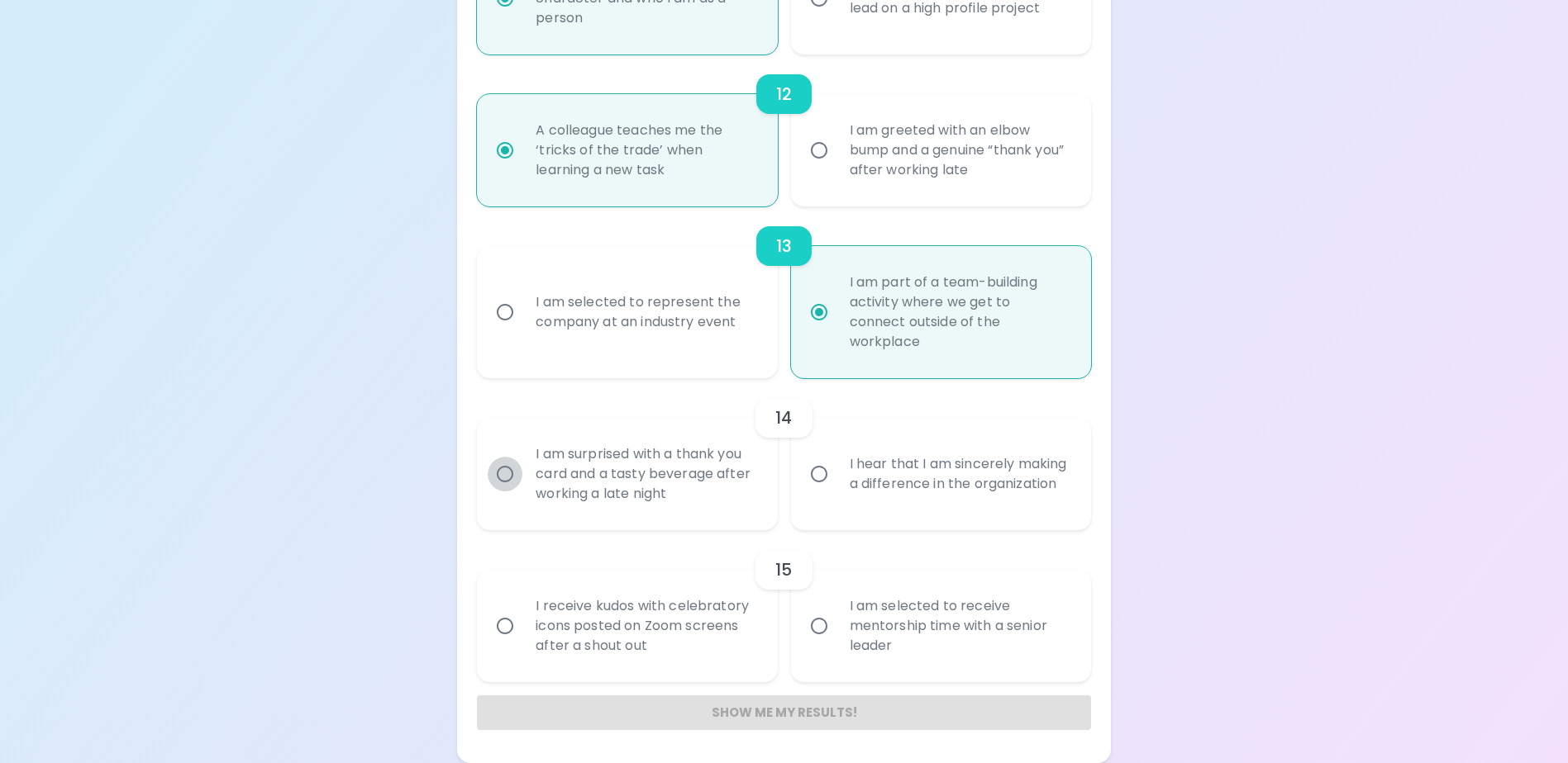
radio input "false"
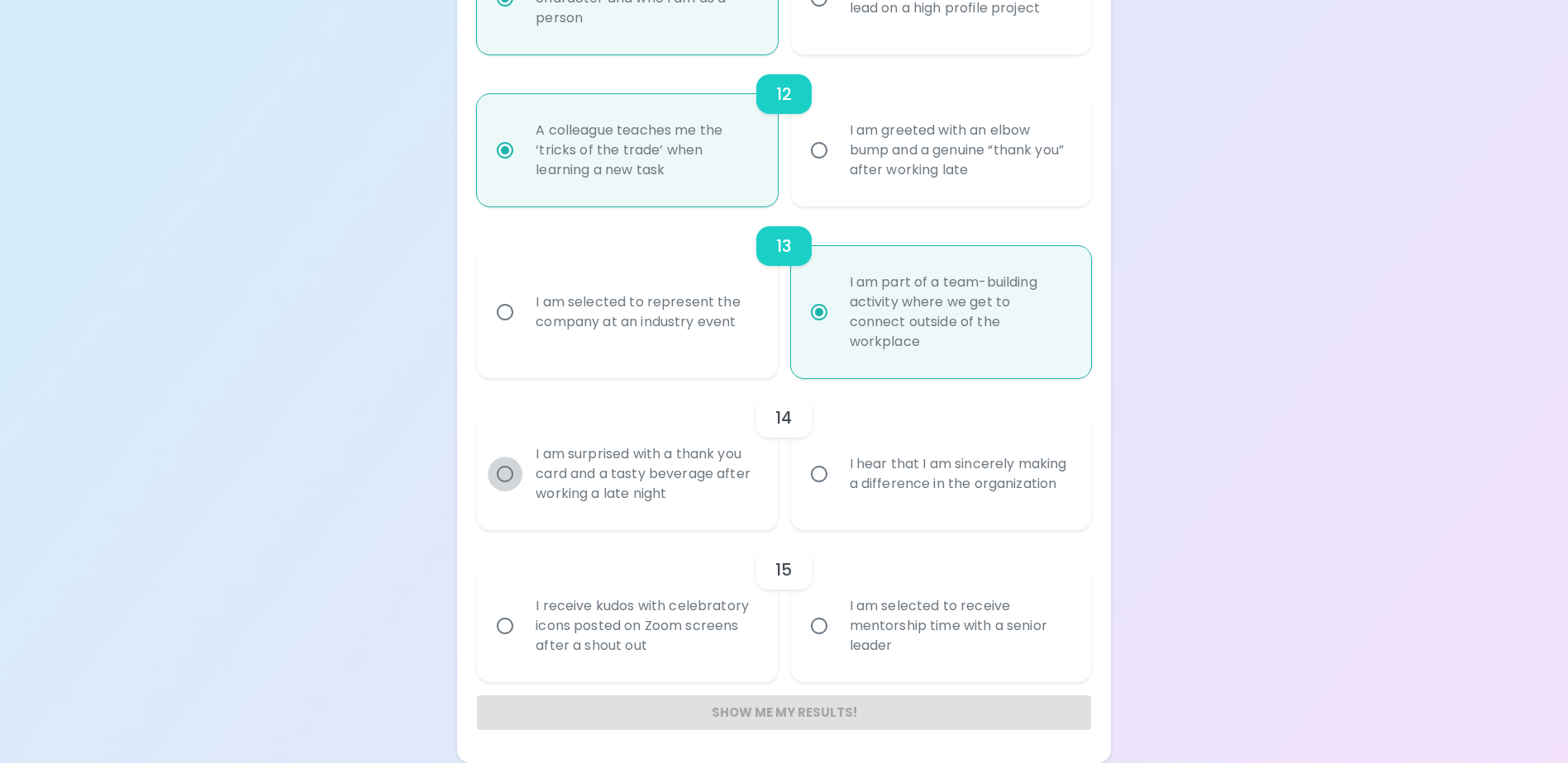
radio input "false"
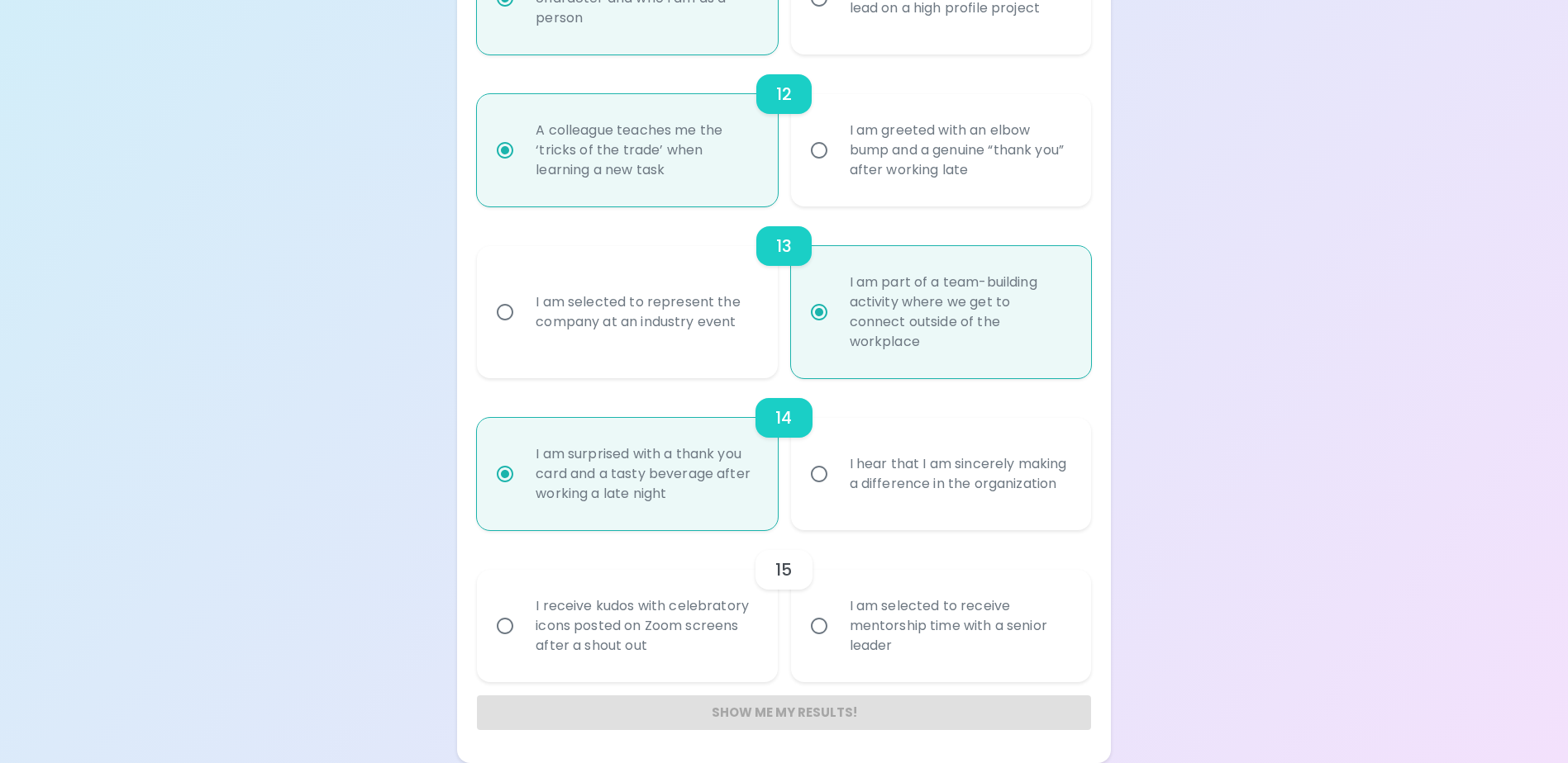
radio input "true"
click at [502, 624] on input "I receive kudos with celebratory icons posted on Zoom screens after a shout out" at bounding box center [505, 625] width 35 height 35
radio input "false"
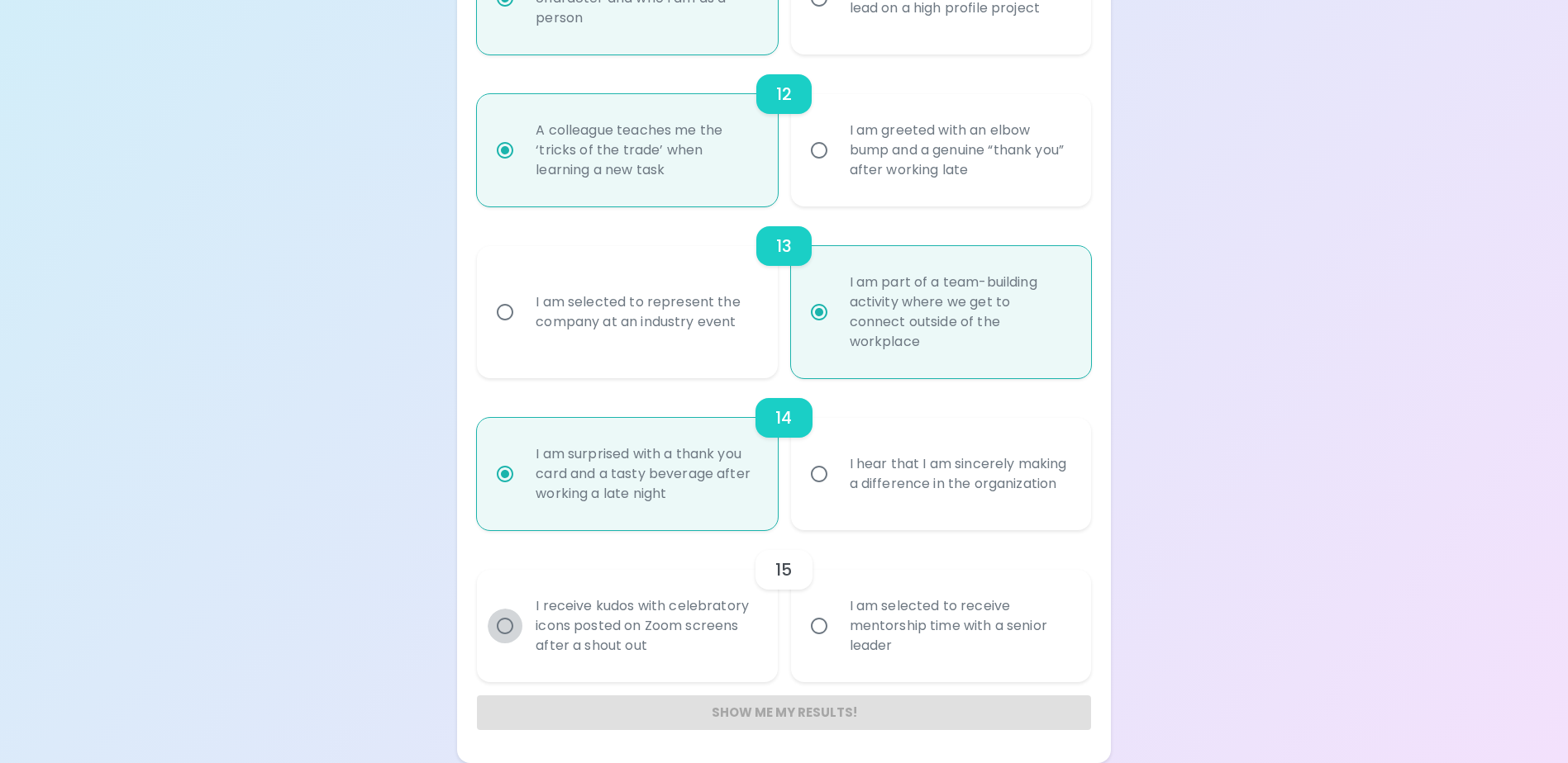
radio input "false"
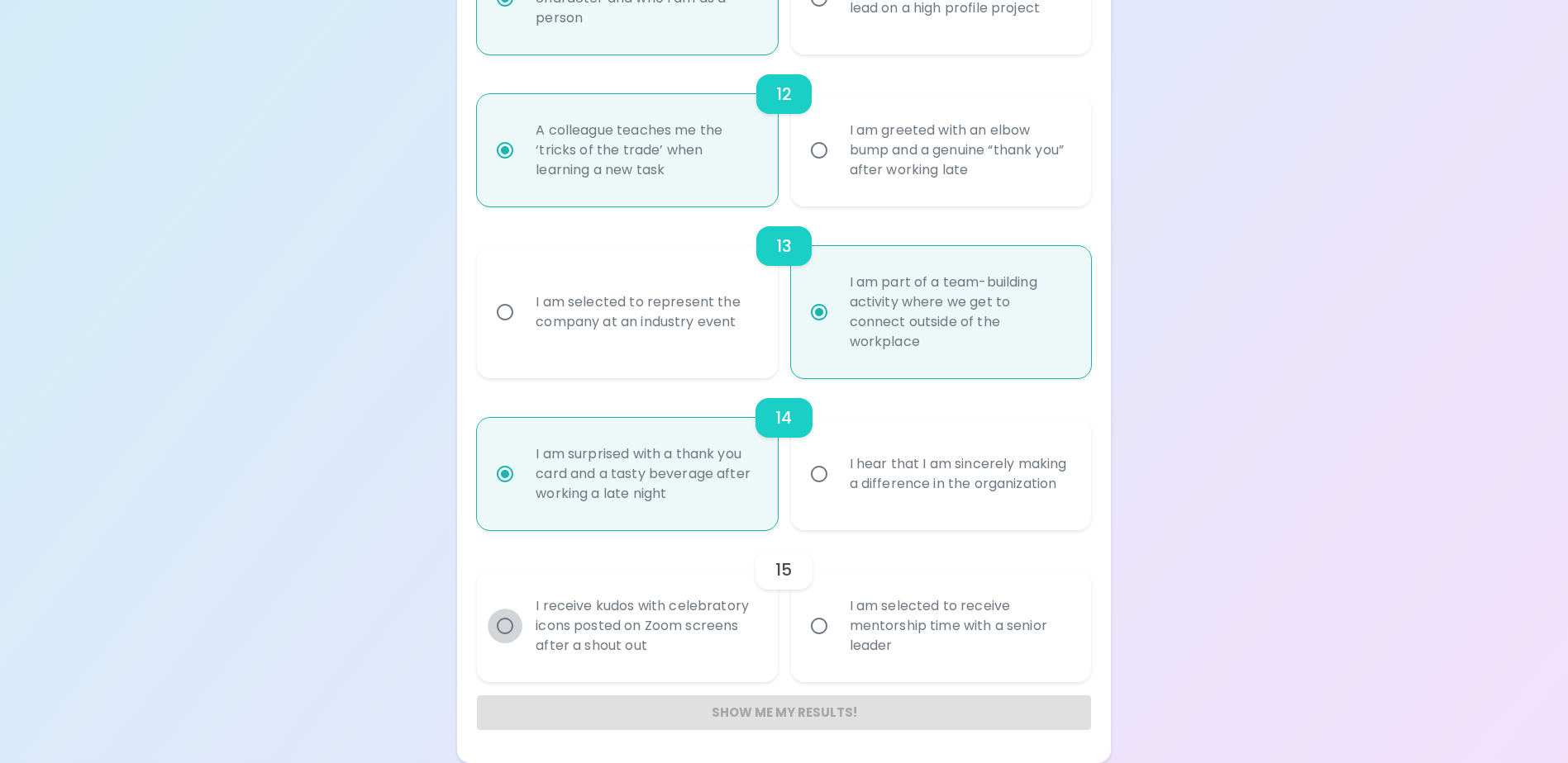
radio input "false"
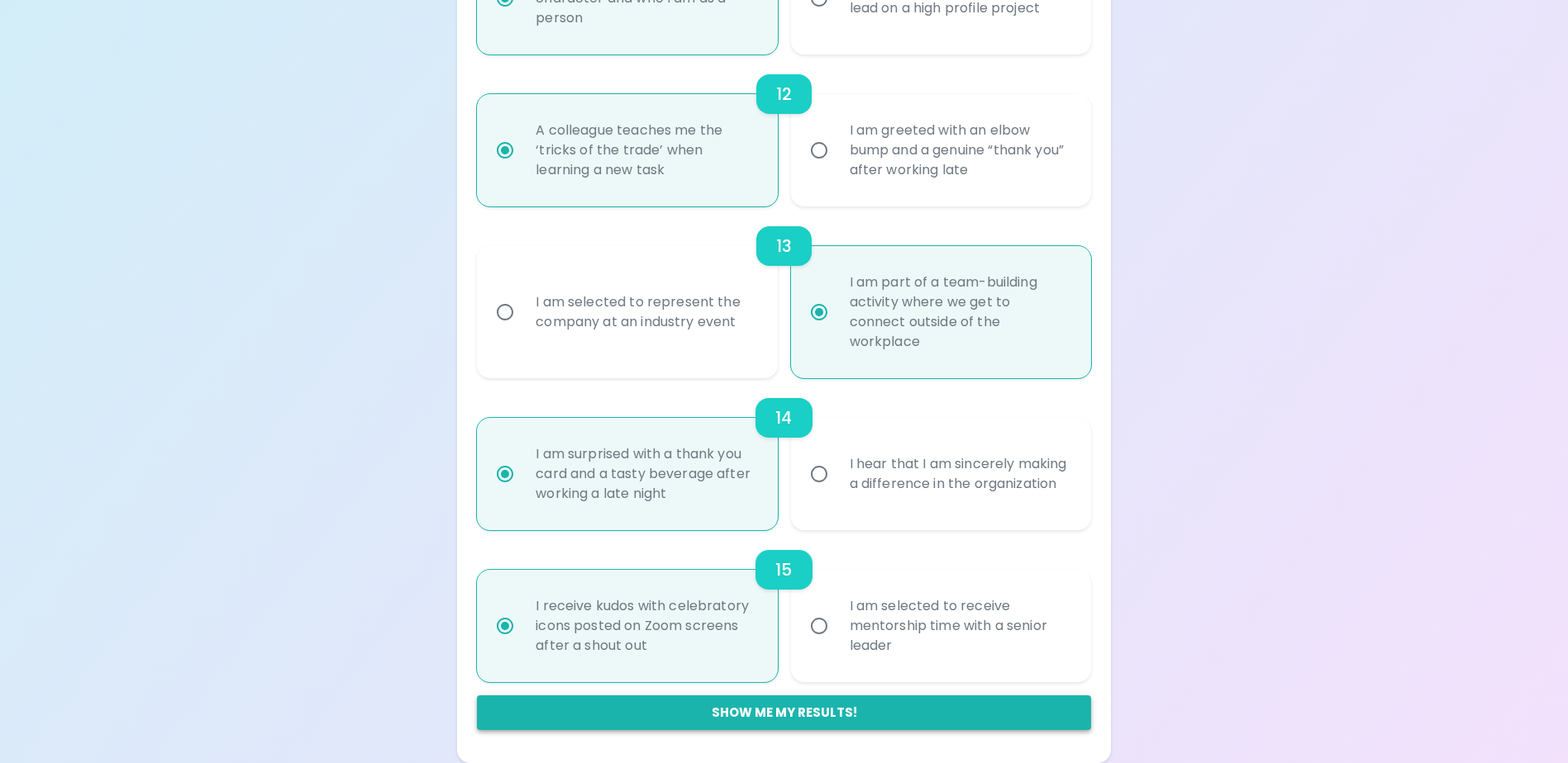
radio input "true"
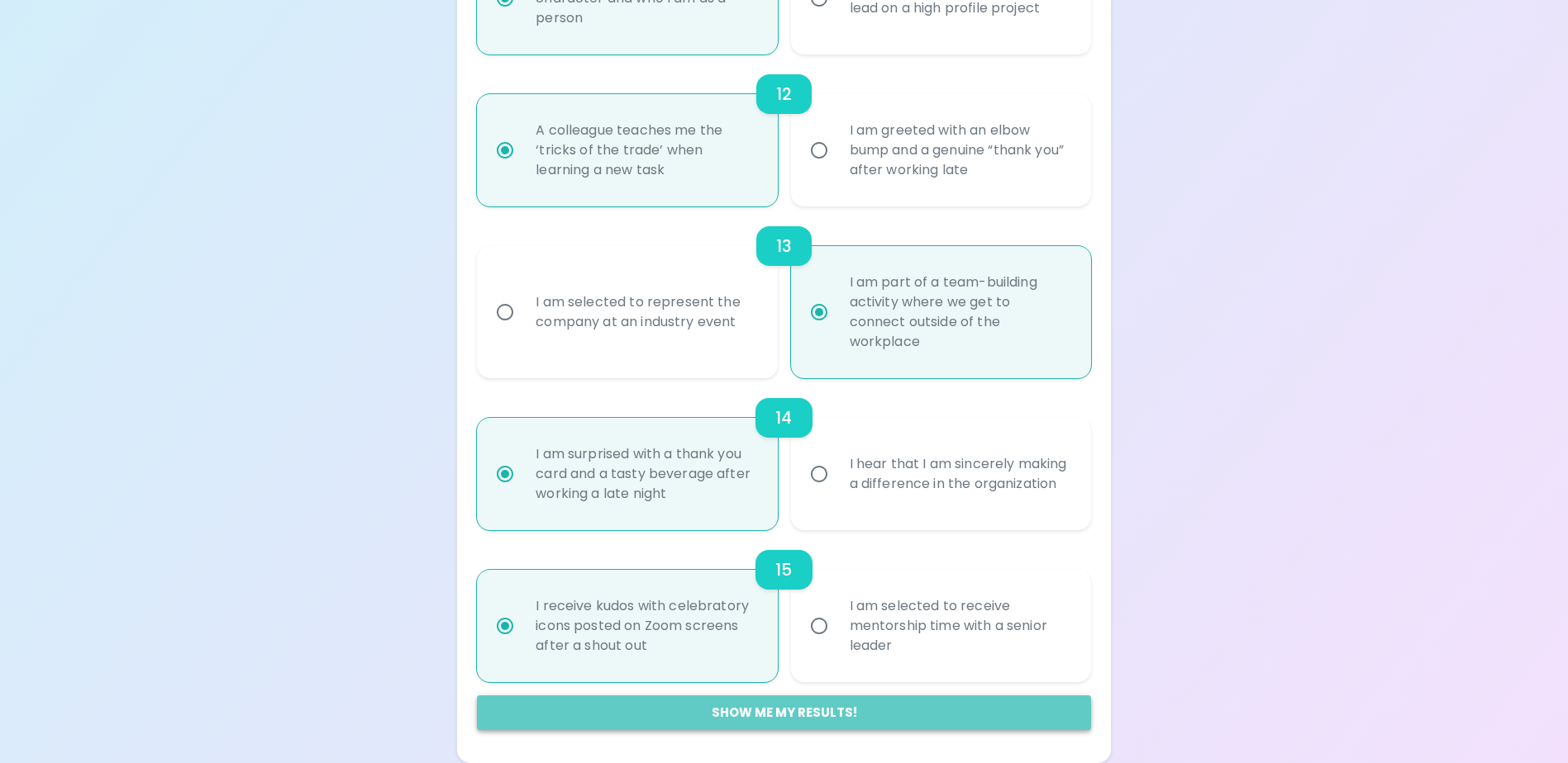
click at [763, 709] on button "Show me my results!" at bounding box center [784, 713] width 613 height 35
radio input "false"
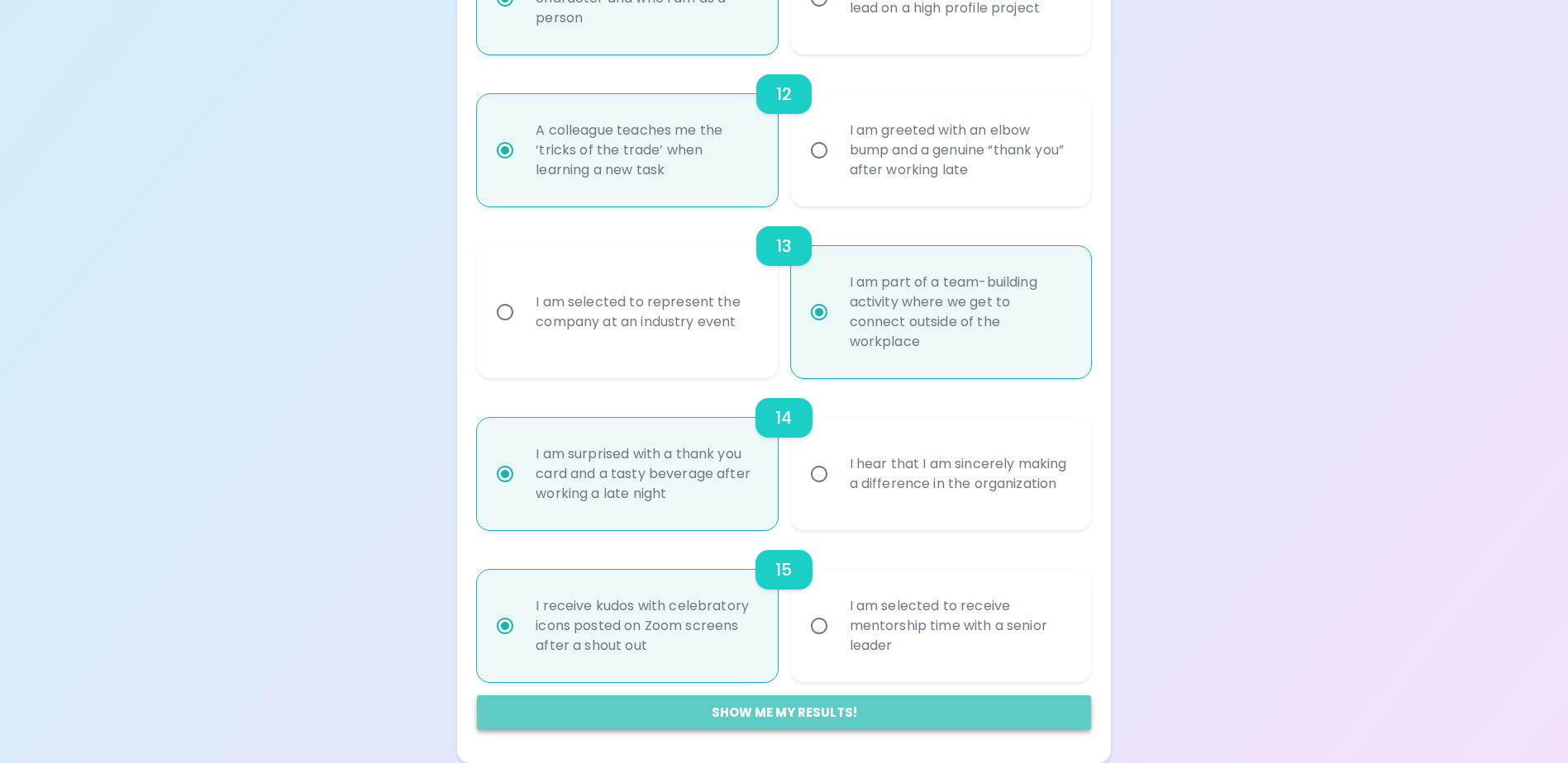
radio input "false"
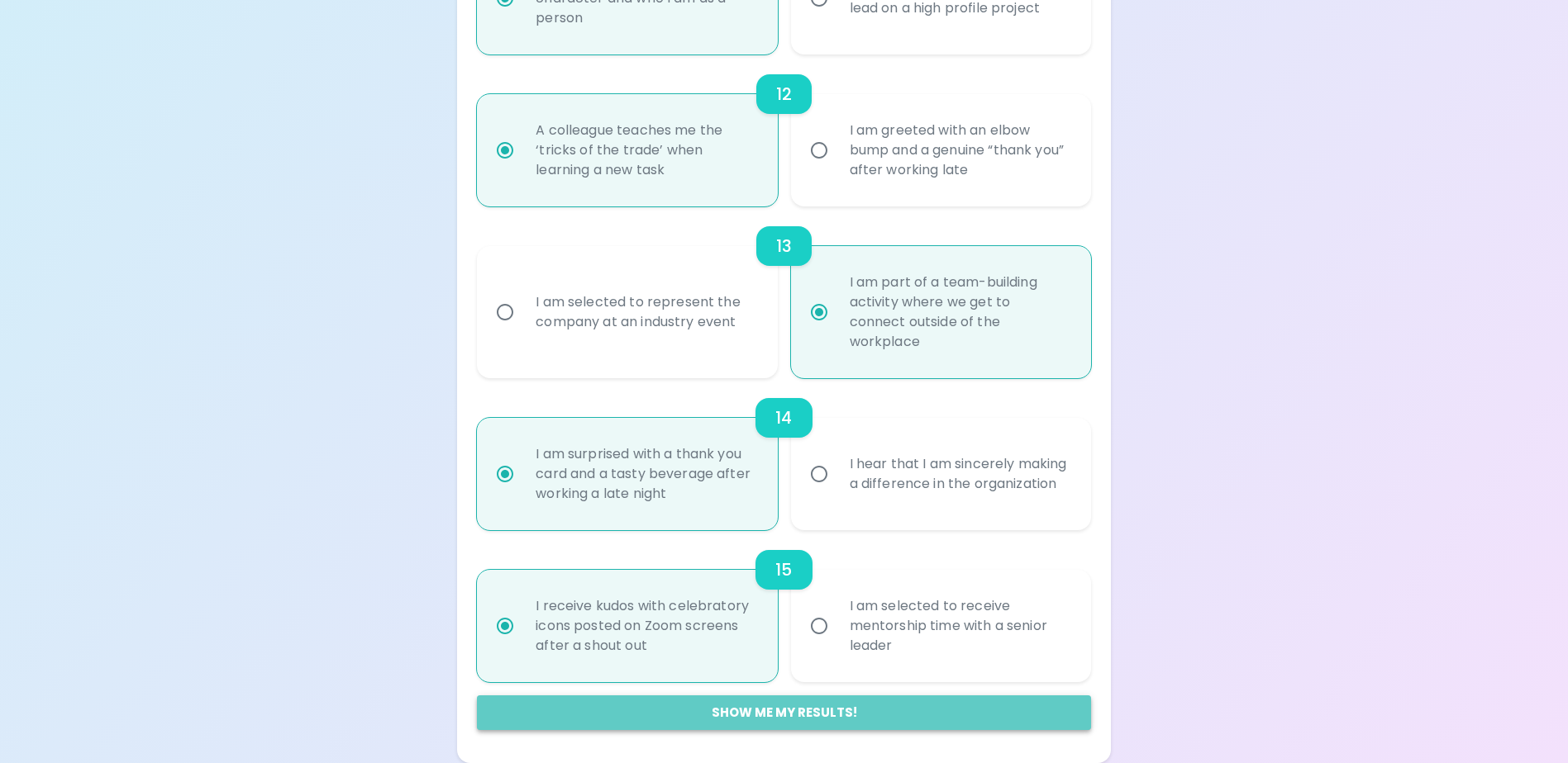
radio input "false"
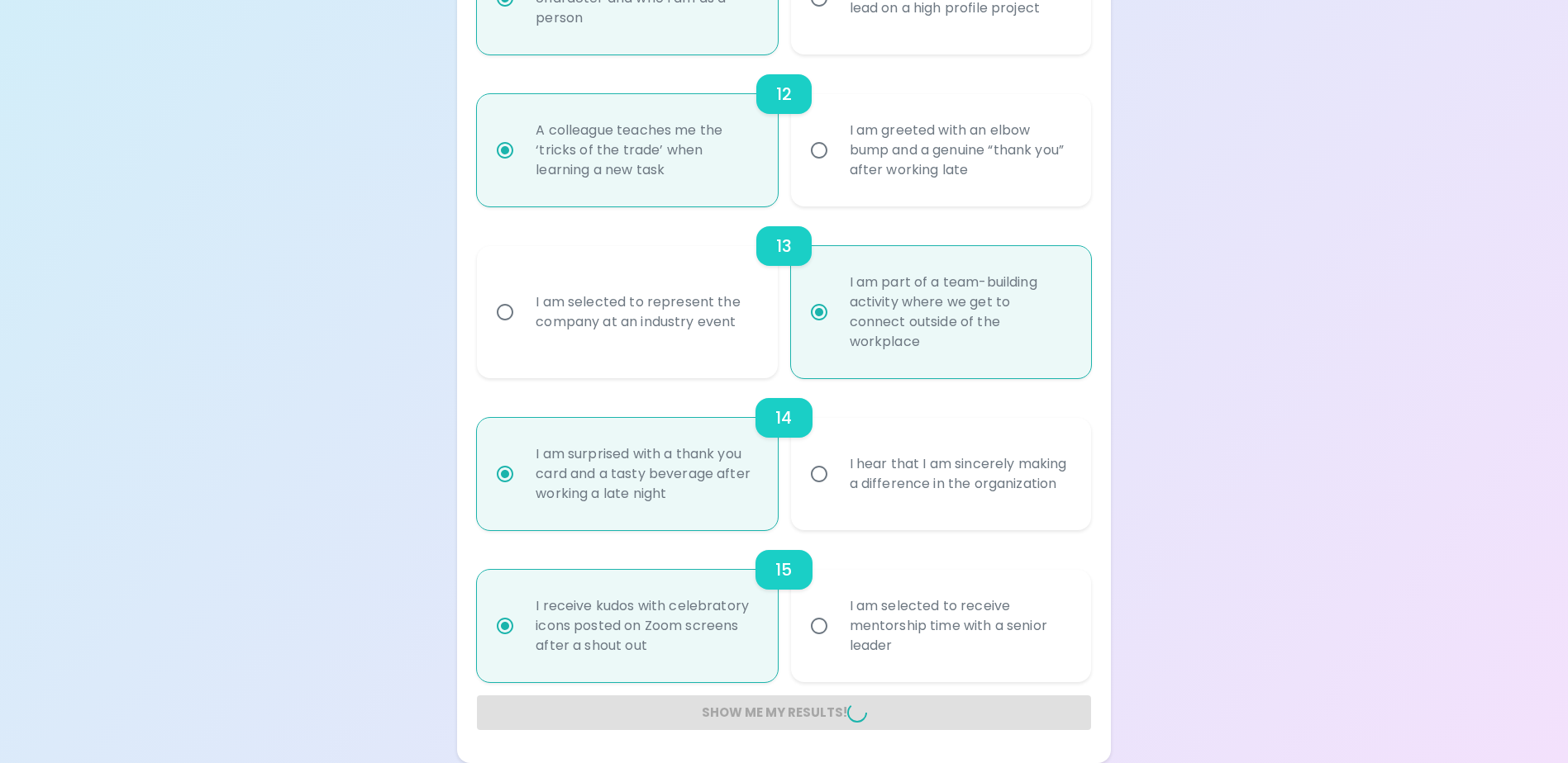
radio input "false"
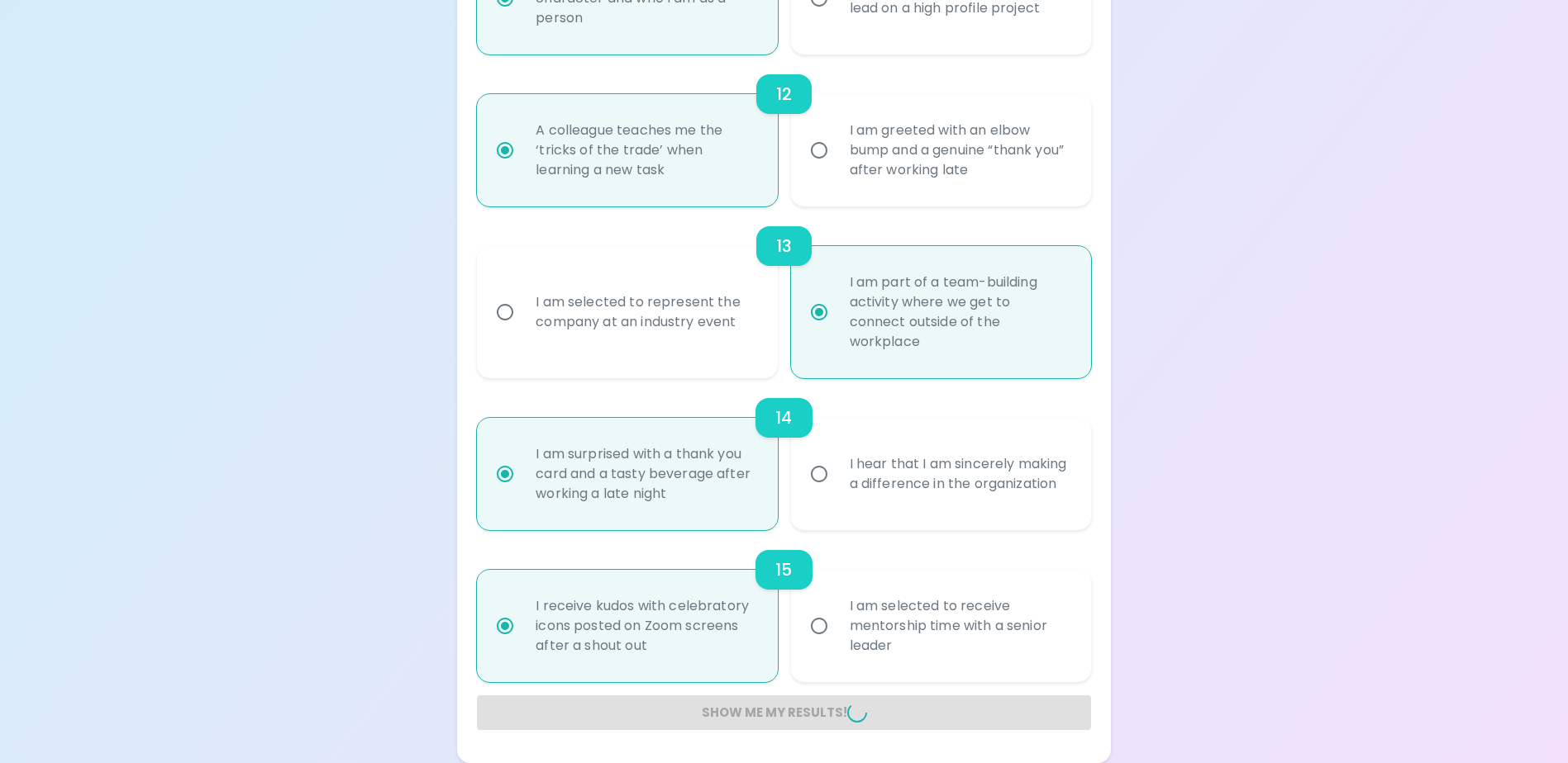
radio input "false"
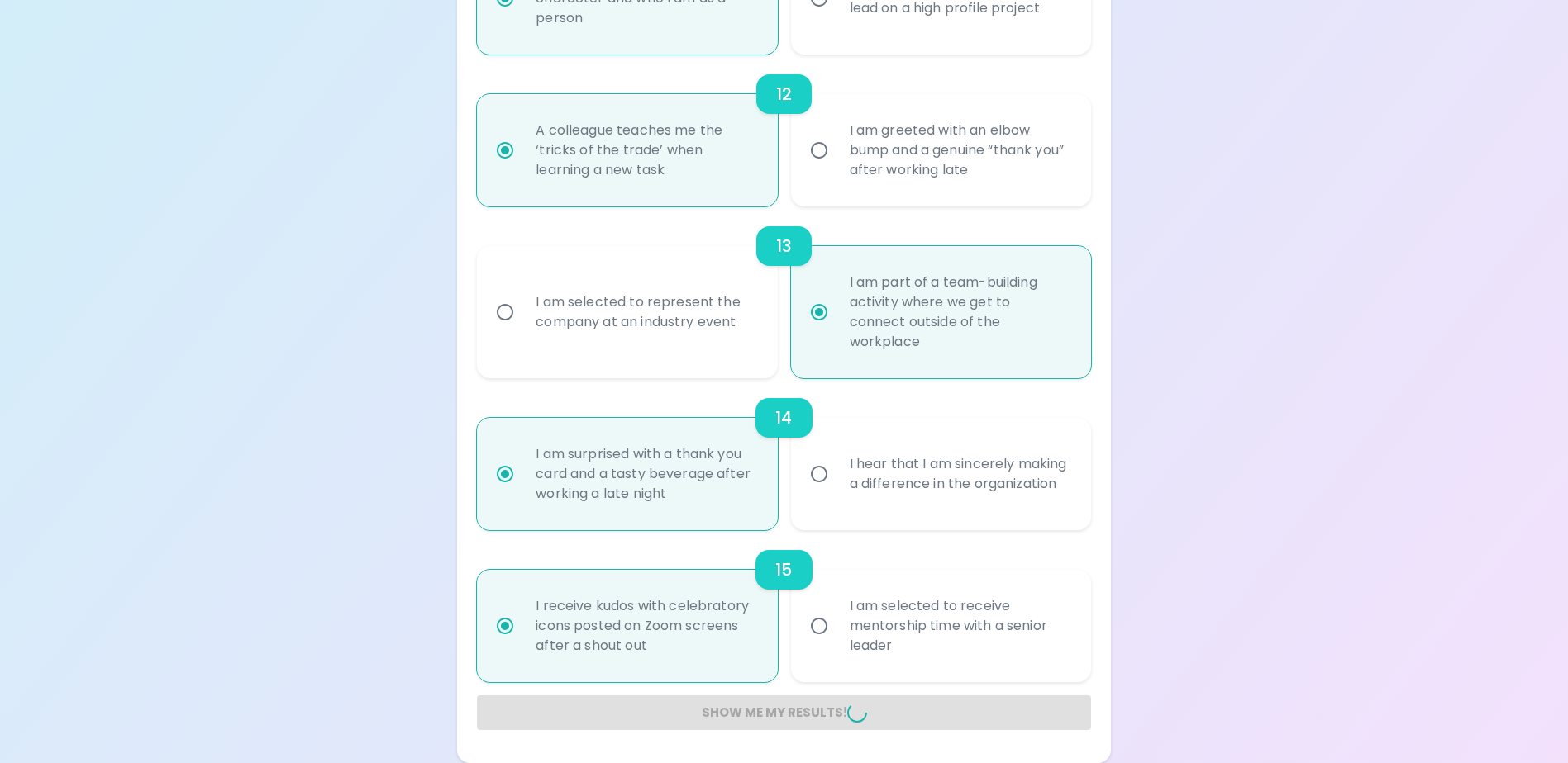
radio input "false"
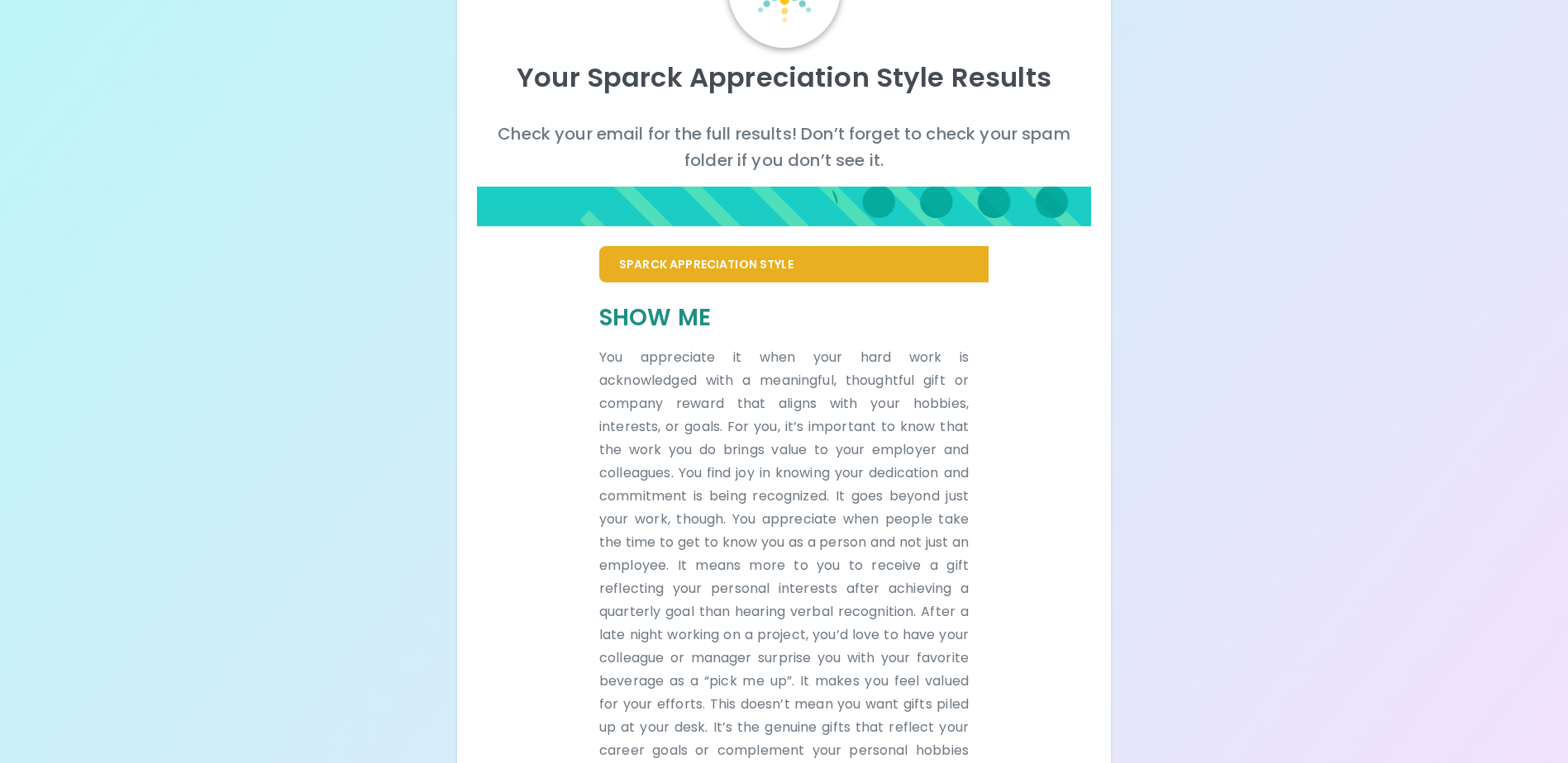
scroll to position [0, 0]
